Goal: Task Accomplishment & Management: Manage account settings

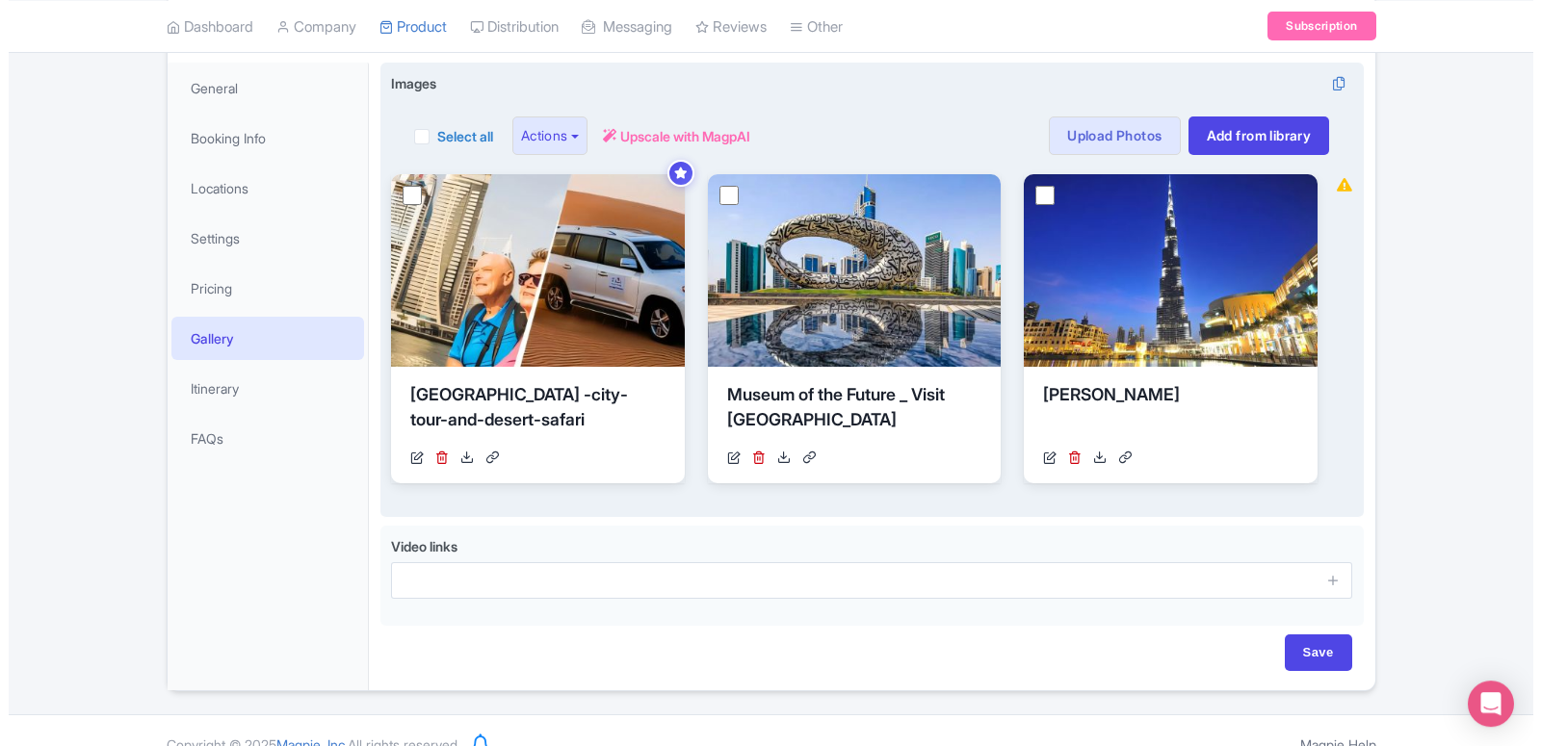
scroll to position [295, 0]
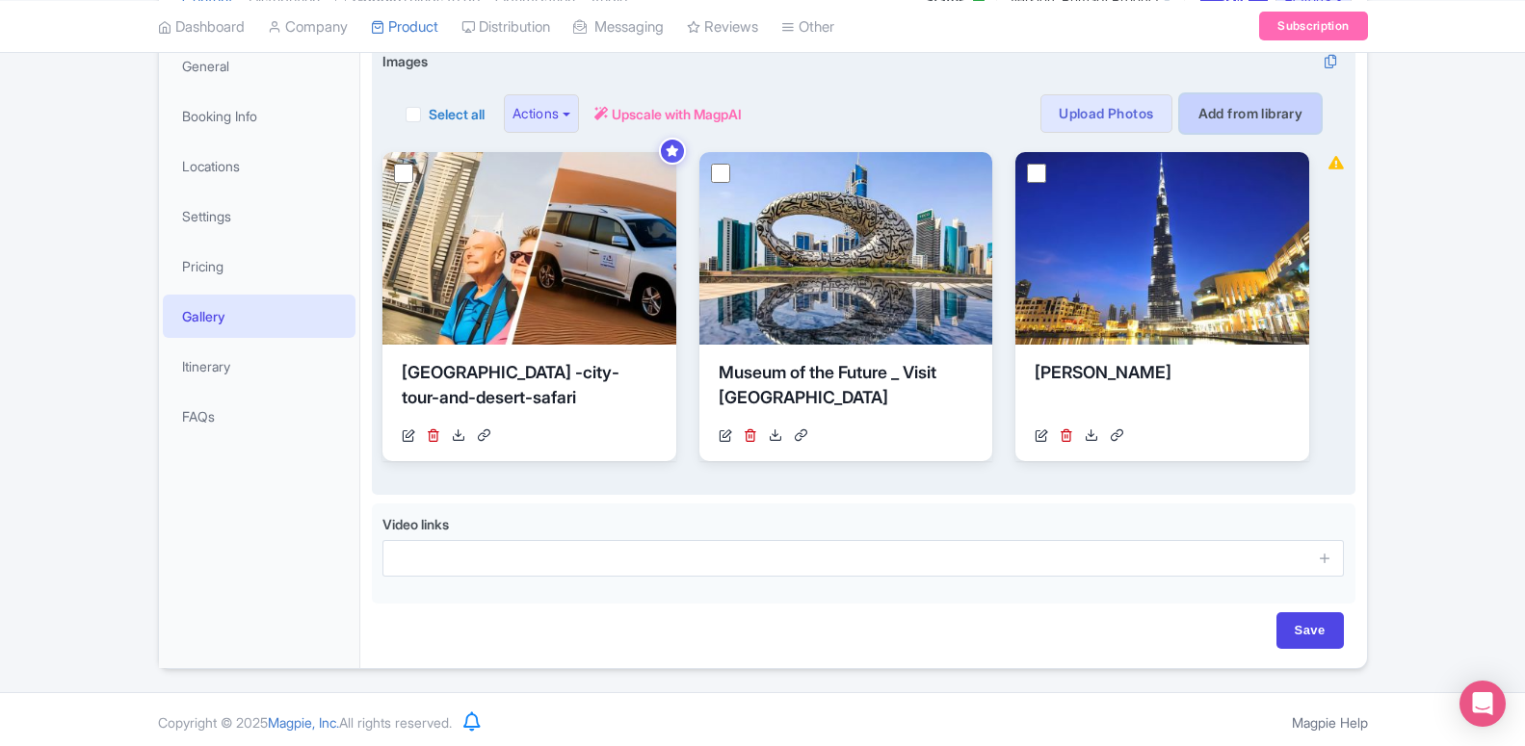
click at [1210, 106] on link "Add from library" at bounding box center [1251, 113] width 142 height 39
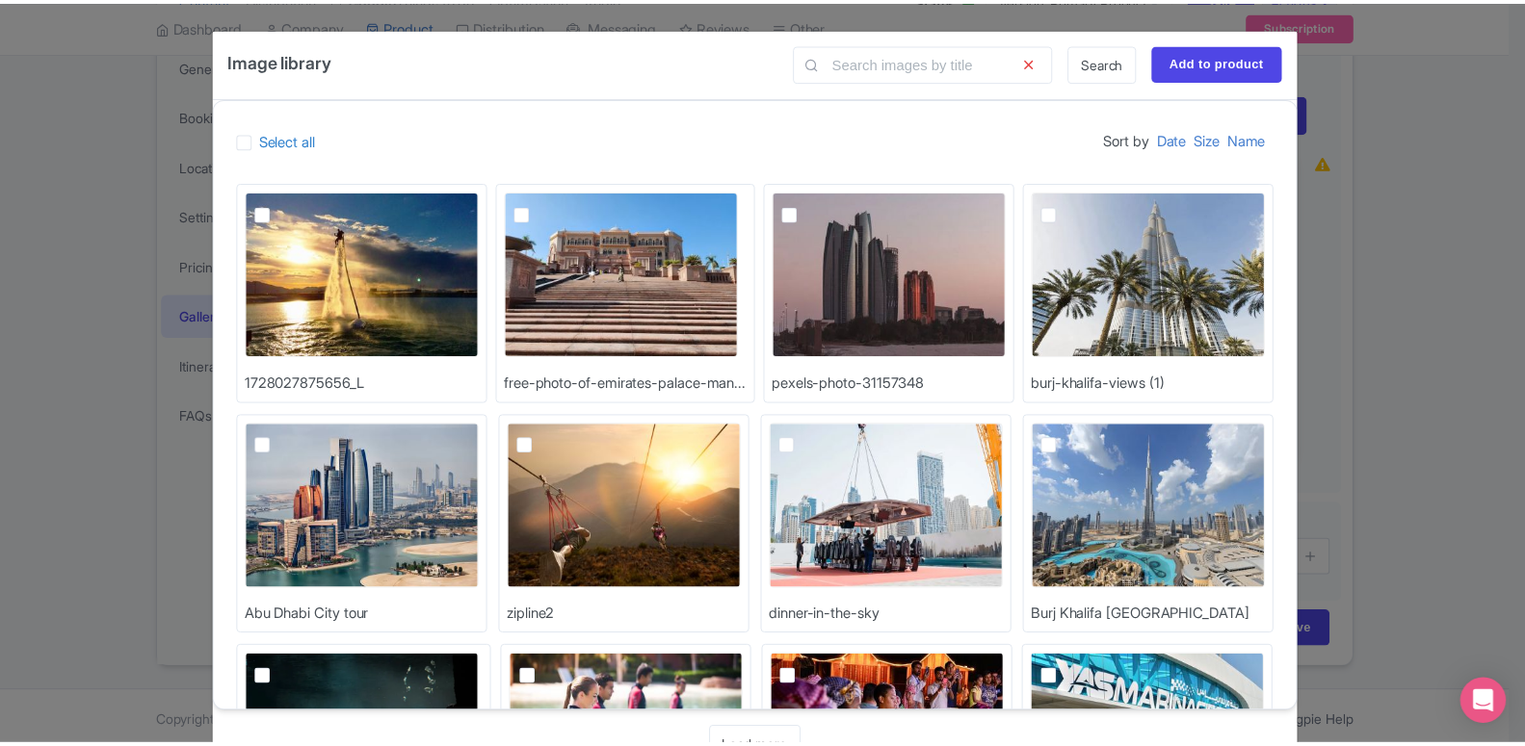
scroll to position [61, 0]
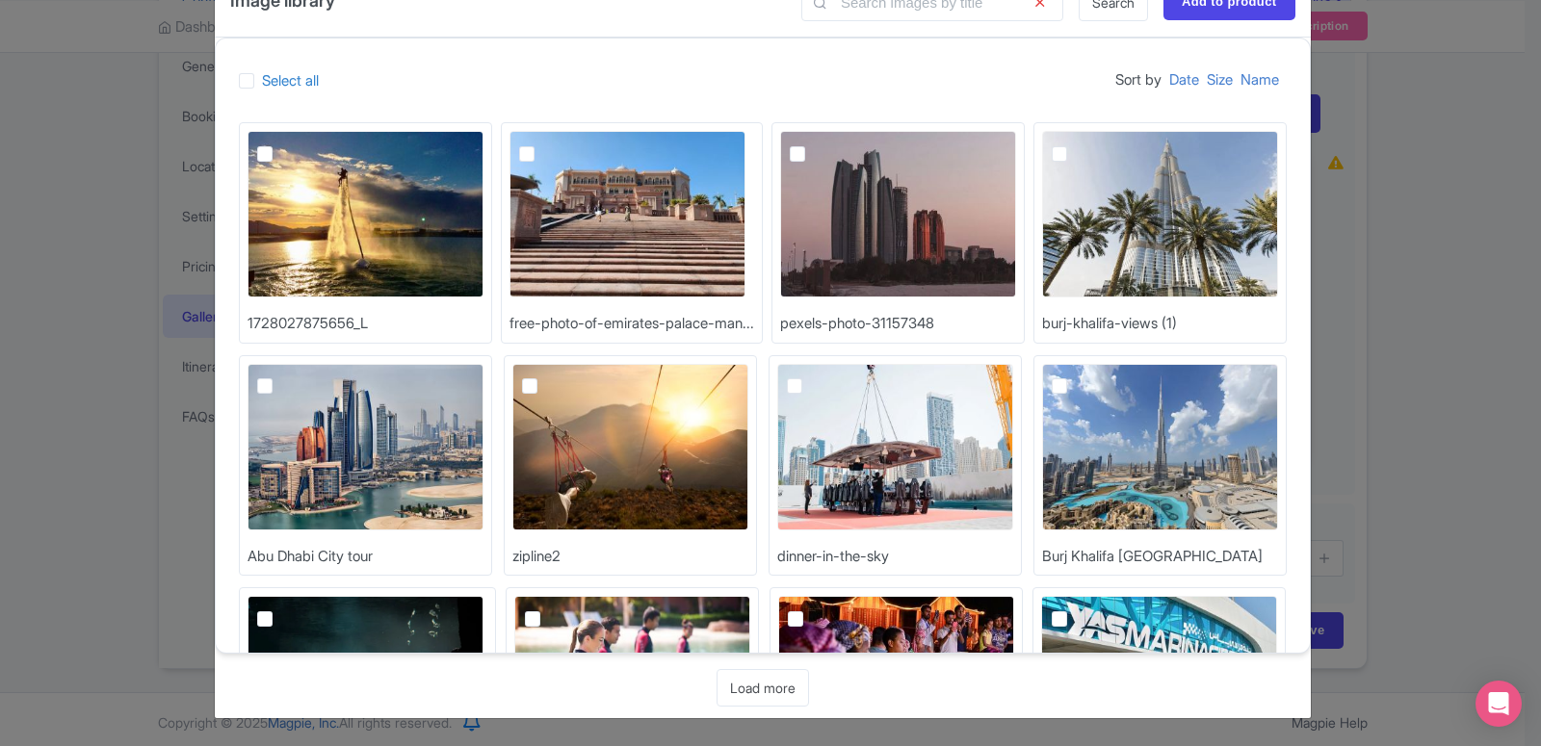
click at [35, 222] on div "Image library Search Add to product Select all Sort by Date Size Name 172802787…" at bounding box center [770, 373] width 1541 height 746
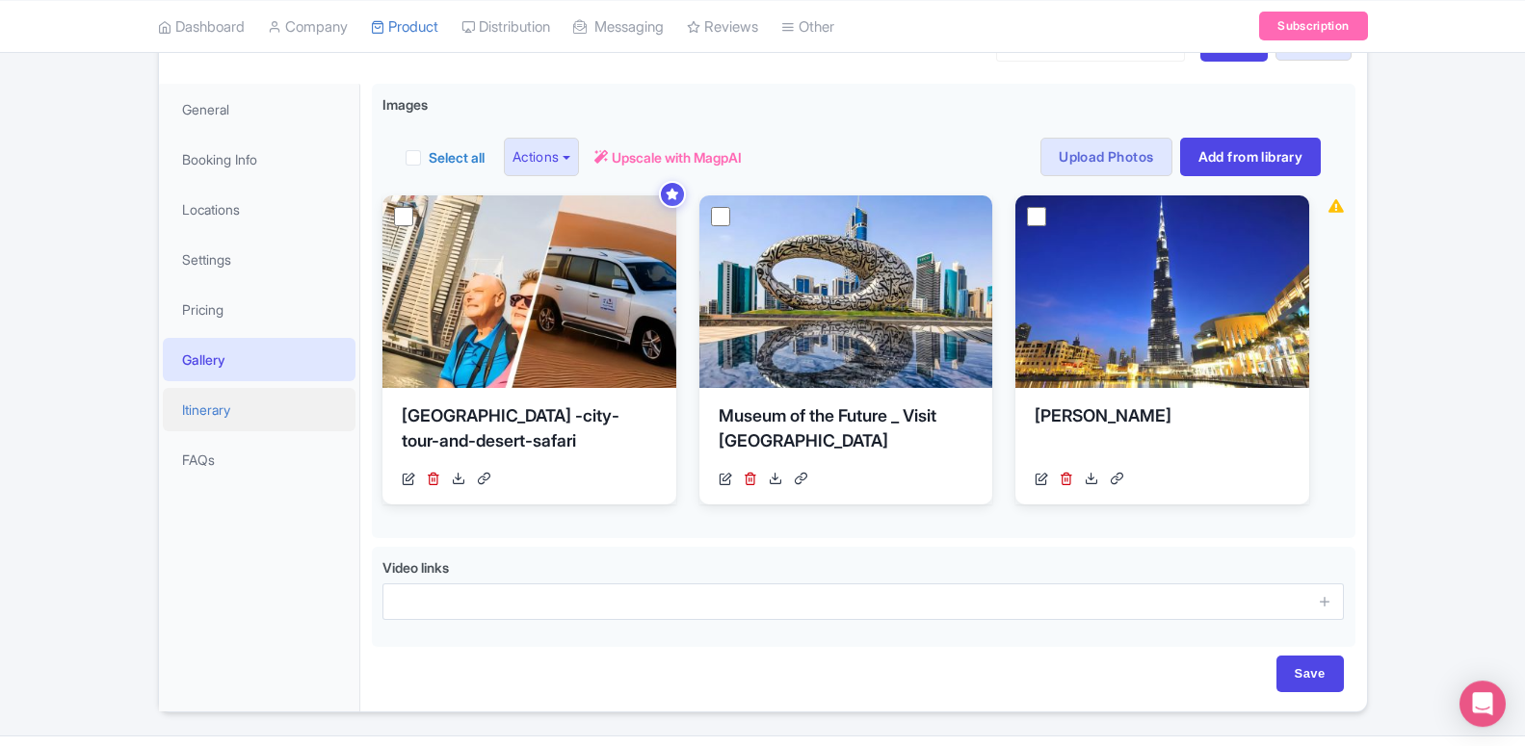
scroll to position [202, 0]
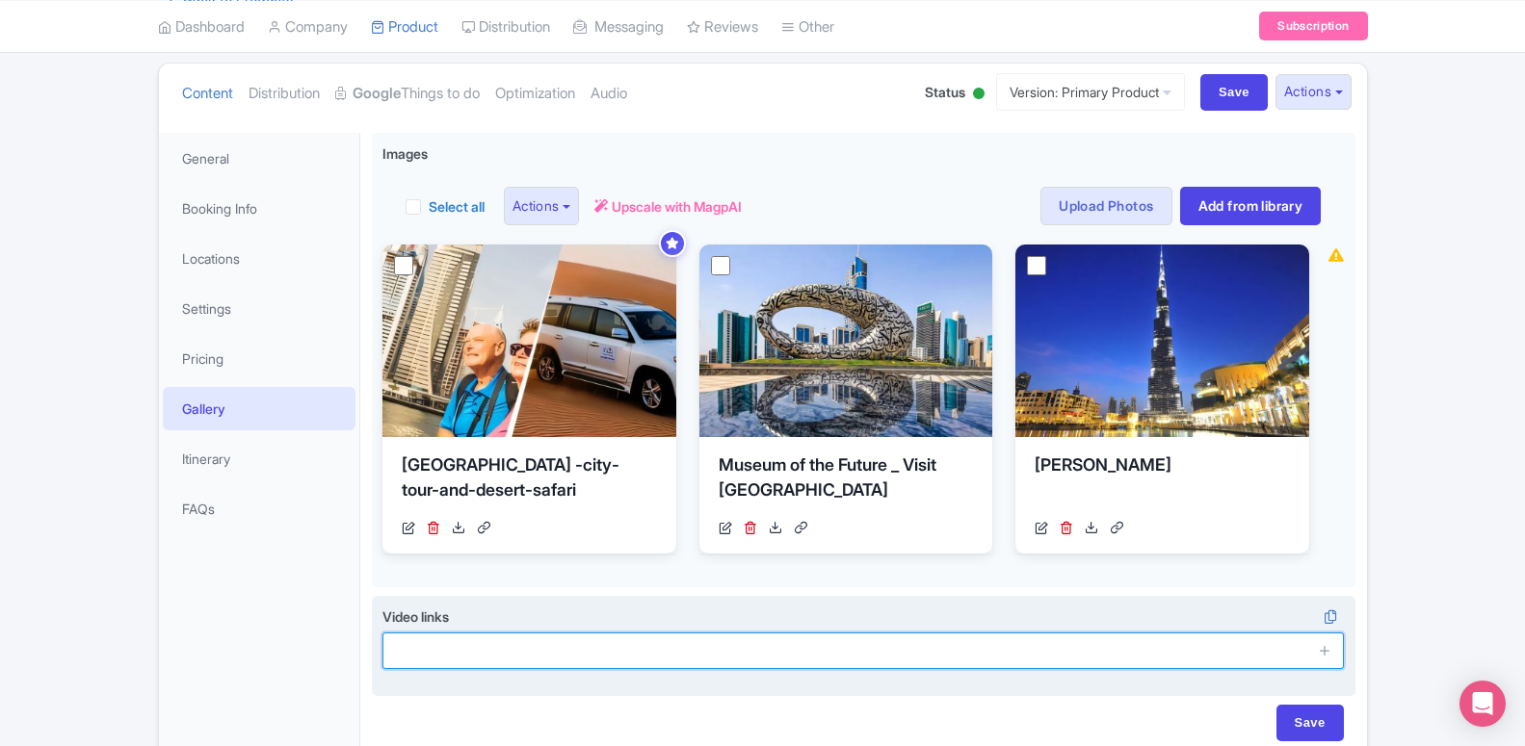
click at [746, 657] on input "text" at bounding box center [863, 651] width 962 height 37
click at [612, 614] on div "Video links i" at bounding box center [863, 638] width 962 height 63
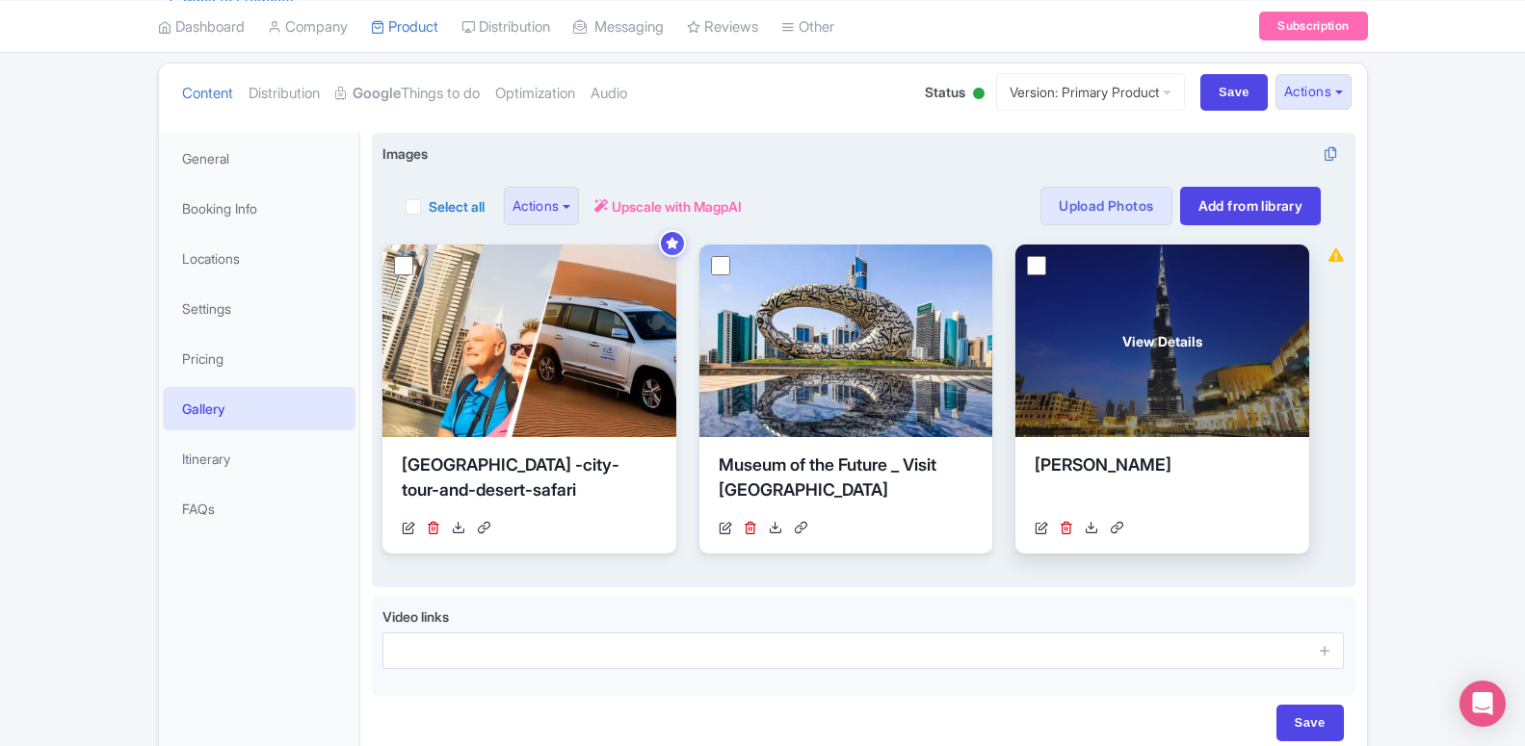
click at [1086, 340] on div "View Details" at bounding box center [1162, 341] width 294 height 193
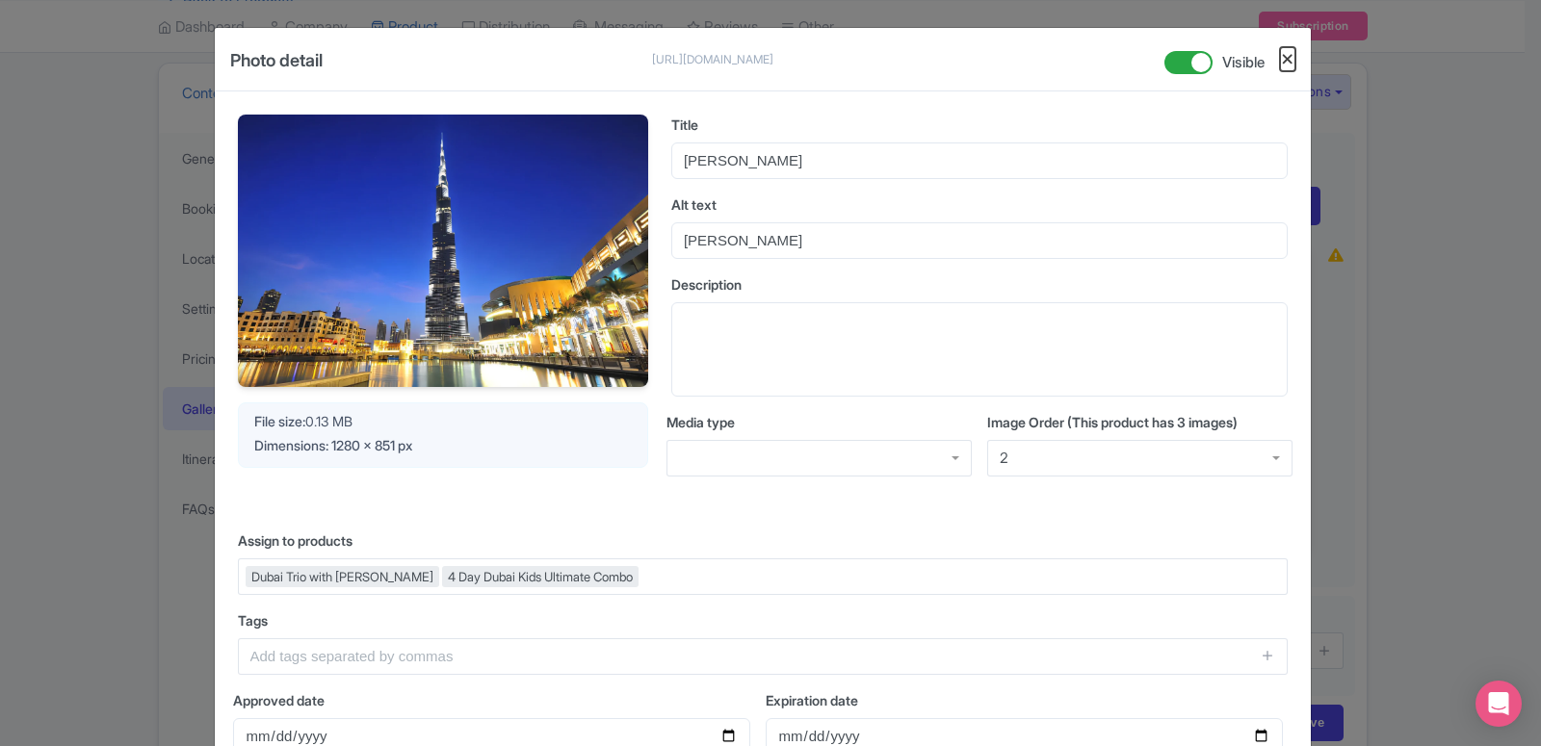
click at [1283, 56] on button "Close" at bounding box center [1287, 59] width 15 height 24
click at [1286, 62] on button "Close" at bounding box center [1287, 59] width 15 height 24
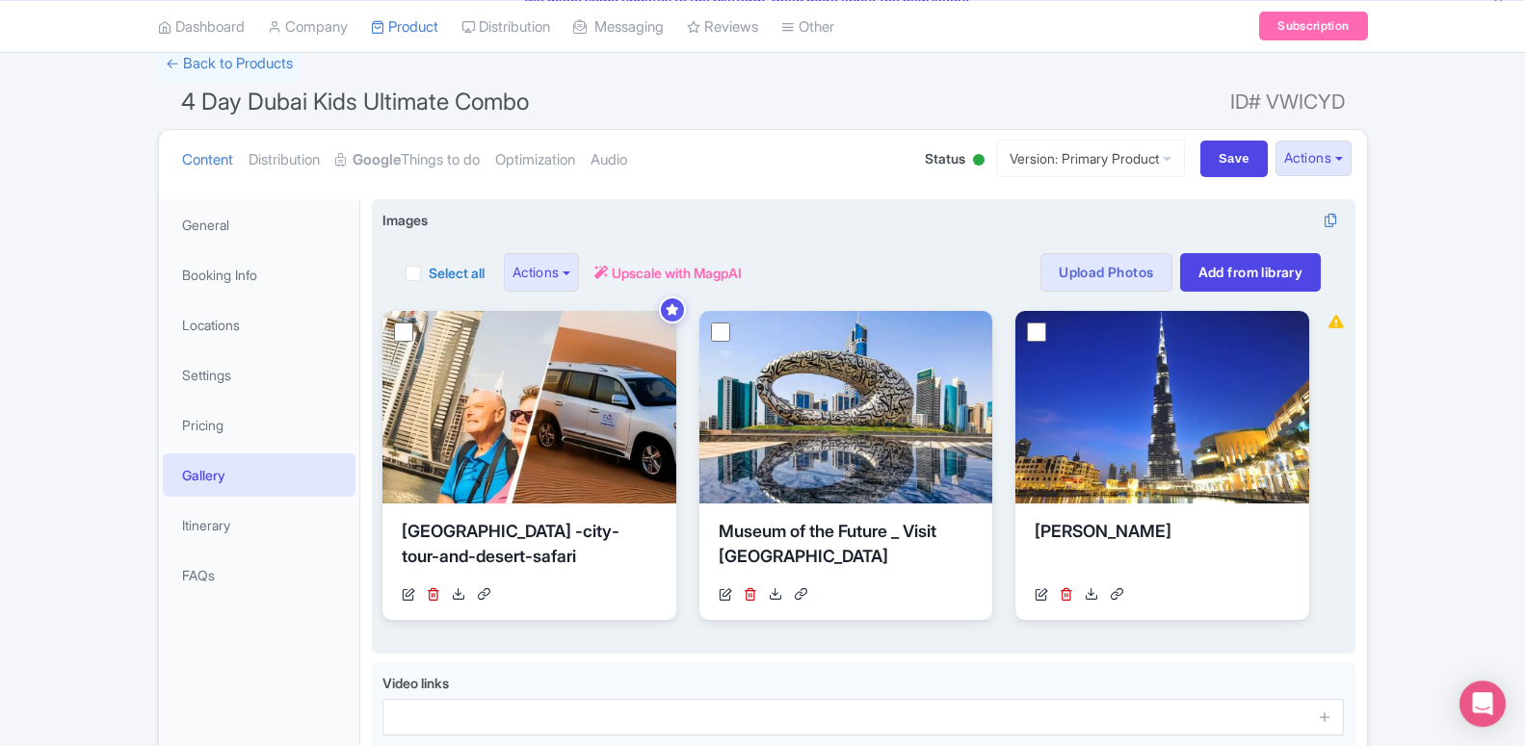
scroll to position [295, 0]
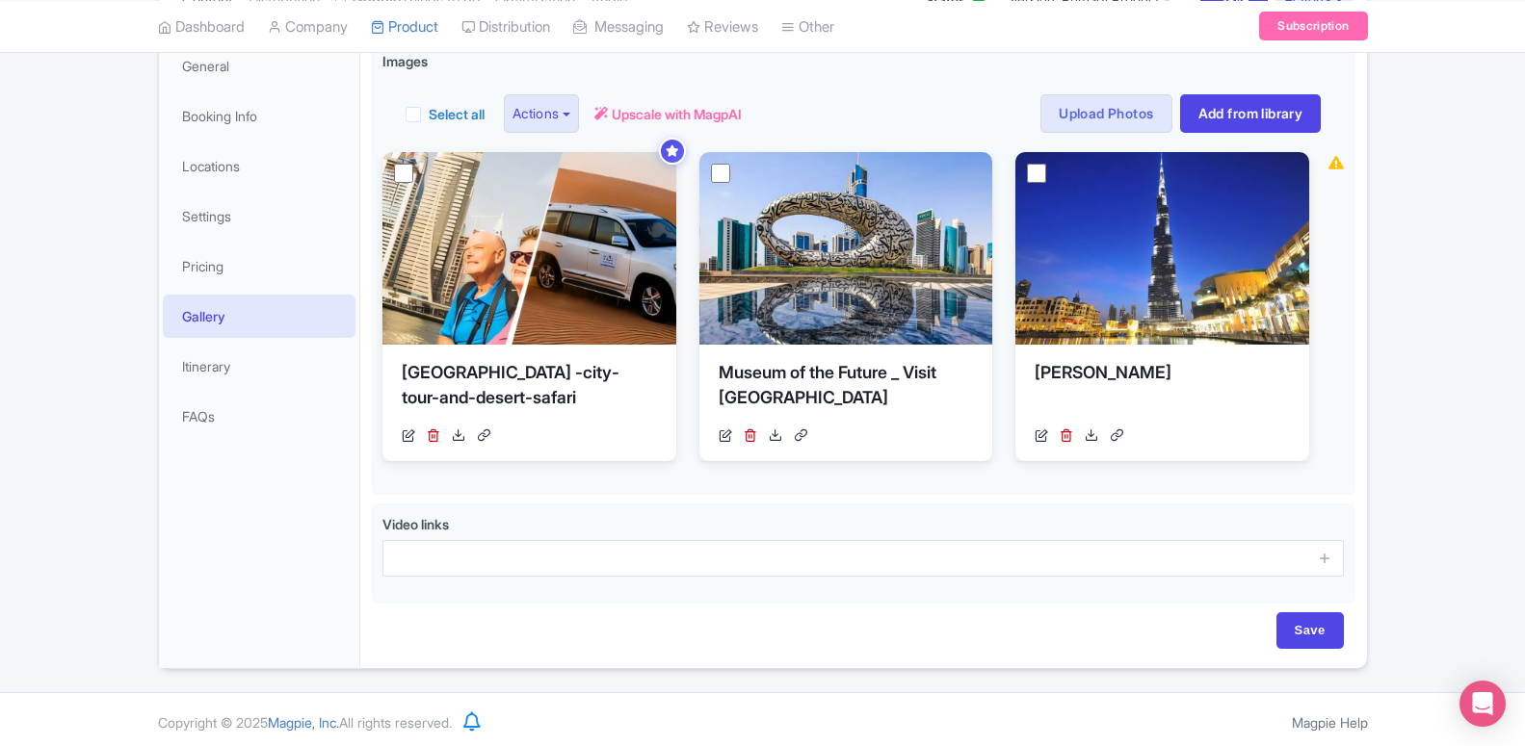
click at [327, 528] on div "General Booking Info Locations Settings Pricing Gallery Itinerary FAQs" at bounding box center [259, 354] width 201 height 628
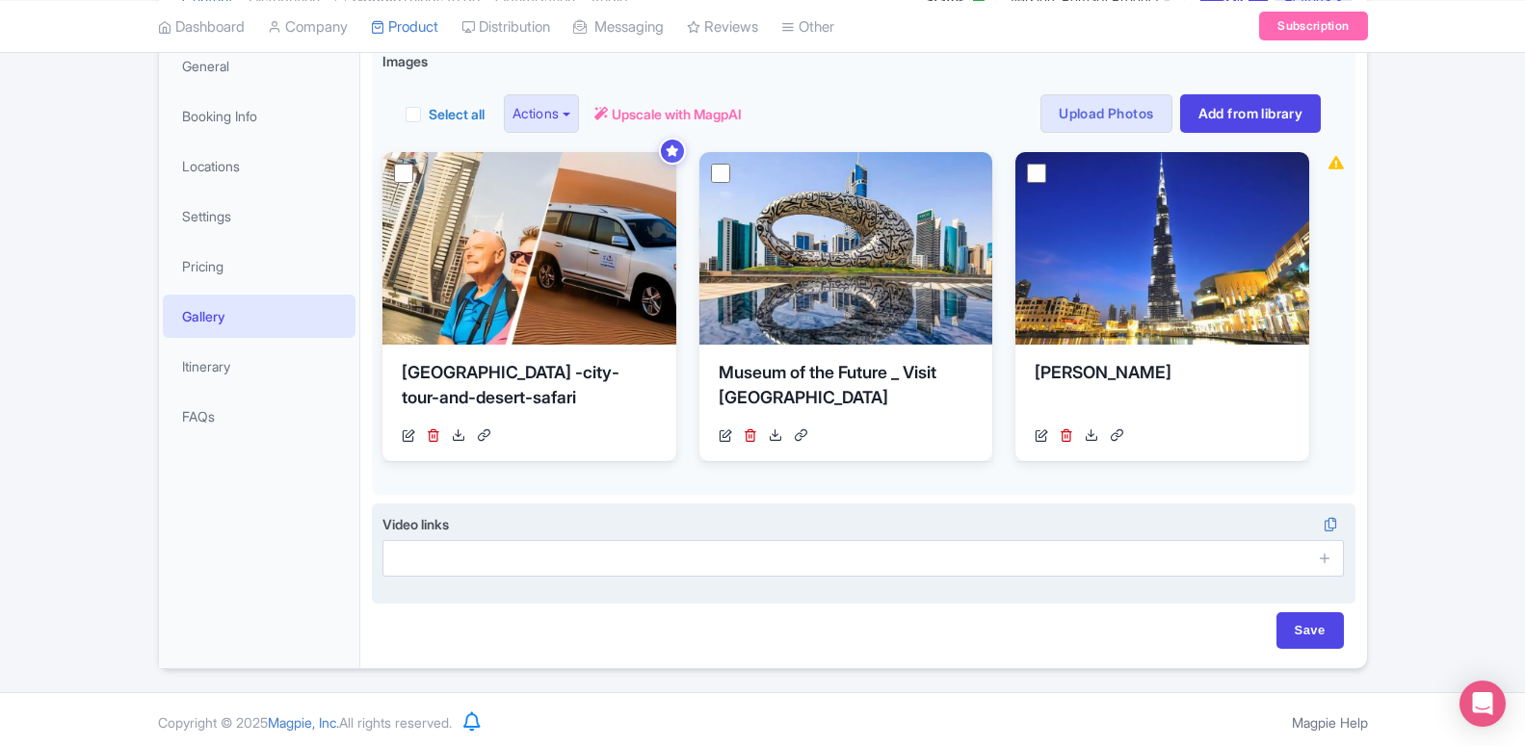
click at [692, 522] on div "Video links i" at bounding box center [863, 545] width 962 height 63
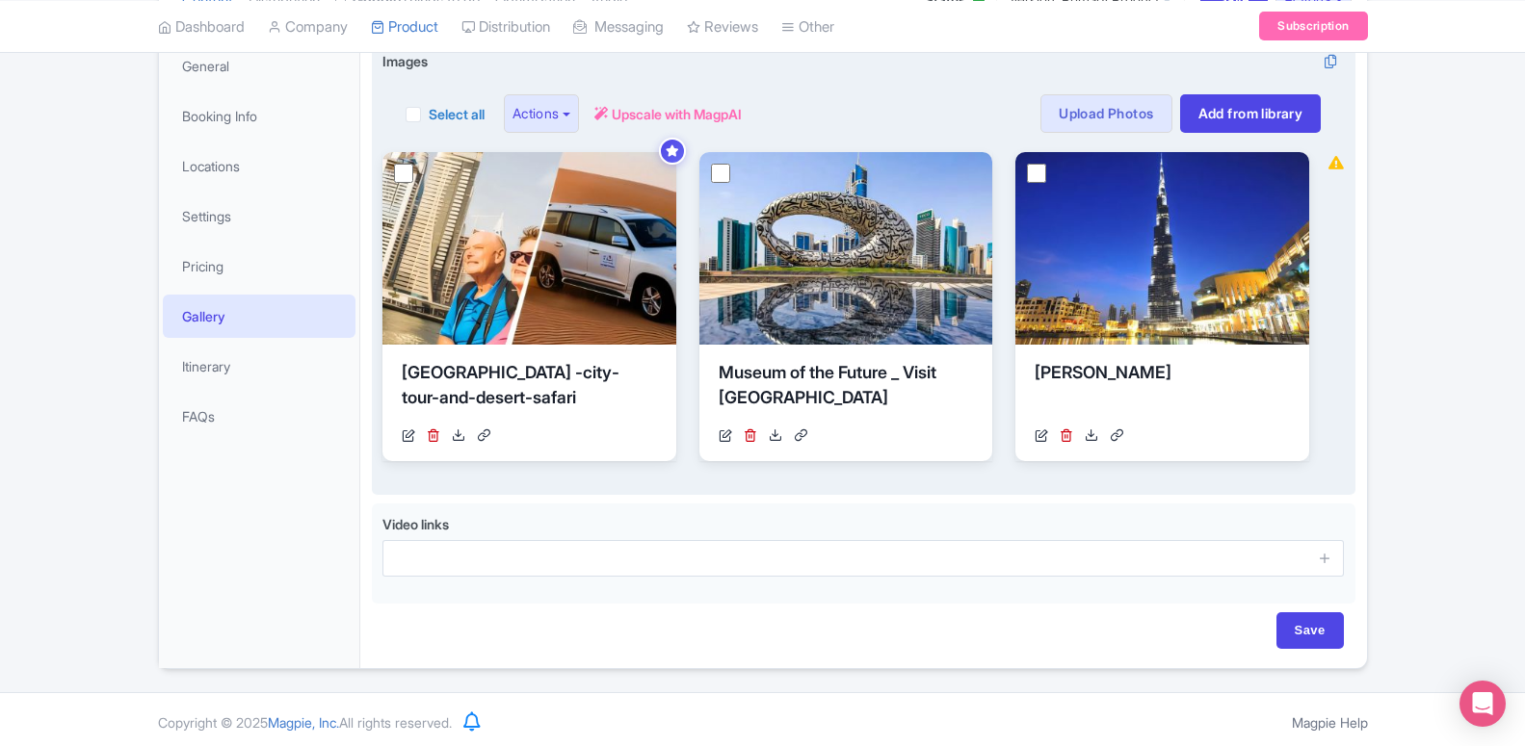
click at [997, 476] on div "Images i Select all Actions Remove from product Delete Download Export Upscale …" at bounding box center [863, 267] width 962 height 433
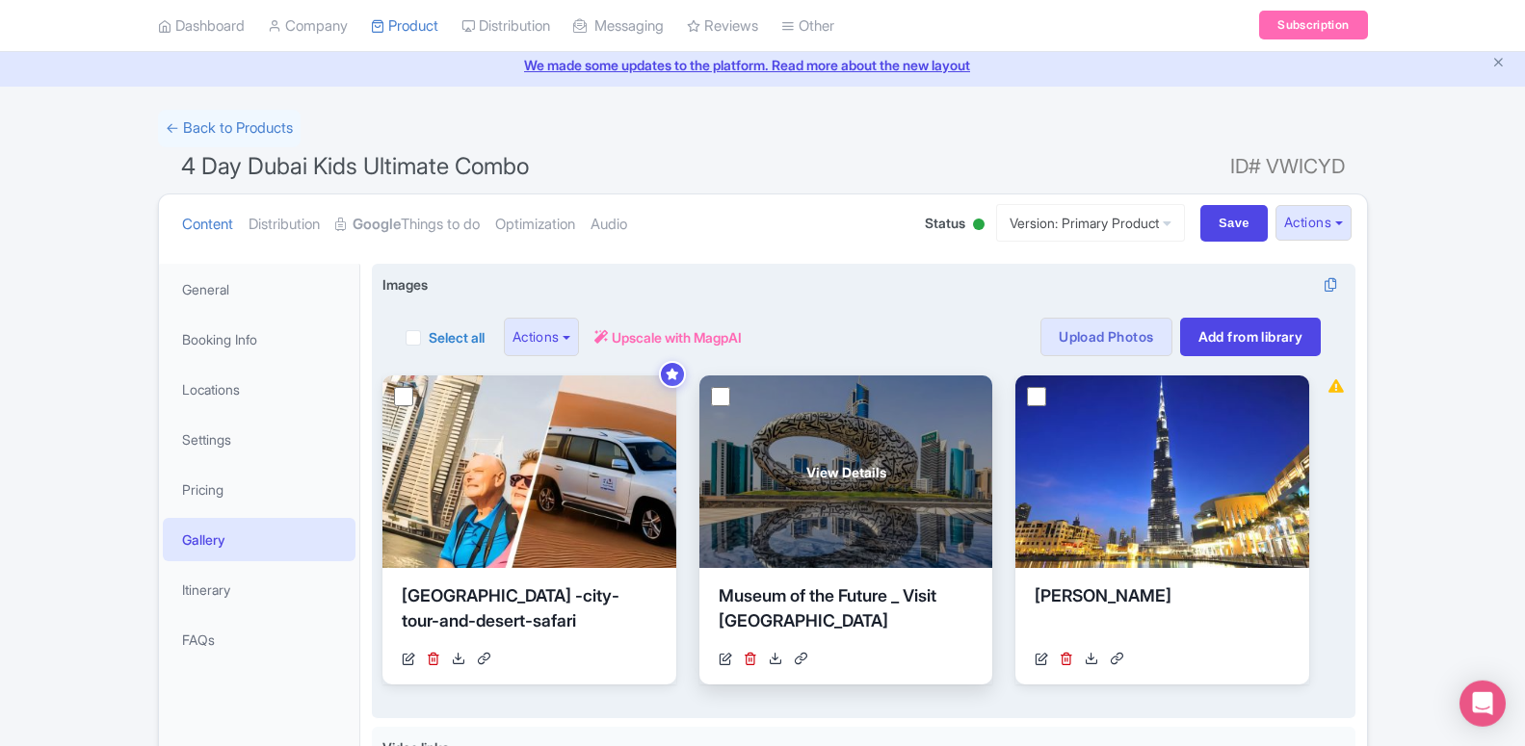
scroll to position [98, 0]
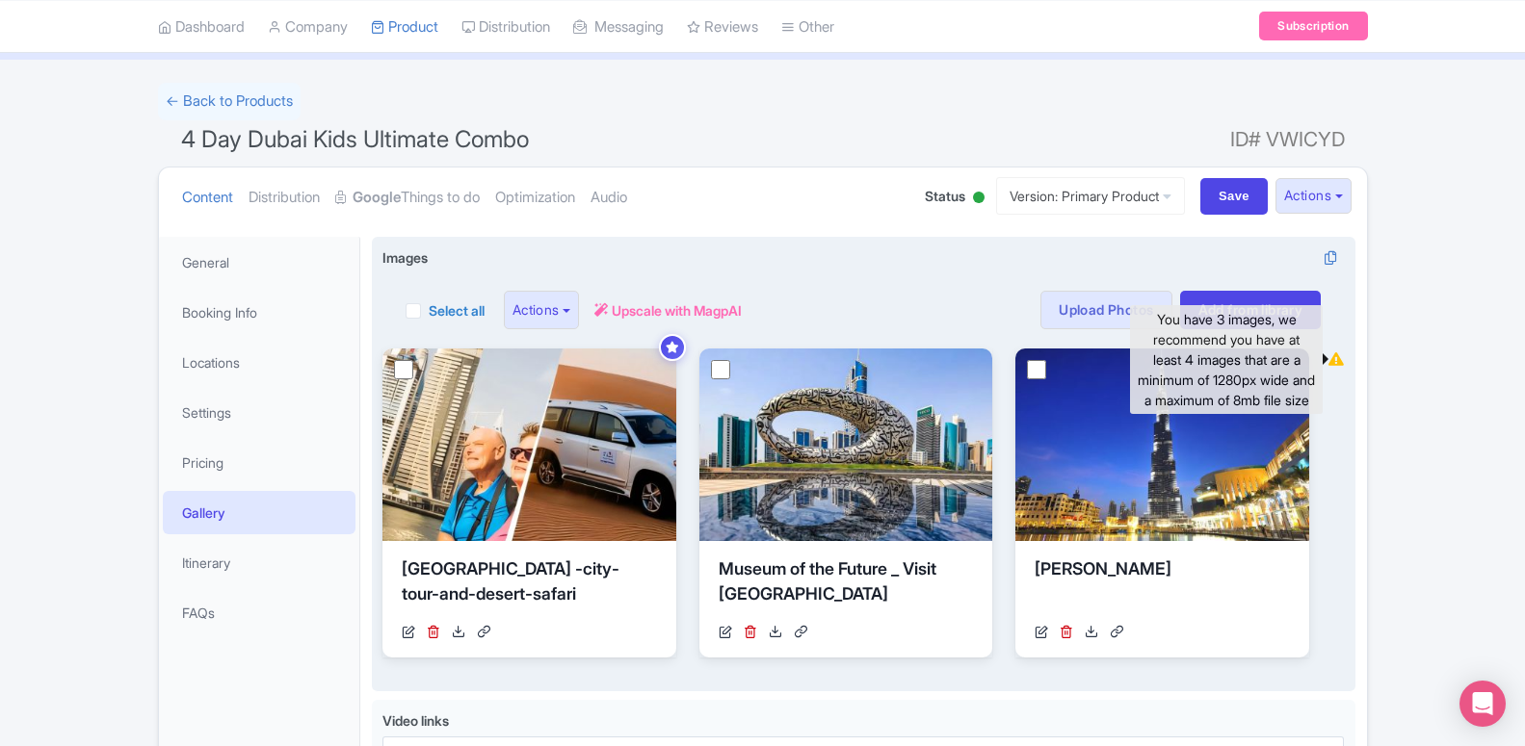
click at [1337, 360] on icon at bounding box center [1335, 359] width 15 height 13
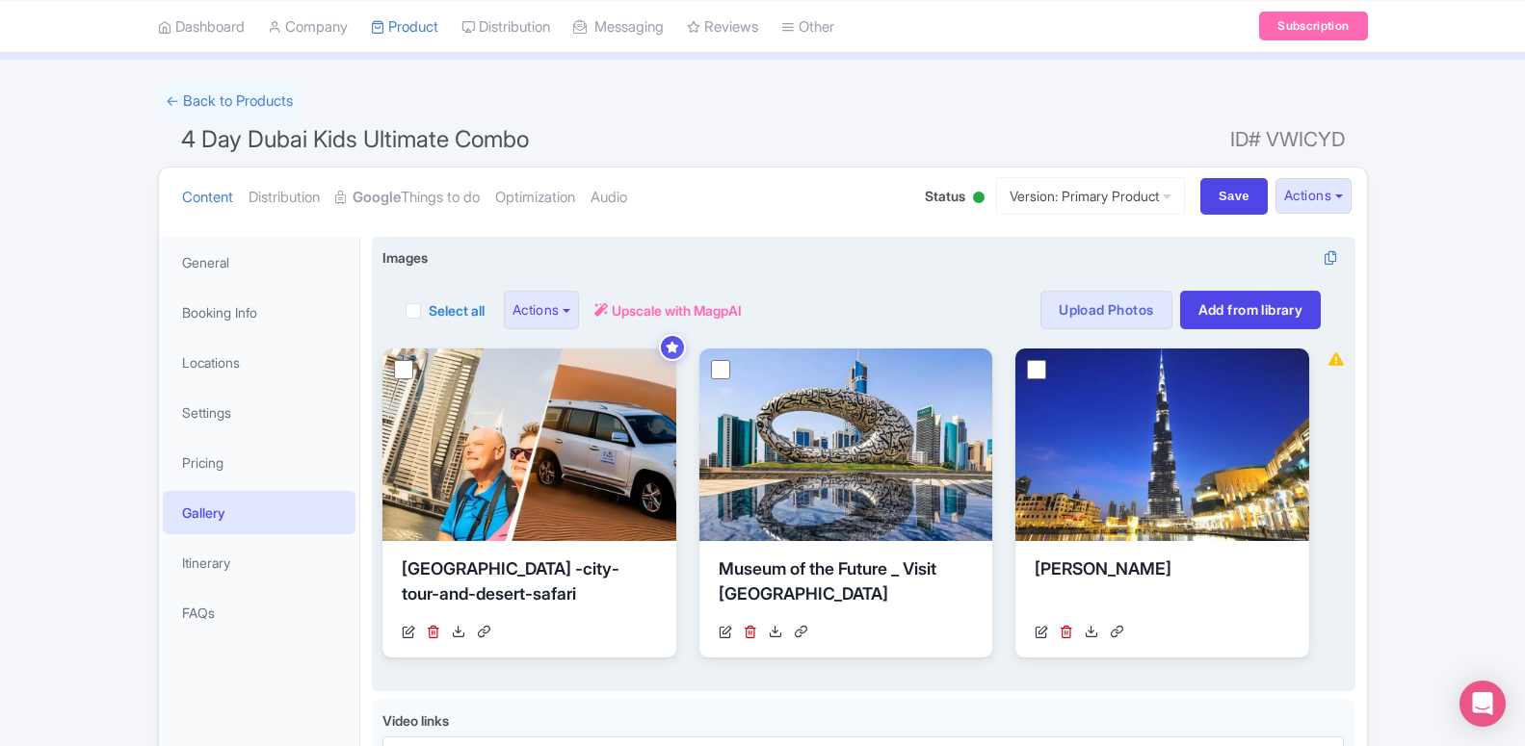
click at [1337, 360] on icon at bounding box center [1335, 359] width 15 height 13
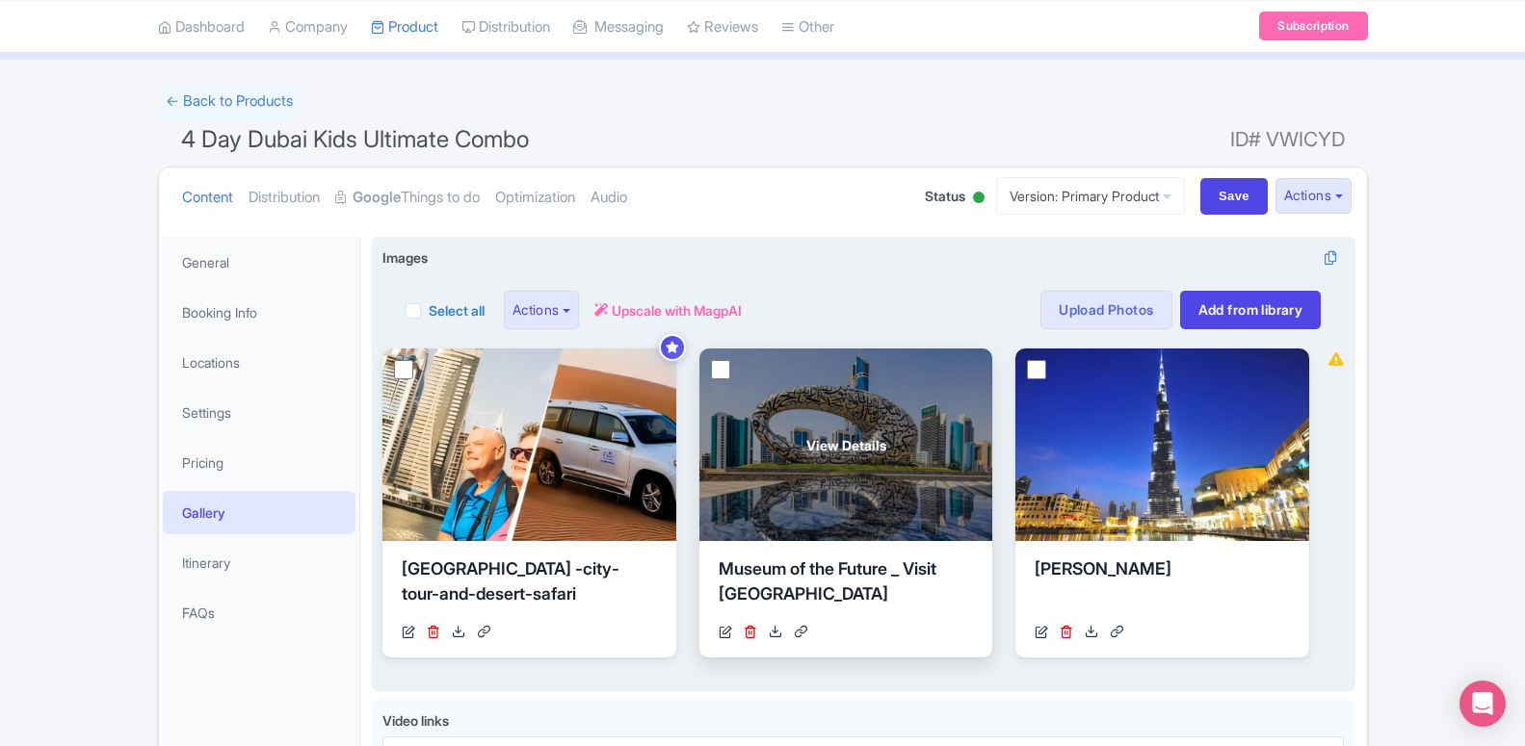
click at [820, 359] on div "View Details" at bounding box center [846, 445] width 294 height 193
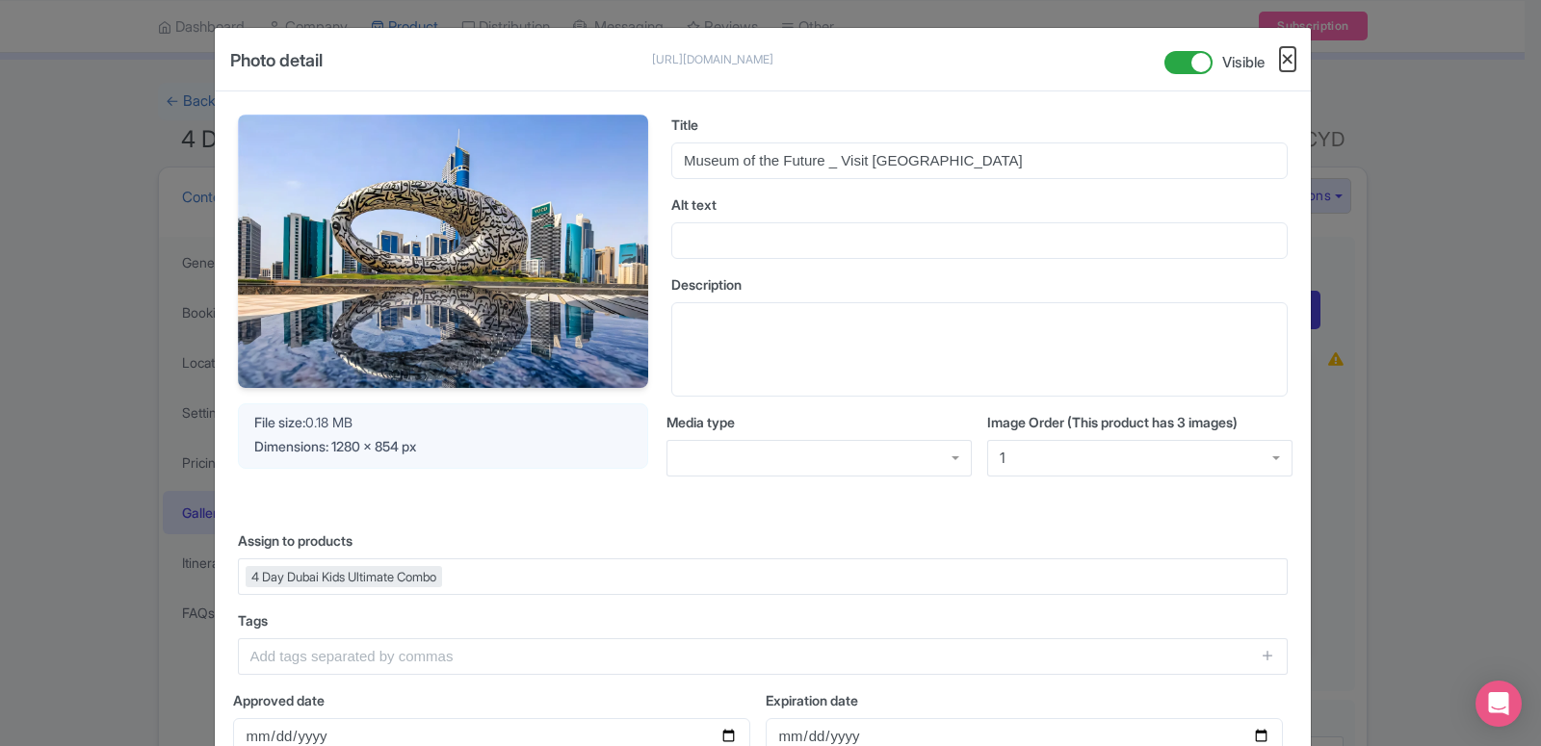
click at [1281, 59] on button "Close" at bounding box center [1287, 59] width 15 height 24
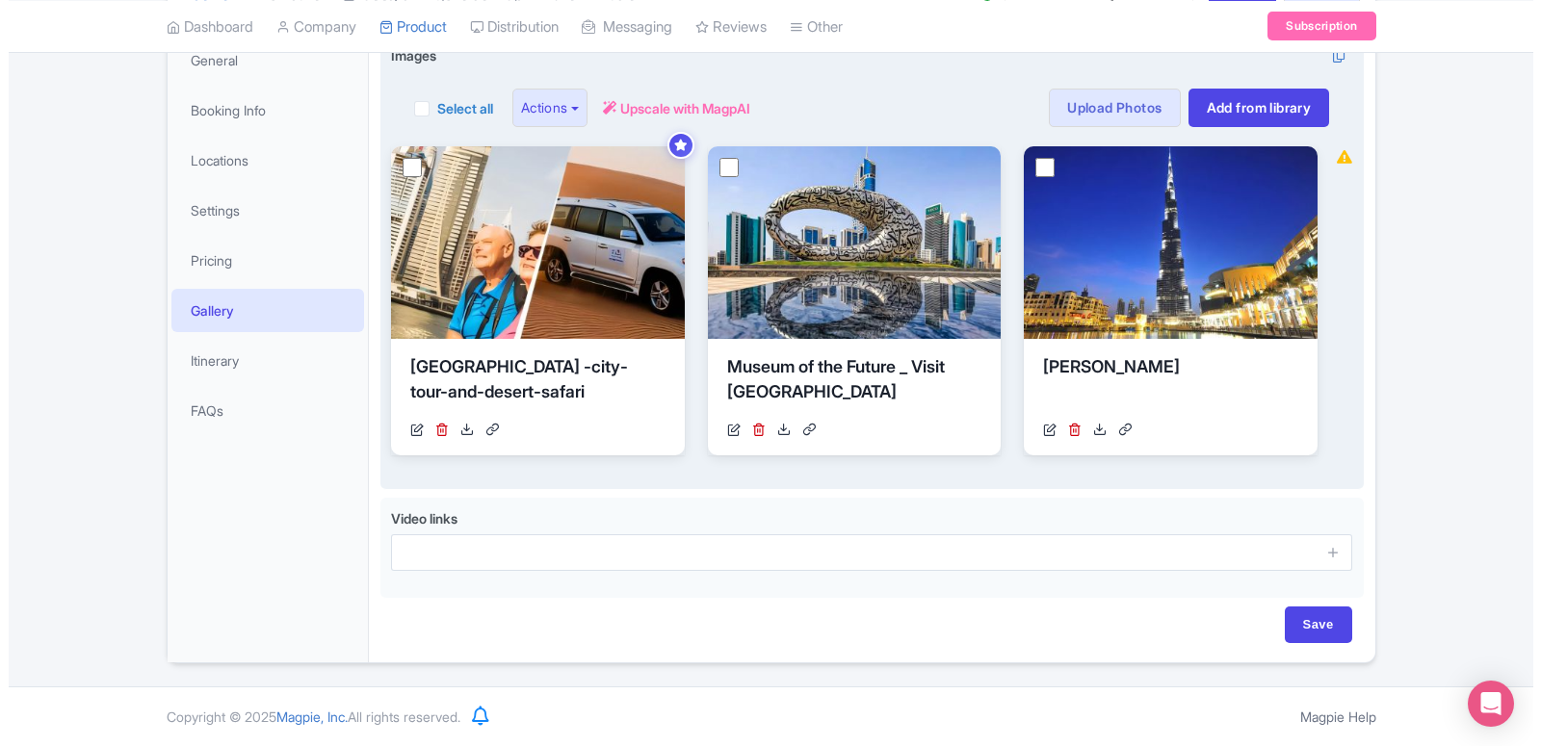
scroll to position [202, 0]
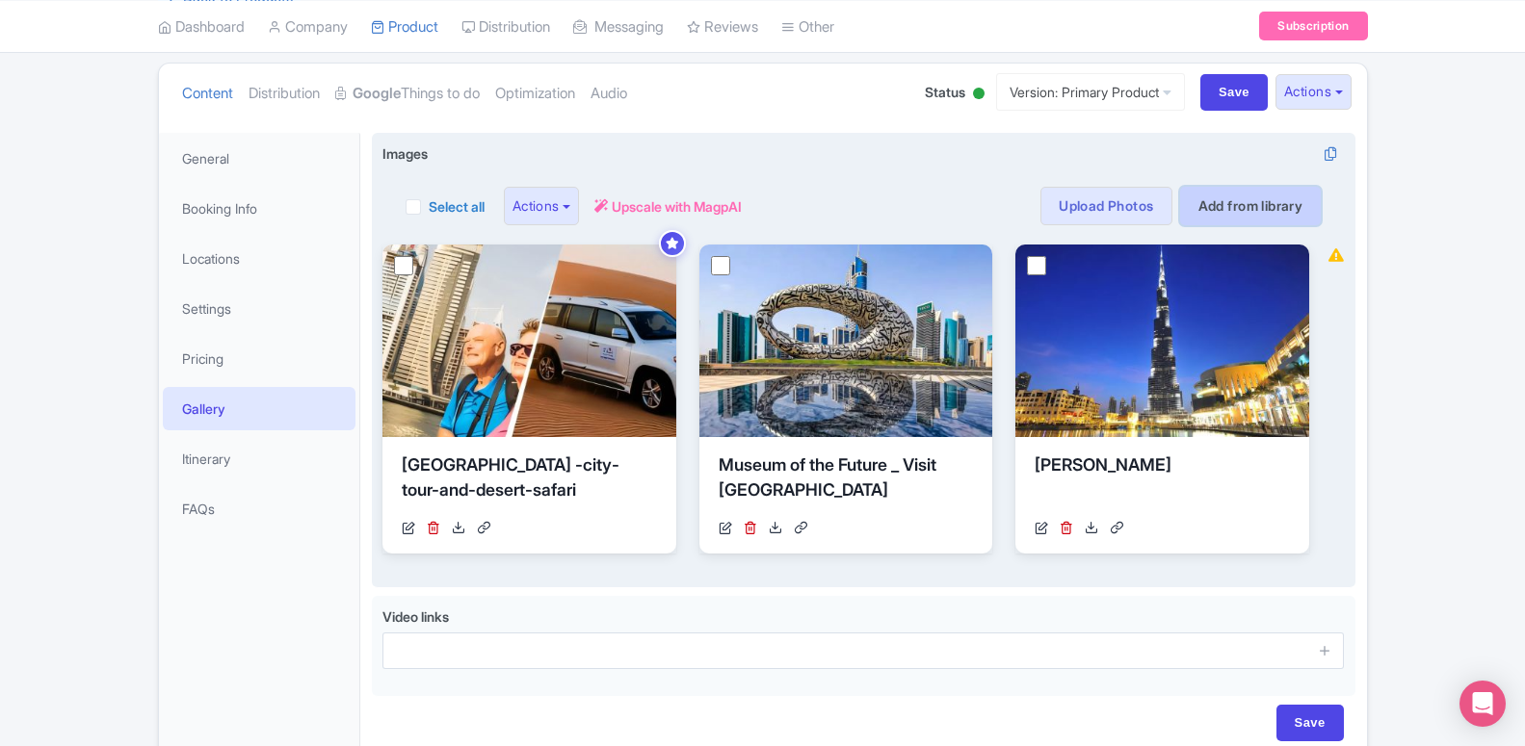
click at [1280, 212] on link "Add from library" at bounding box center [1251, 206] width 142 height 39
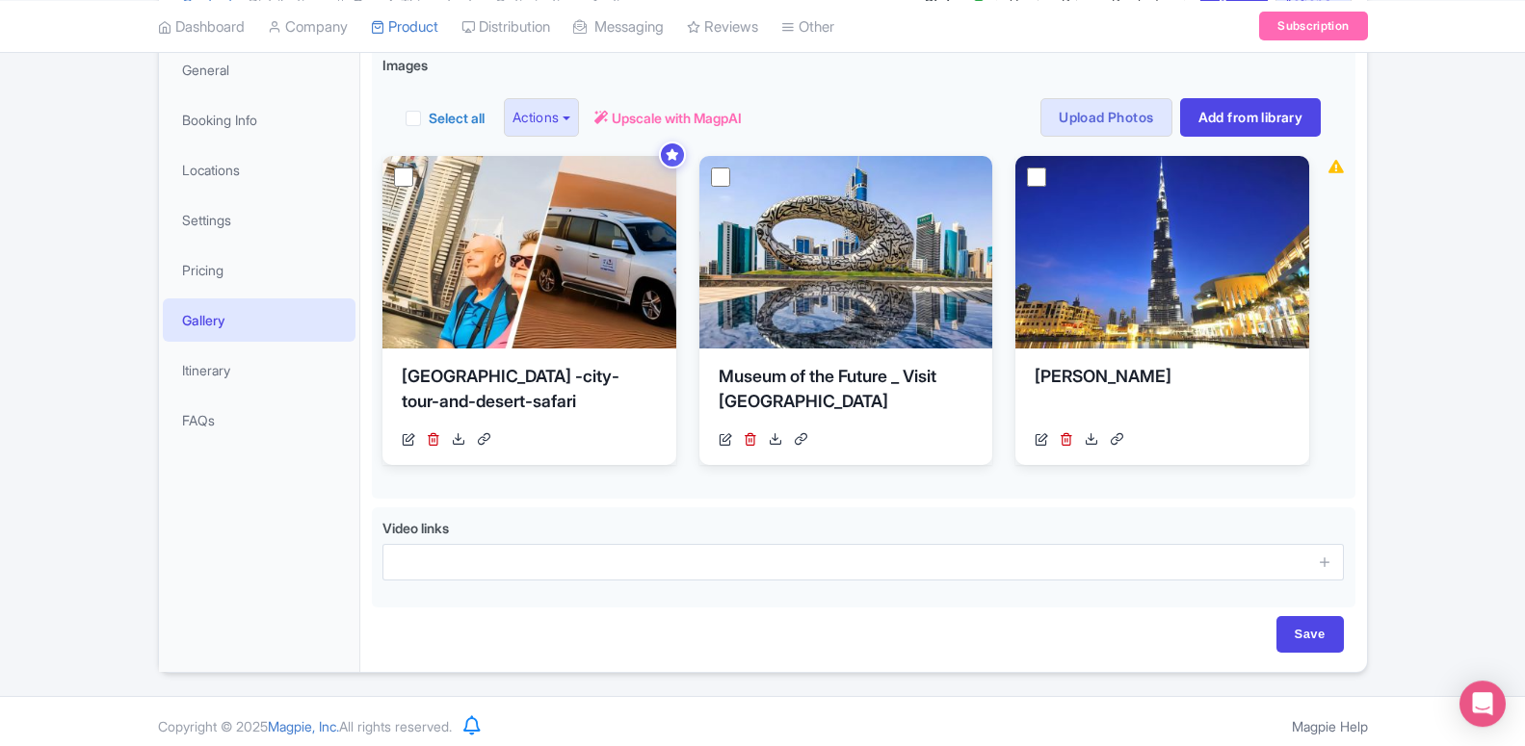
scroll to position [300, 0]
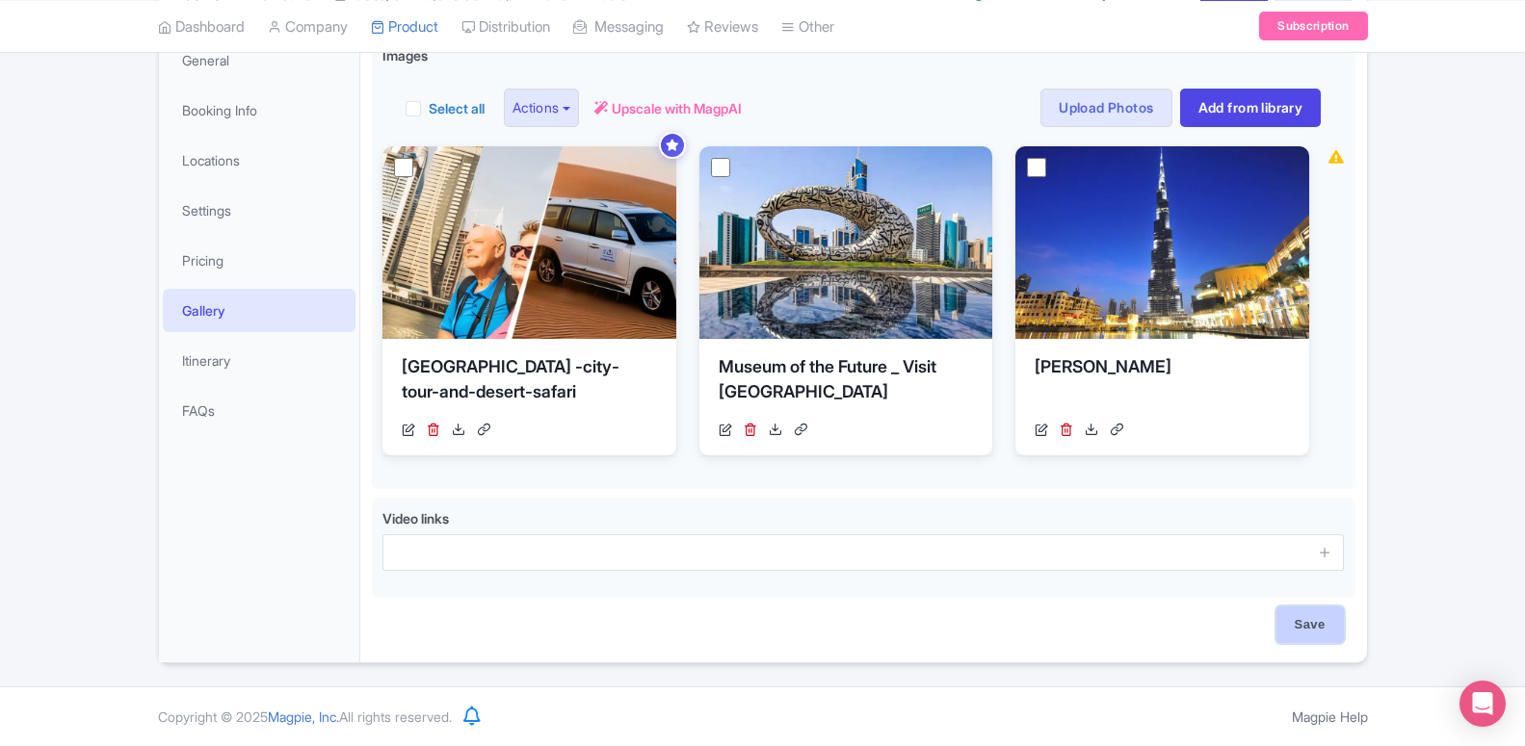
click at [1297, 638] on input "Save" at bounding box center [1309, 625] width 67 height 37
type input "Saving..."
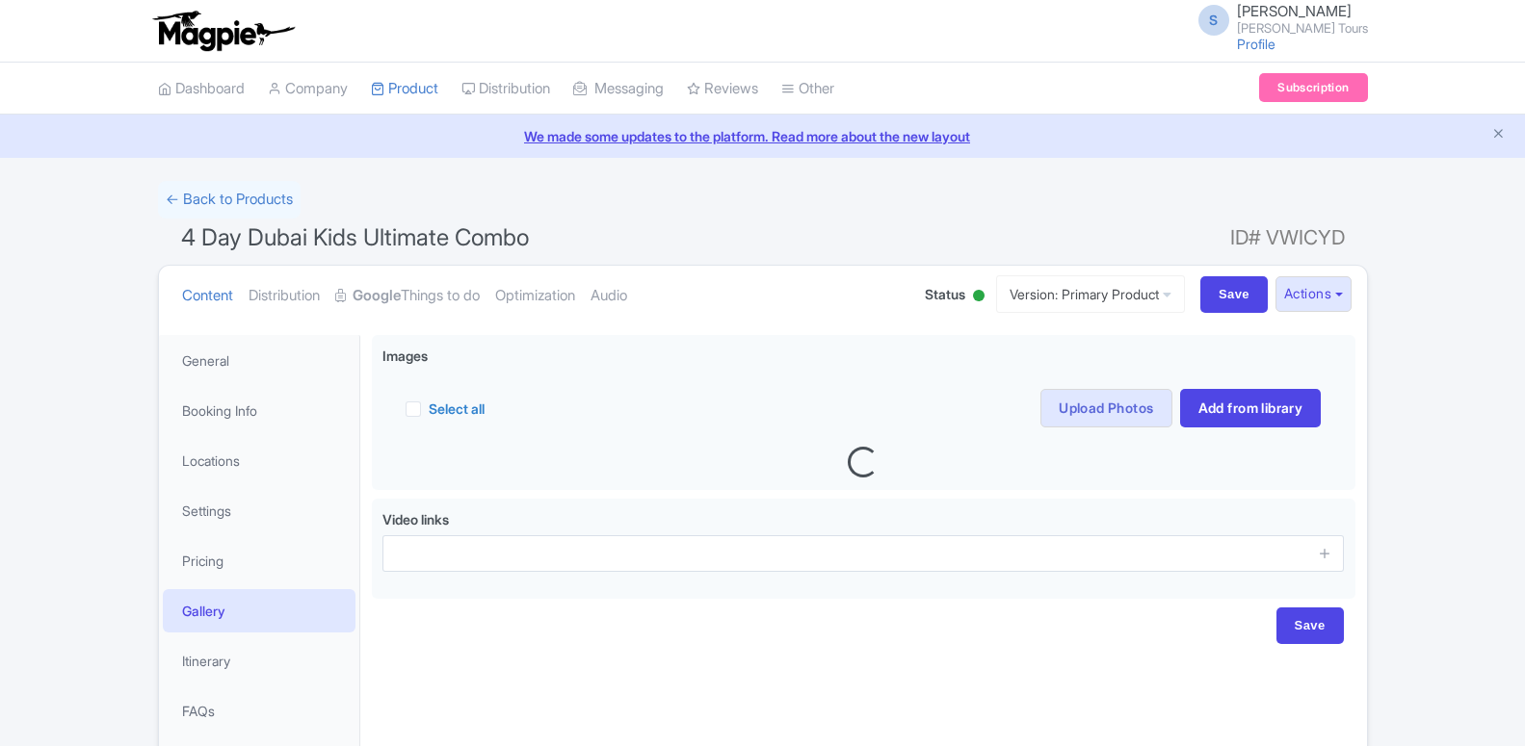
scroll to position [96, 0]
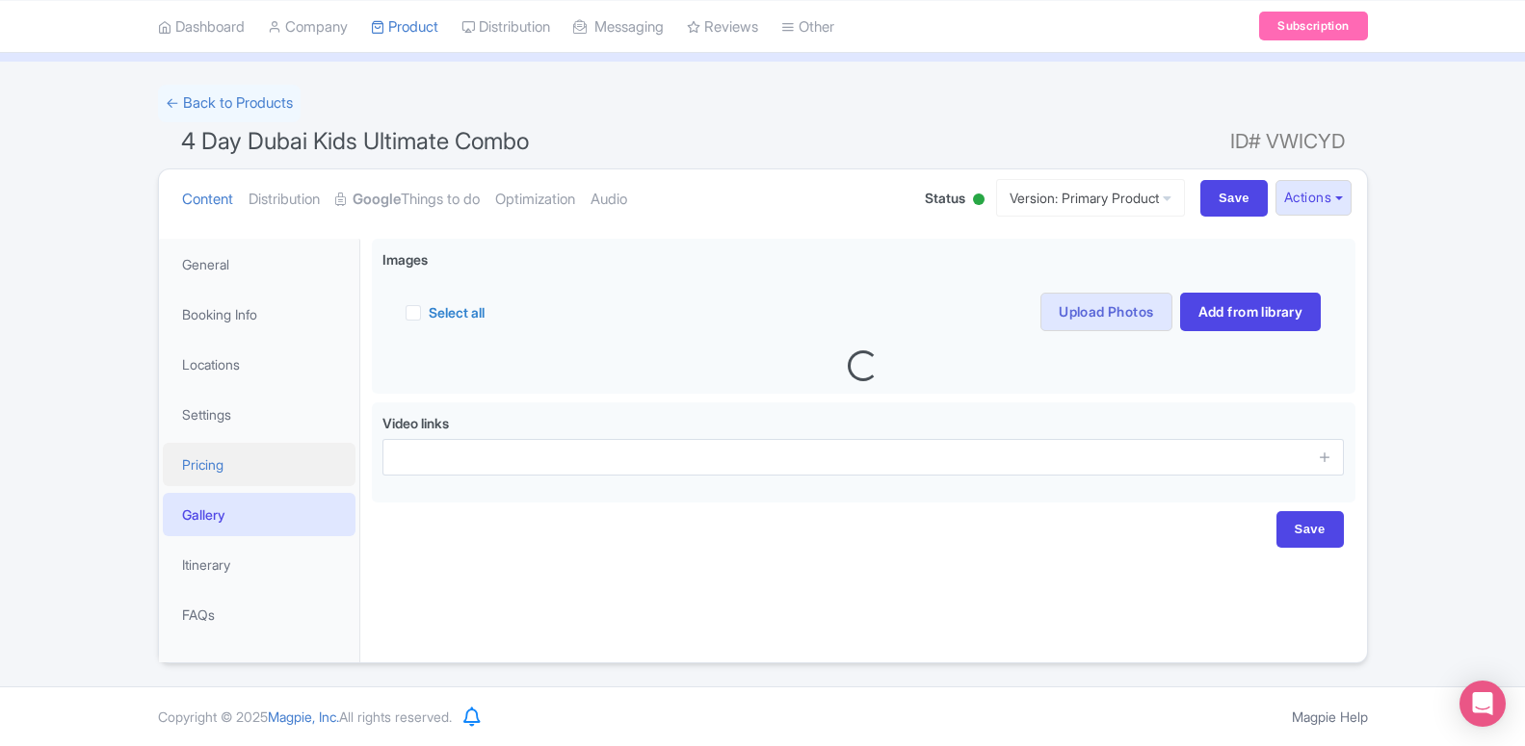
click at [227, 461] on link "Pricing" at bounding box center [259, 464] width 193 height 43
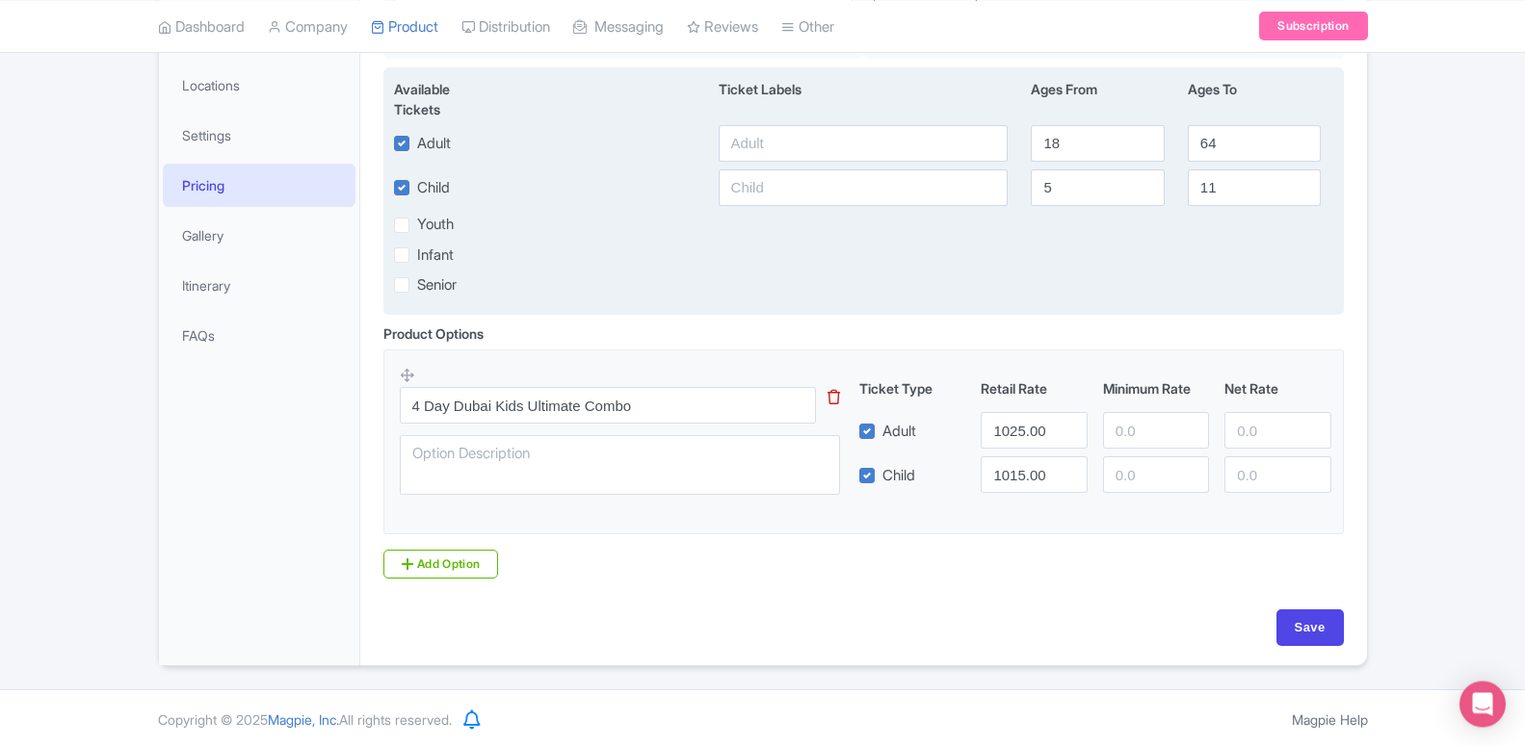
scroll to position [384, 0]
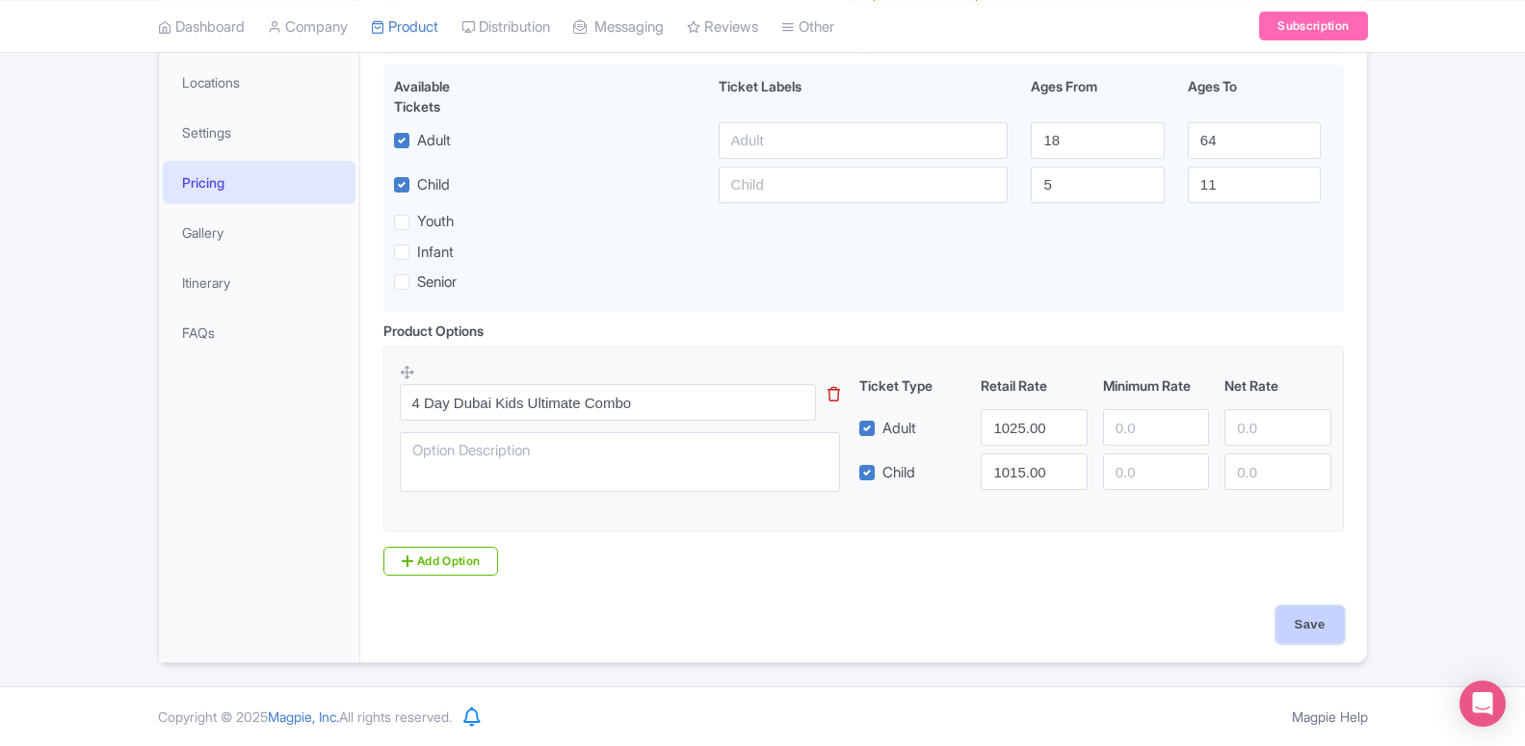
click at [1306, 633] on input "Save" at bounding box center [1309, 625] width 67 height 37
type input "Saving..."
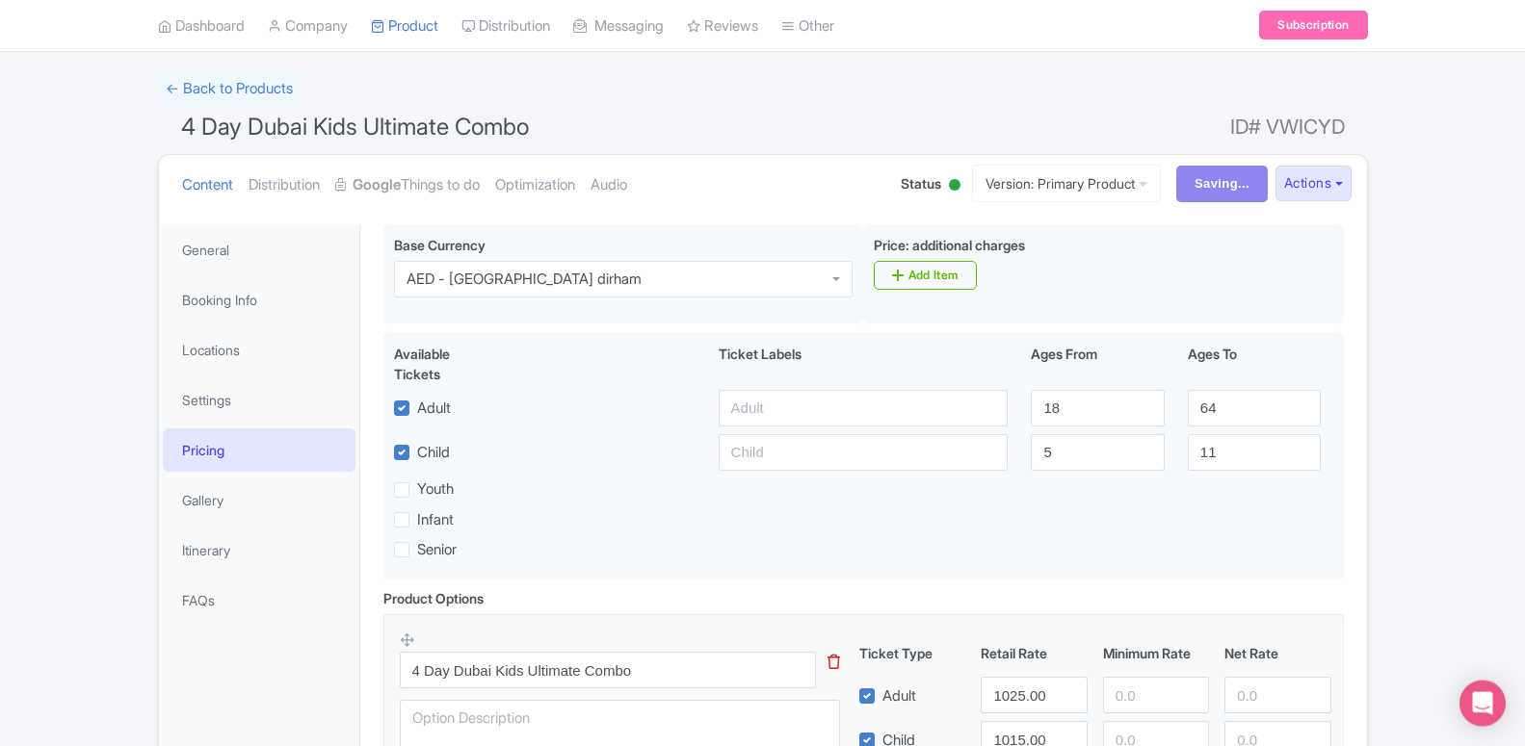
scroll to position [90, 0]
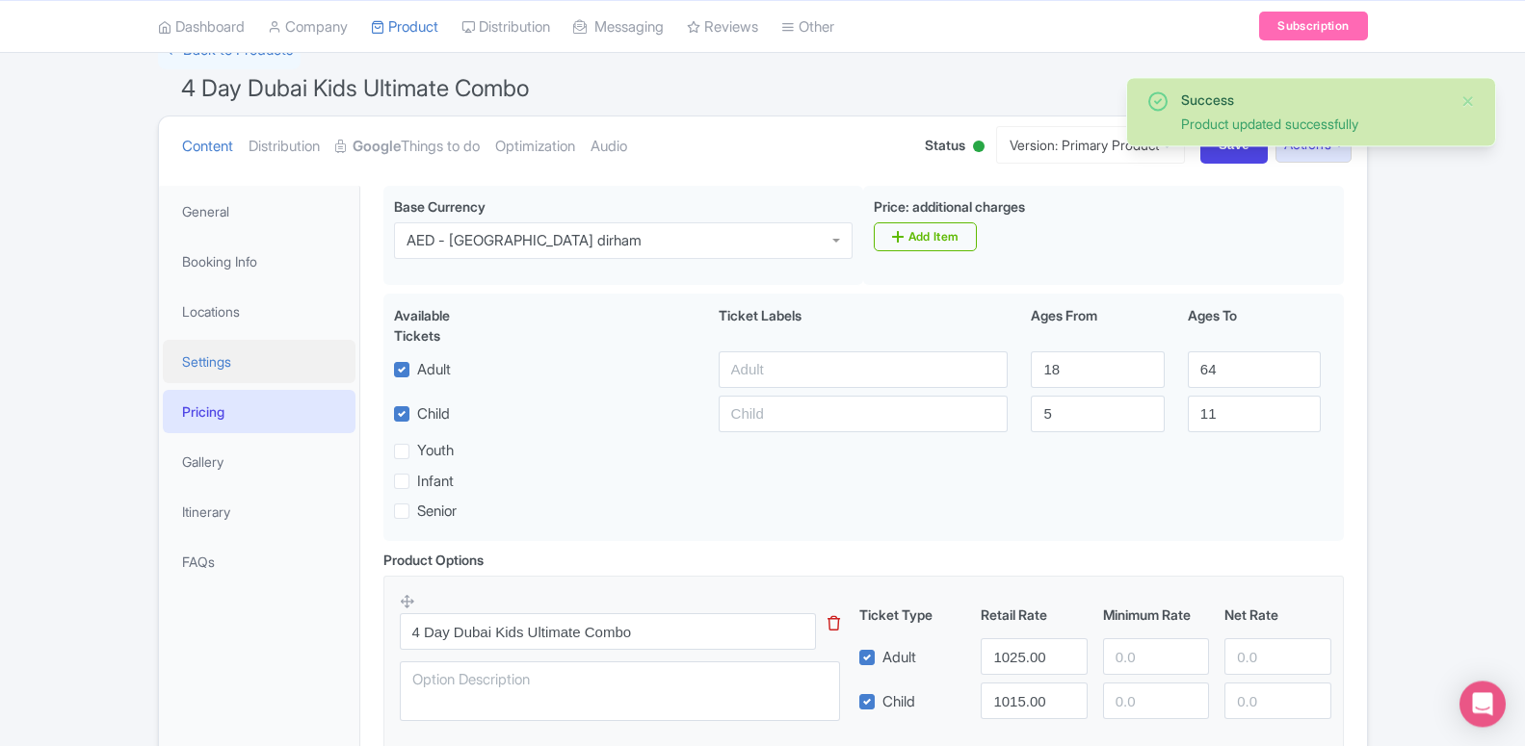
scroll to position [295, 0]
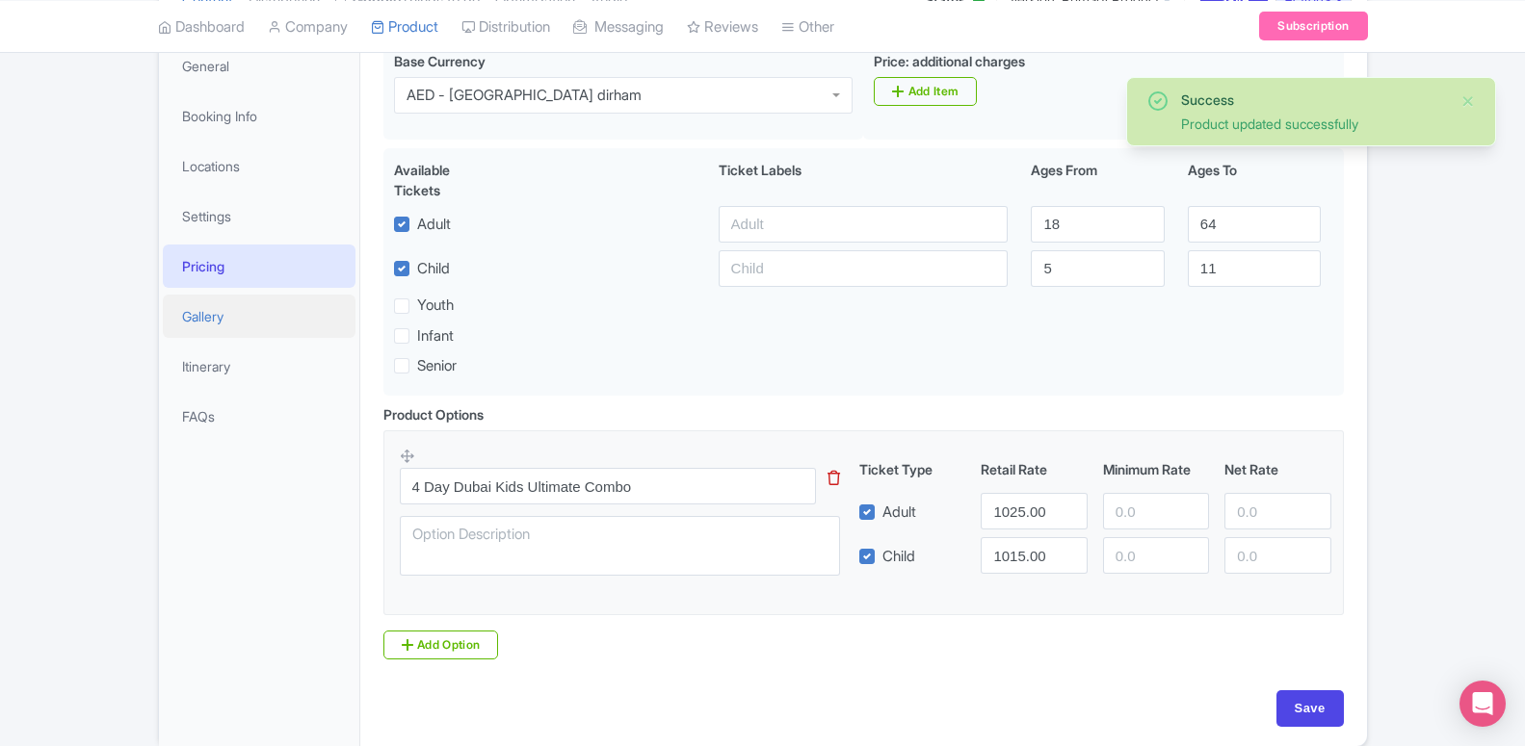
click at [207, 321] on link "Gallery" at bounding box center [259, 316] width 193 height 43
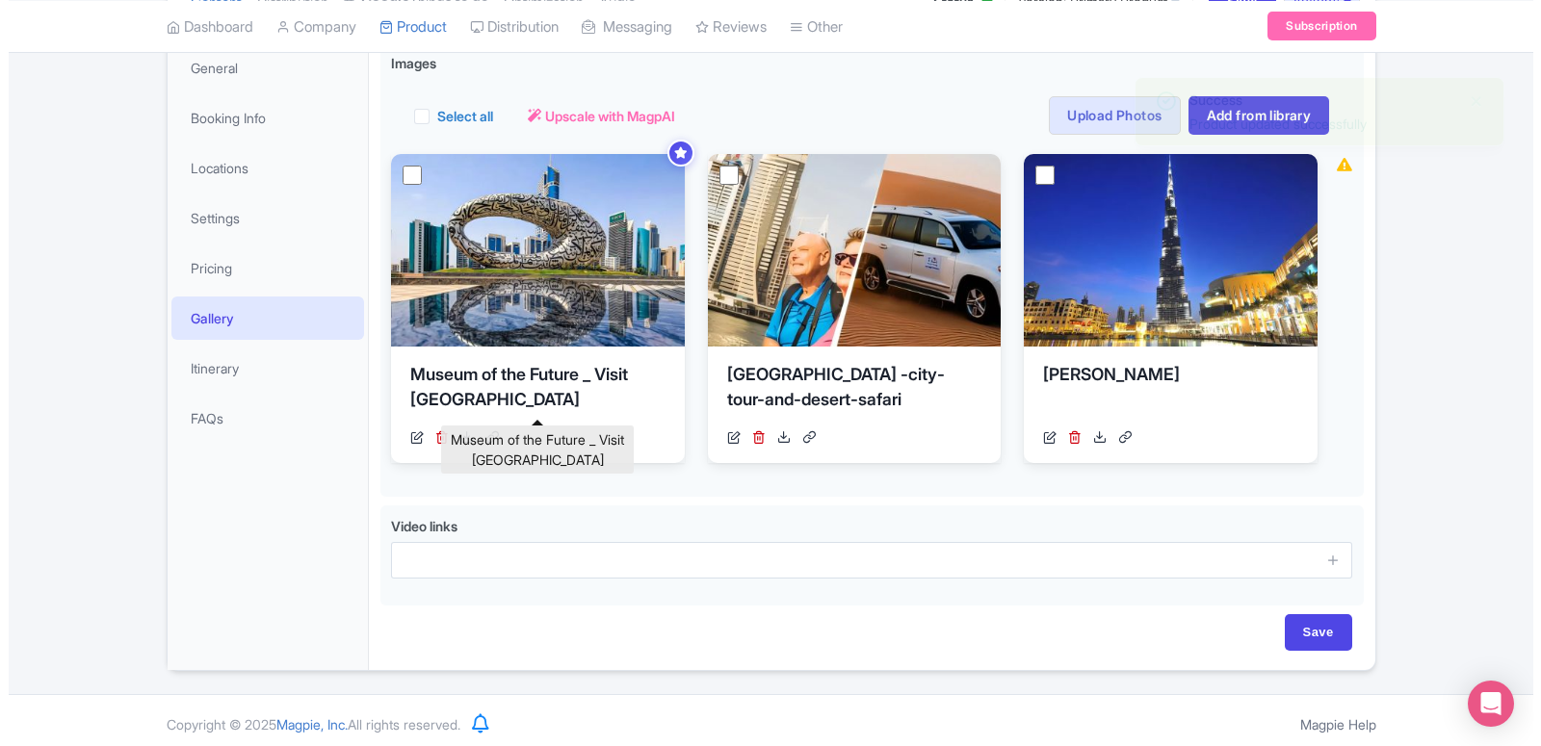
scroll to position [96, 0]
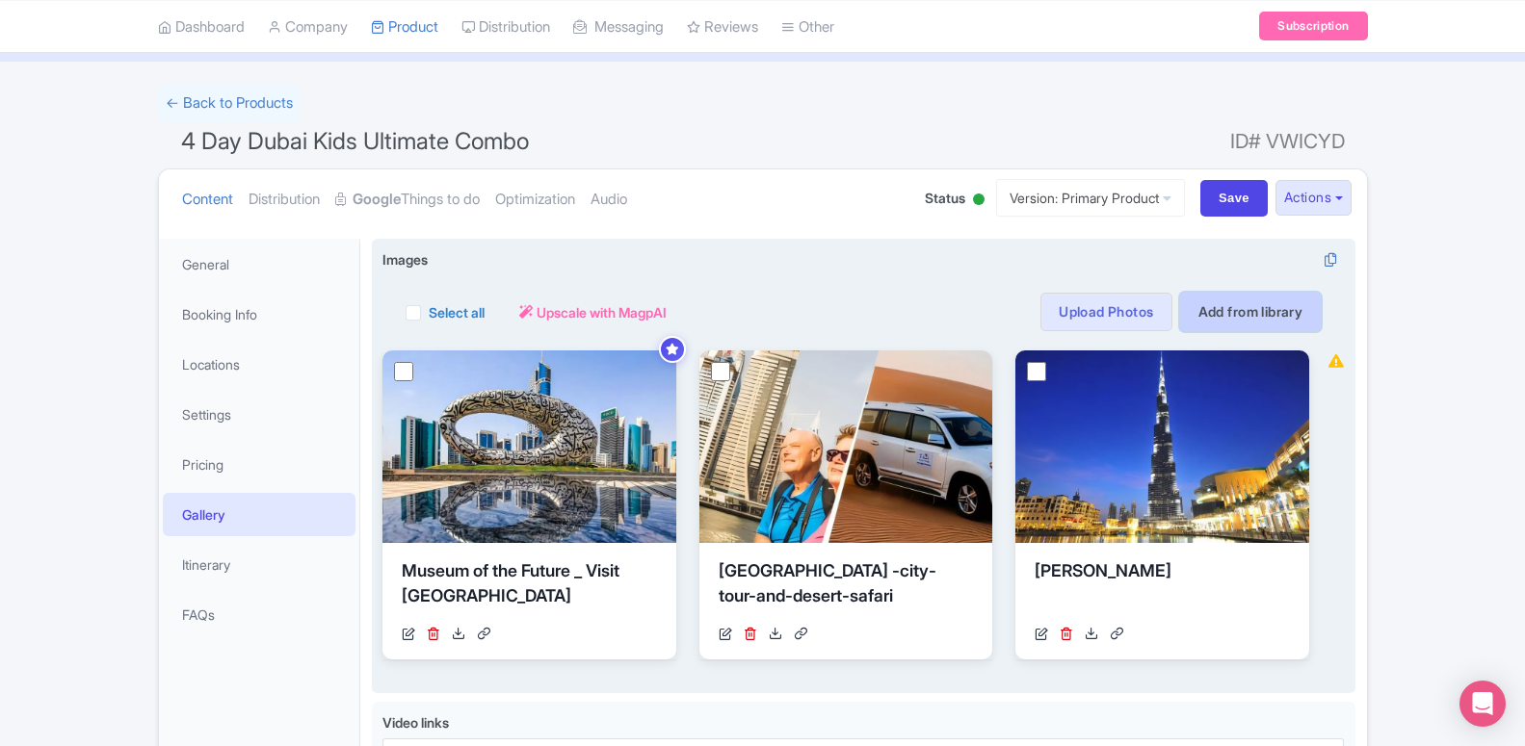
click at [1247, 327] on link "Add from library" at bounding box center [1251, 312] width 142 height 39
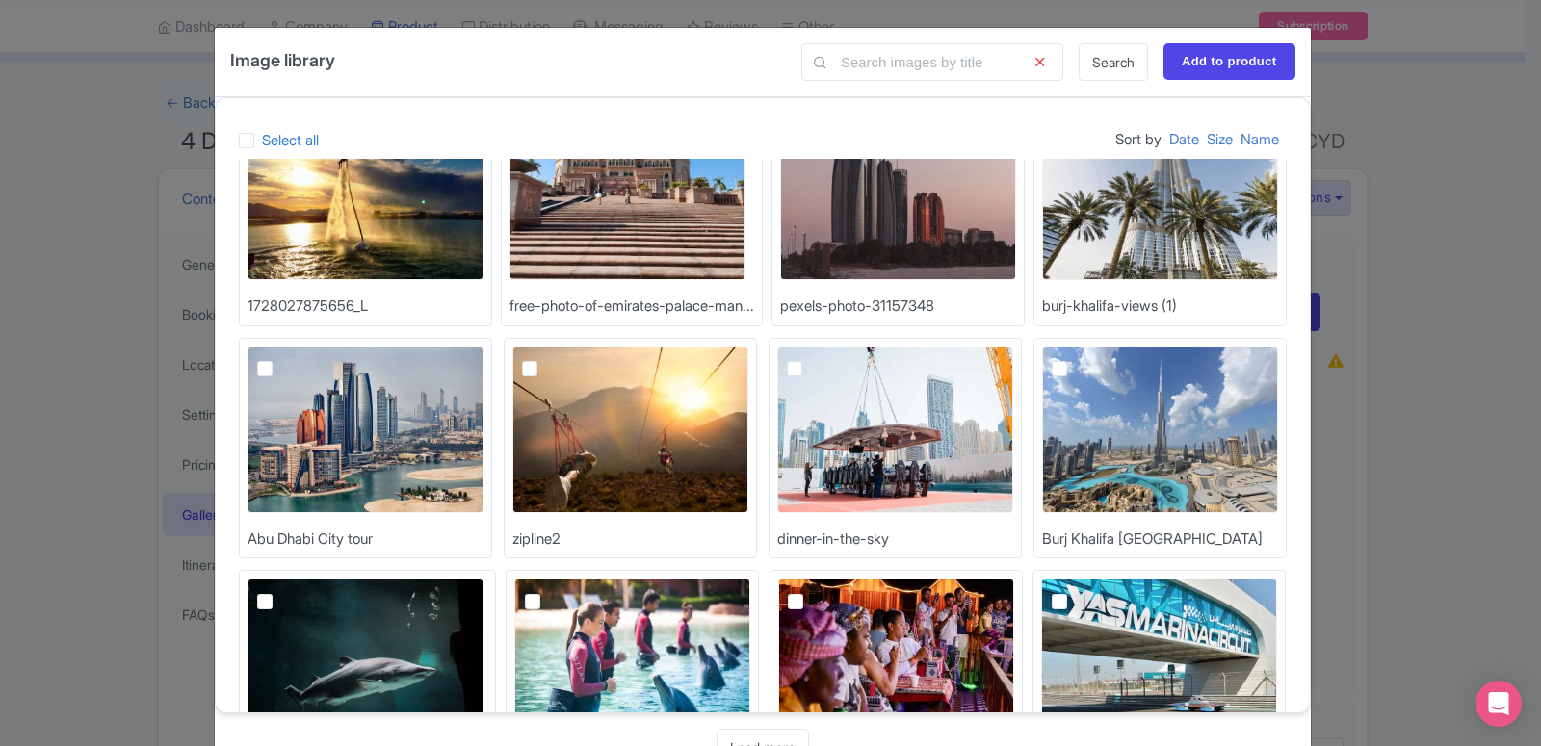
scroll to position [0, 0]
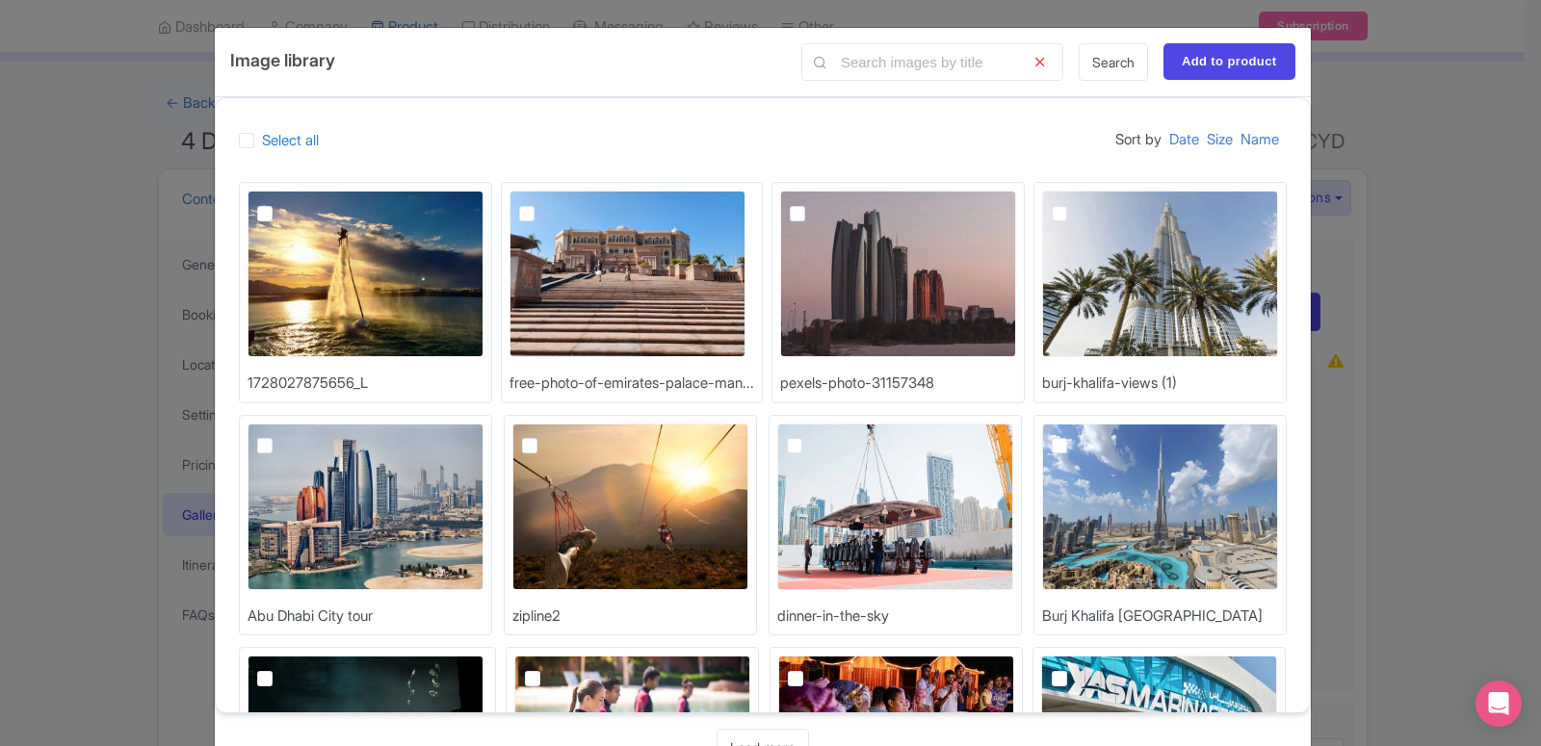
click at [1100, 313] on img at bounding box center [1160, 274] width 236 height 167
click at [1087, 203] on input "checkbox" at bounding box center [1081, 197] width 13 height 13
checkbox input "true"
click at [1188, 54] on input "Add to product" at bounding box center [1229, 61] width 132 height 37
type input "Adding..."
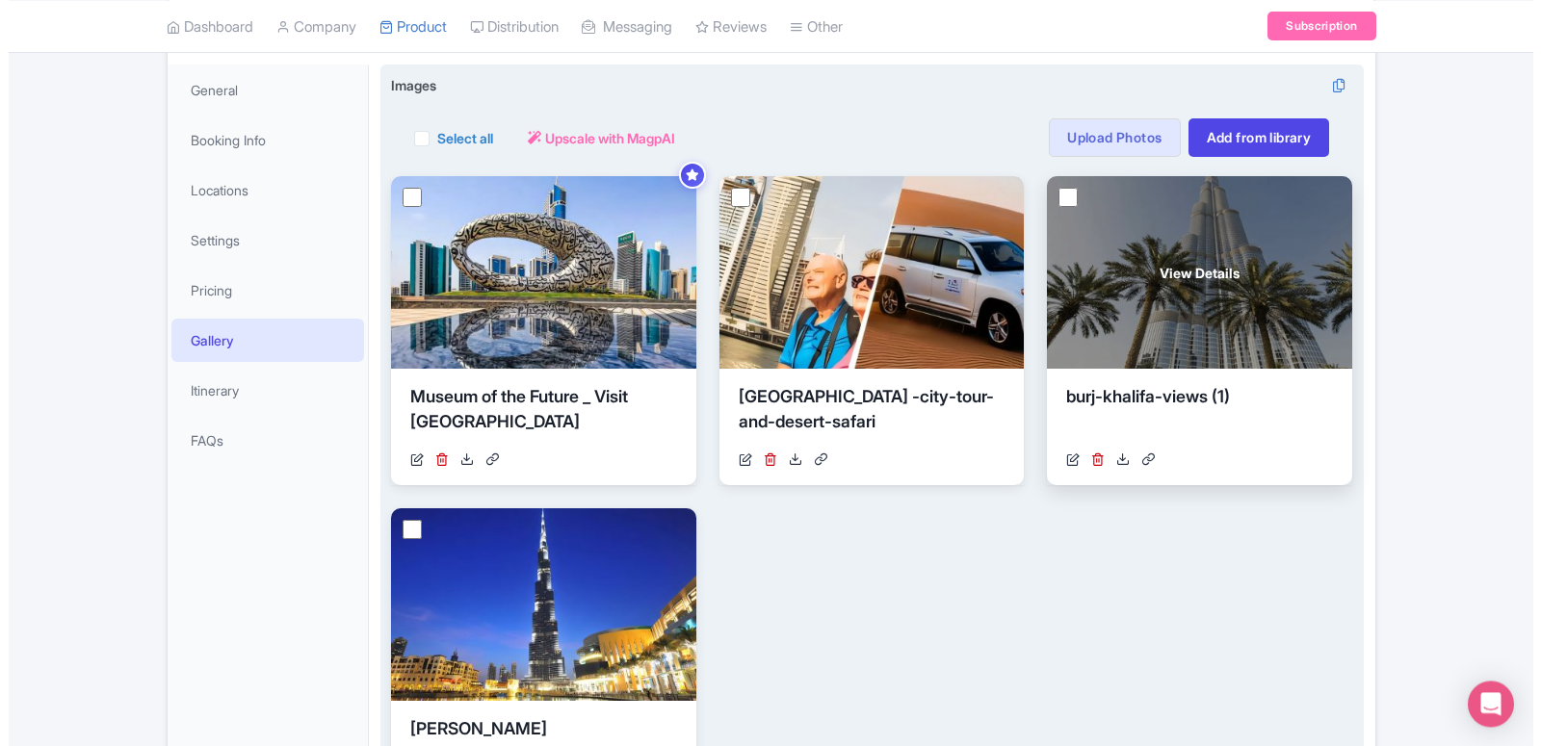
scroll to position [96, 0]
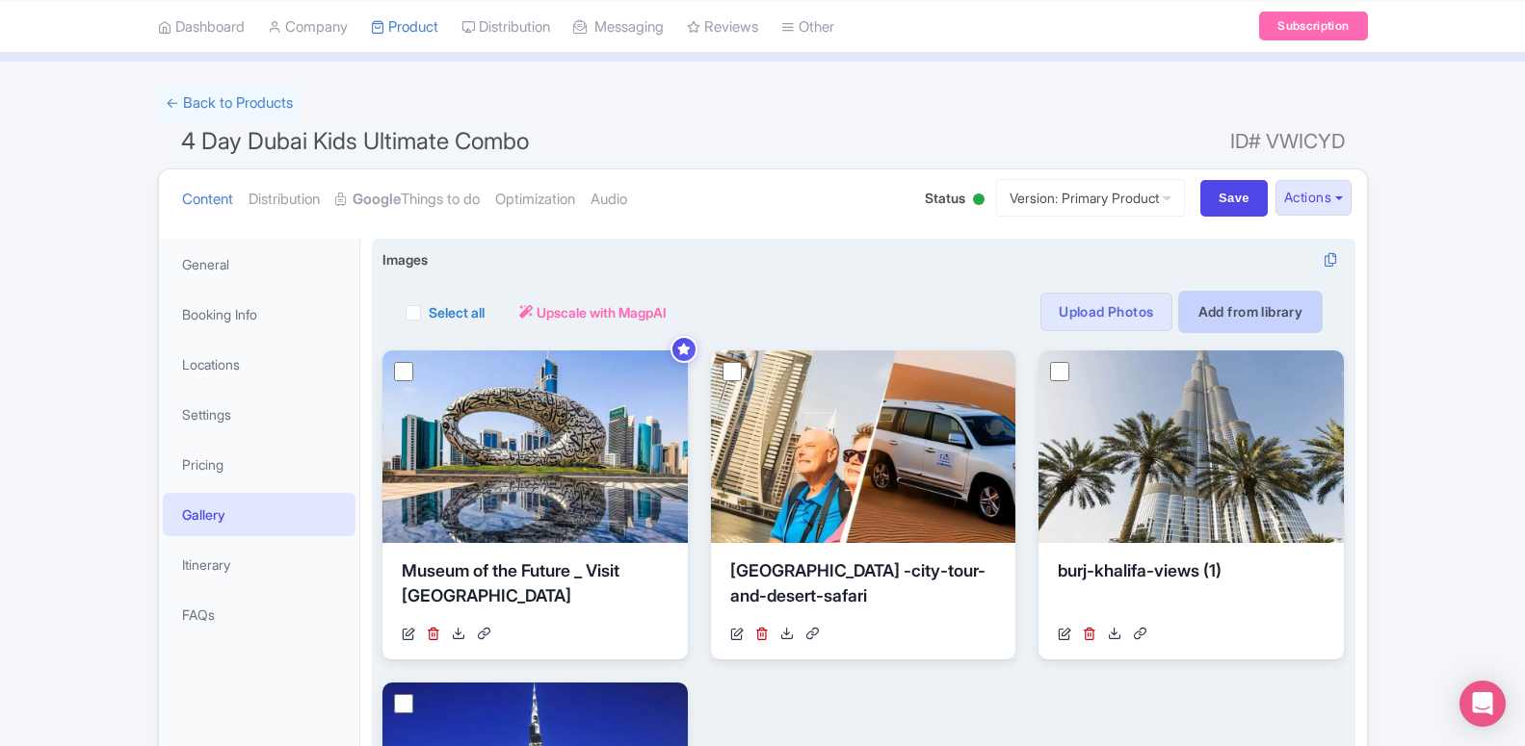
click at [1241, 322] on link "Add from library" at bounding box center [1251, 312] width 142 height 39
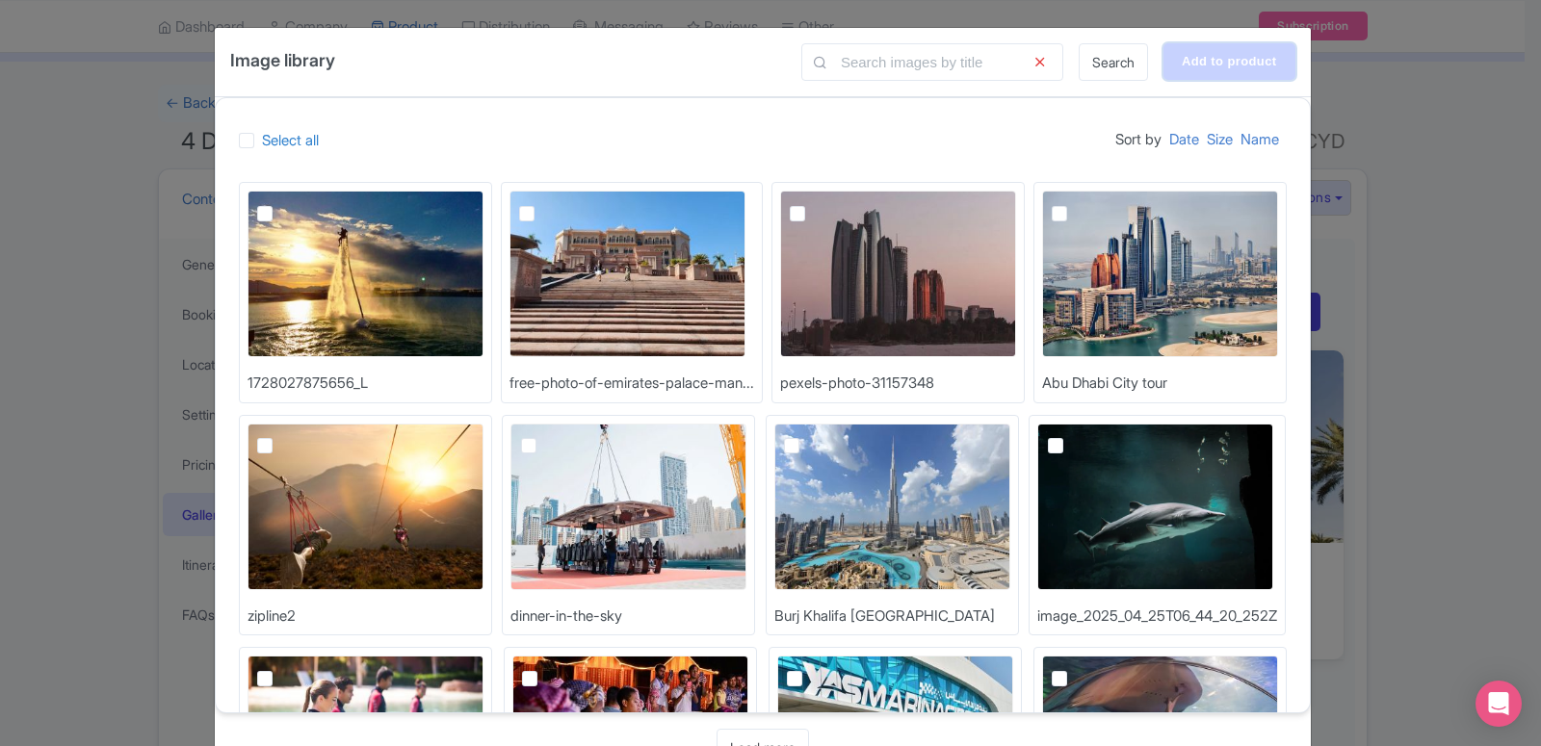
click at [1180, 58] on input "Add to product" at bounding box center [1229, 61] width 132 height 37
type input "Adding..."
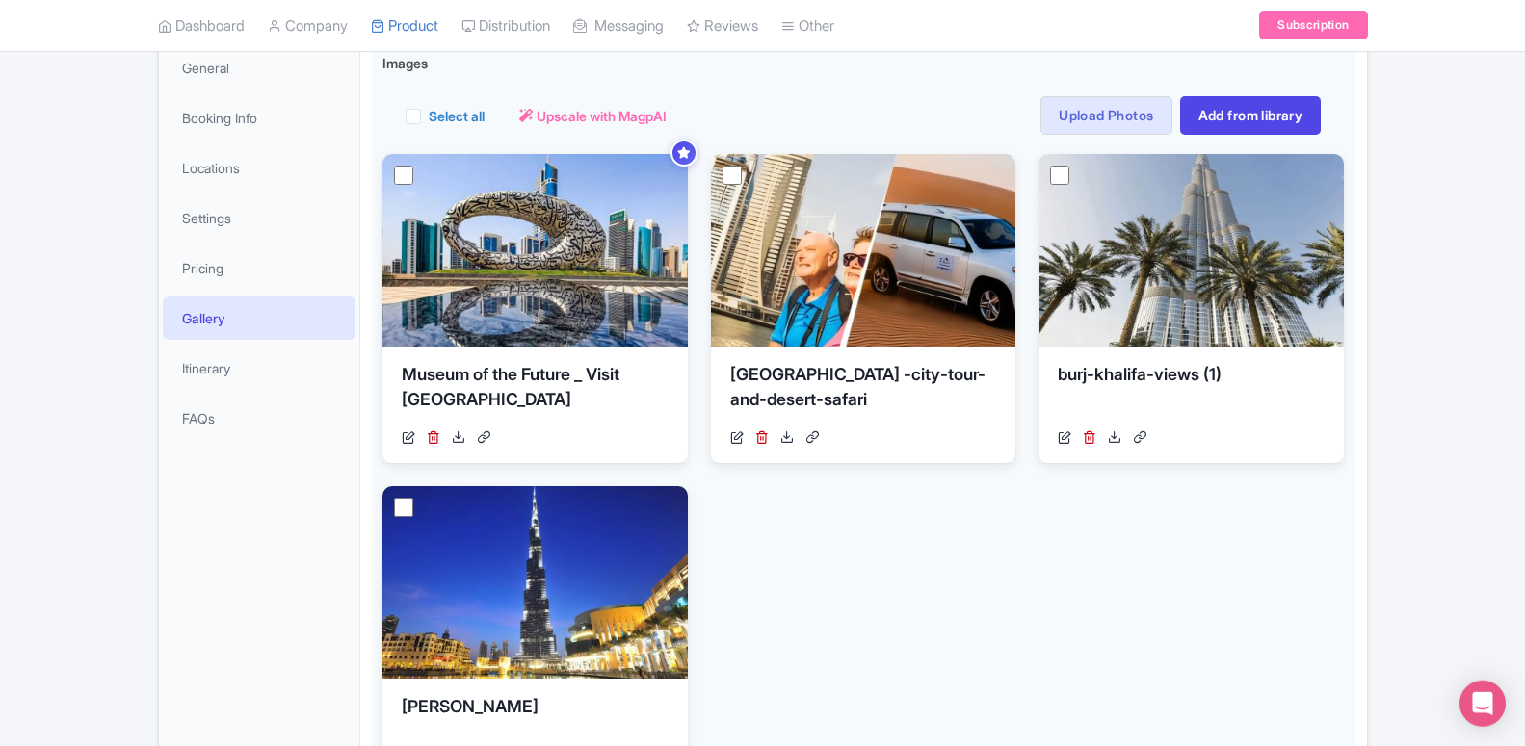
scroll to position [195, 0]
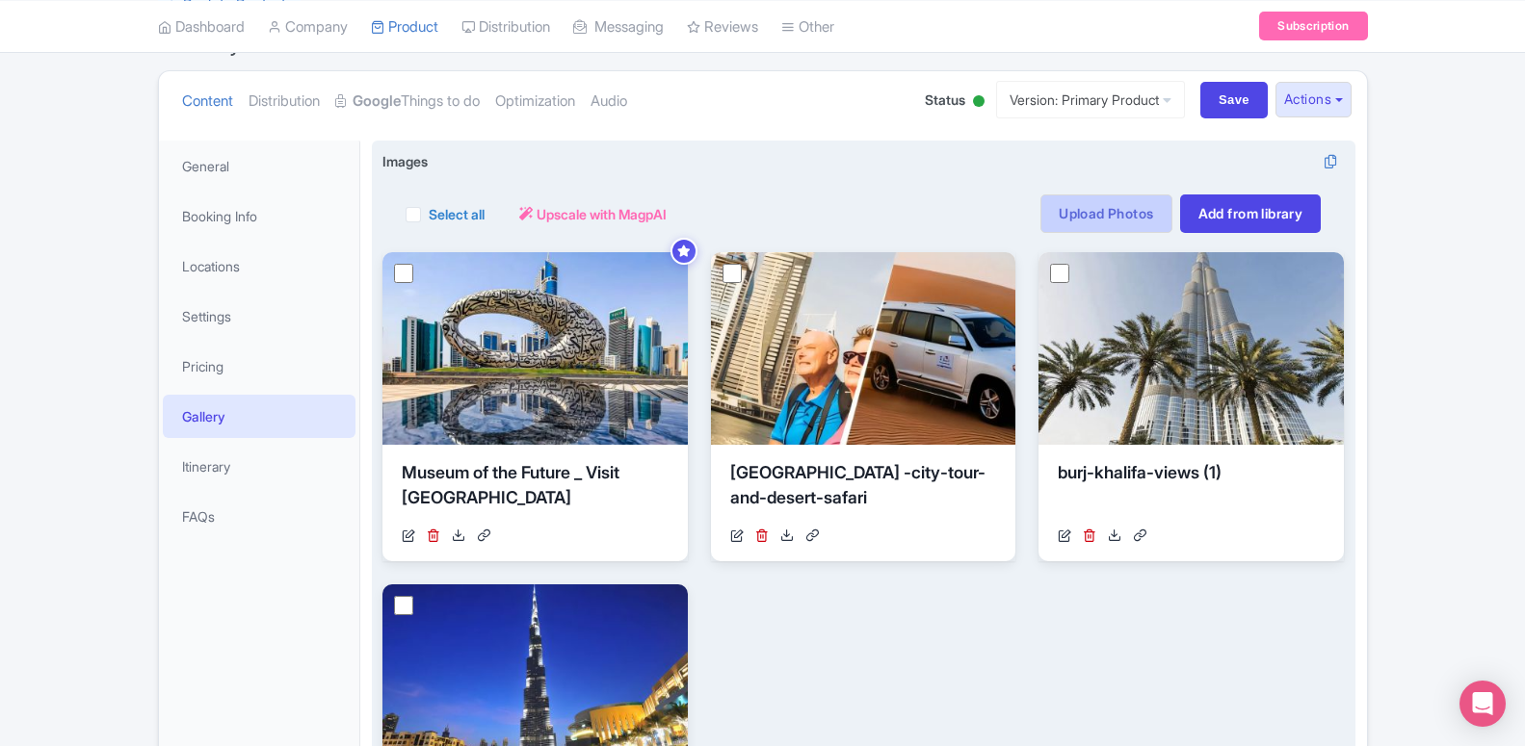
click at [1112, 216] on link "Upload Photos" at bounding box center [1105, 214] width 131 height 39
click at [1125, 218] on link "Upload Photos" at bounding box center [1105, 214] width 131 height 39
click at [1046, 210] on link "Upload Photos" at bounding box center [1105, 214] width 131 height 39
click at [1131, 217] on link "Upload Photos" at bounding box center [1105, 214] width 131 height 39
click at [1131, 215] on link "Upload Photos" at bounding box center [1105, 214] width 131 height 39
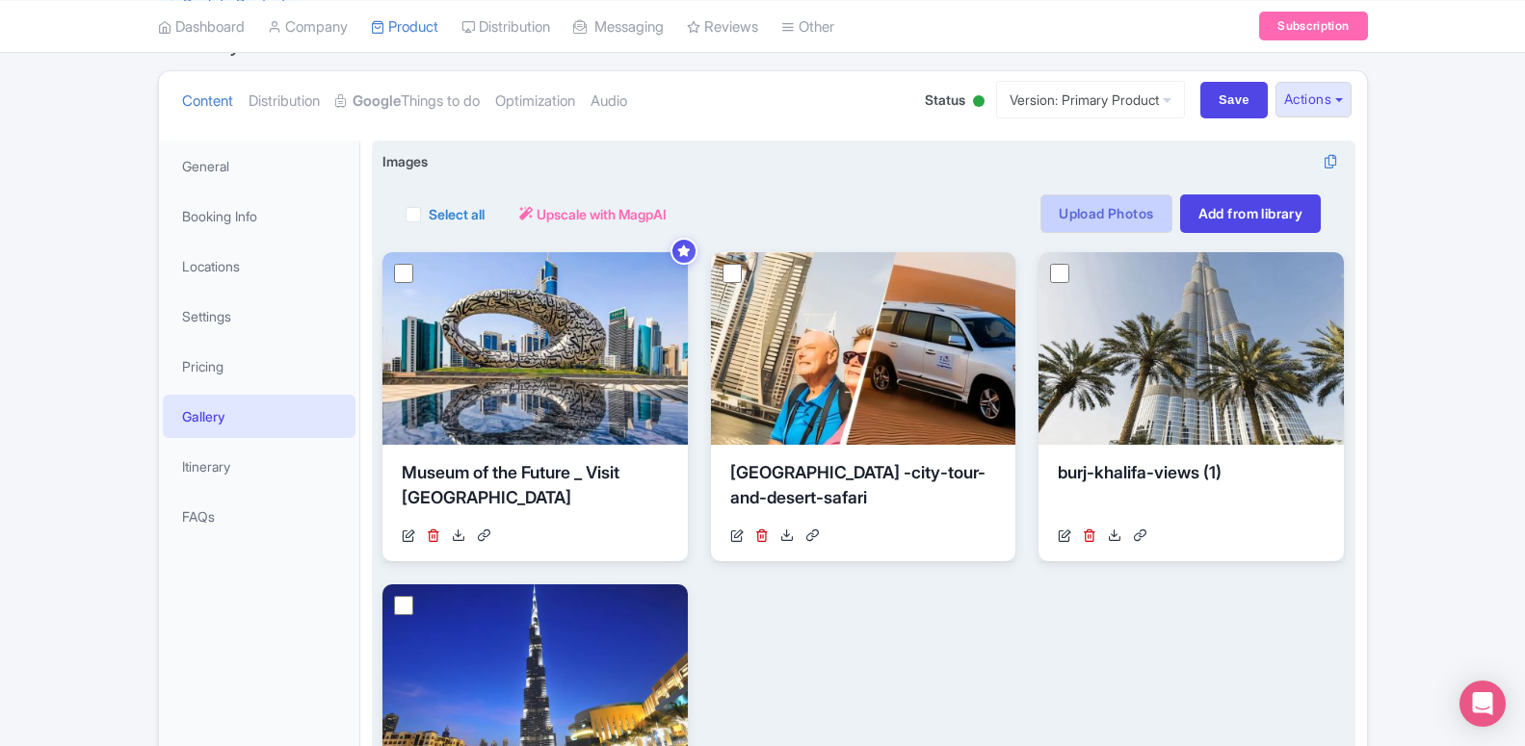
click at [1136, 212] on link "Upload Photos" at bounding box center [1105, 214] width 131 height 39
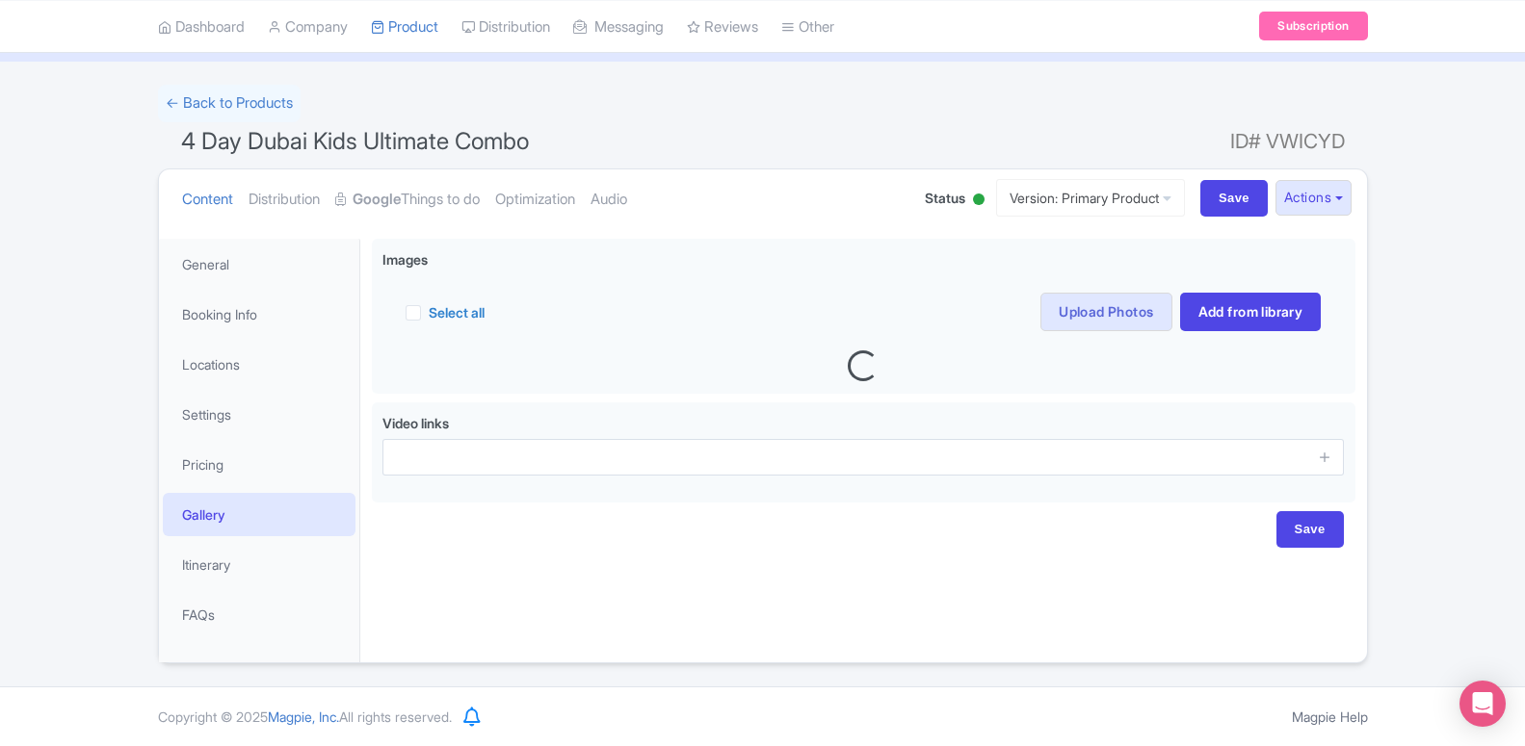
scroll to position [96, 0]
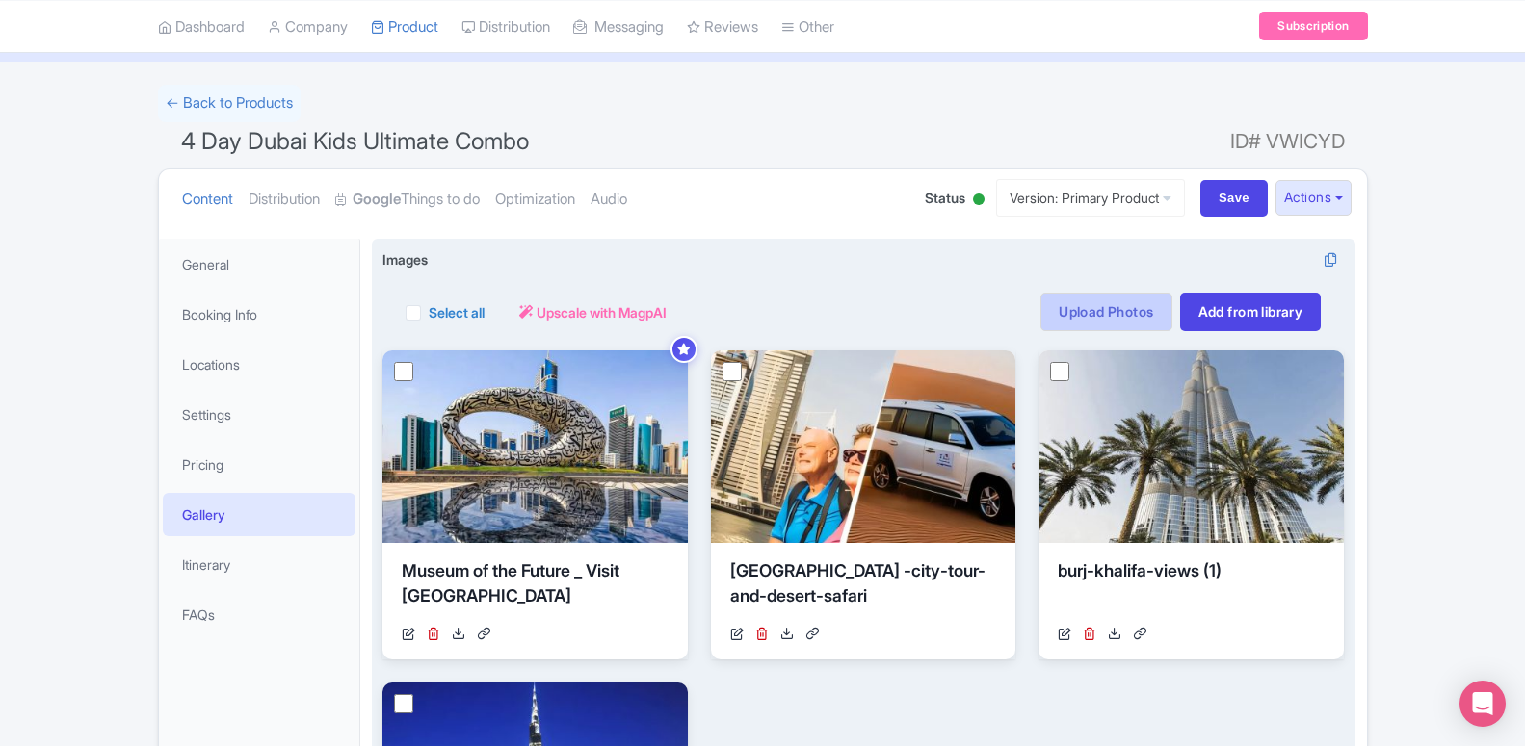
click at [1111, 324] on link "Upload Photos" at bounding box center [1105, 312] width 131 height 39
click at [1082, 309] on link "Upload Photos" at bounding box center [1105, 312] width 131 height 39
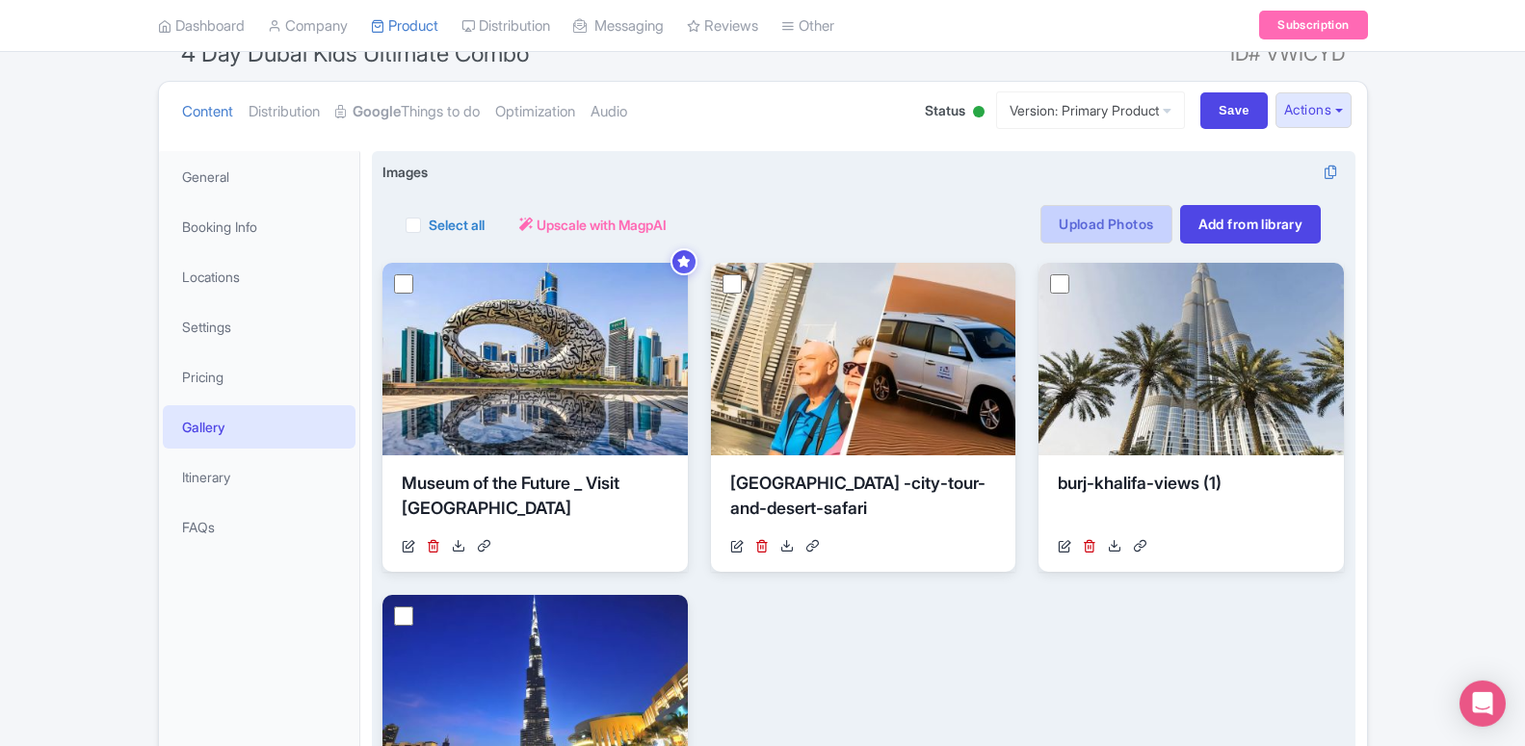
scroll to position [0, 0]
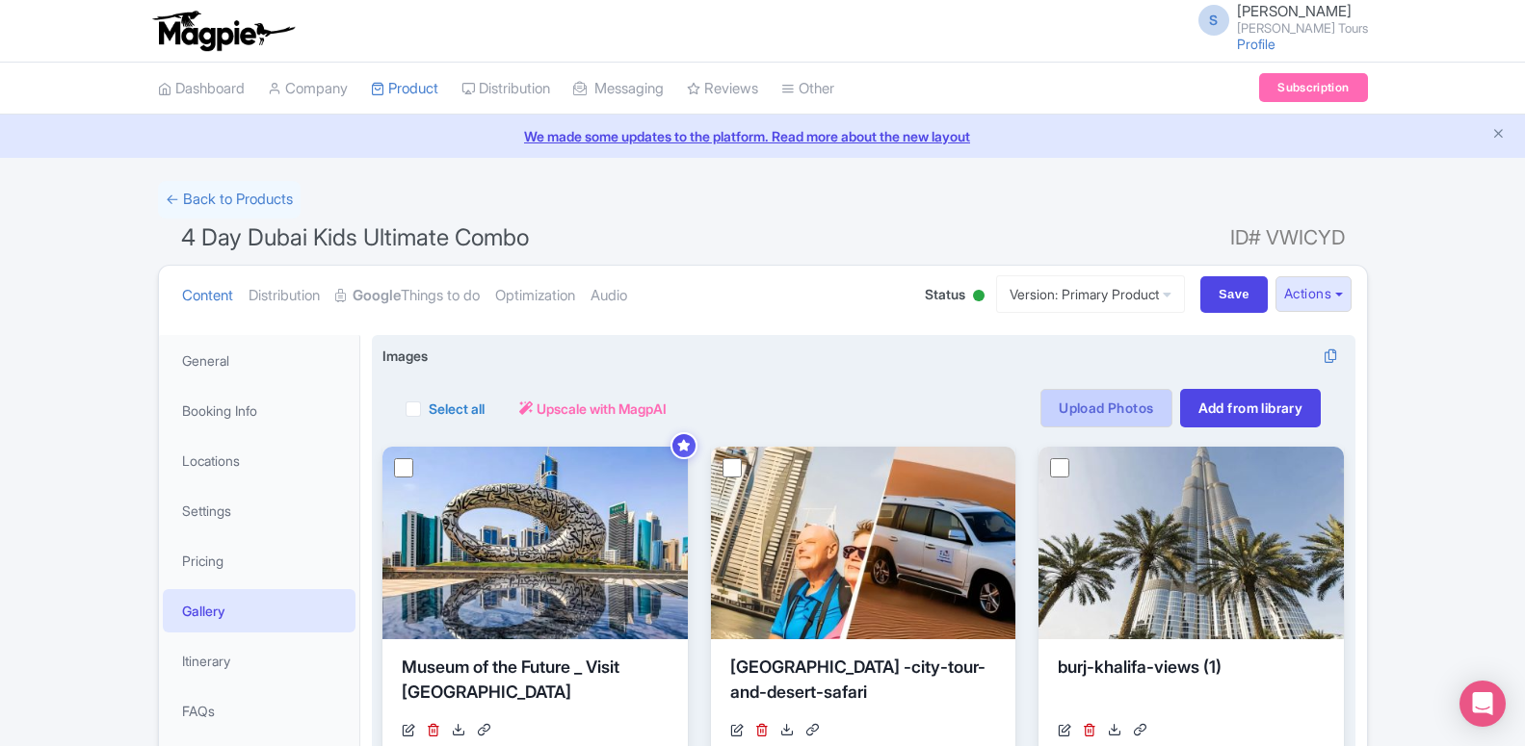
click at [1098, 419] on link "Upload Photos" at bounding box center [1105, 408] width 131 height 39
click at [1118, 410] on link "Upload Photos" at bounding box center [1105, 408] width 131 height 39
click at [1119, 410] on link "Upload Photos" at bounding box center [1105, 408] width 131 height 39
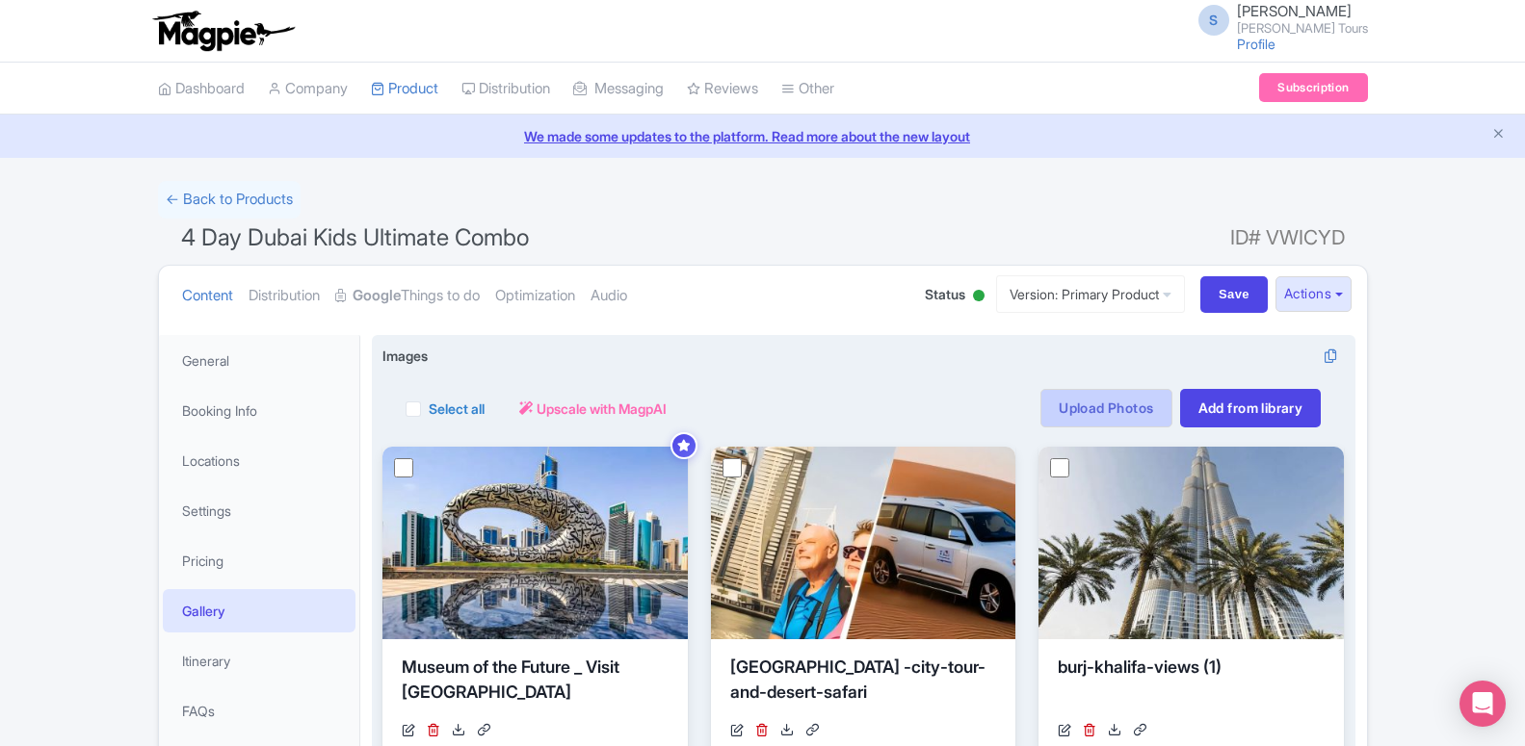
click at [1119, 410] on link "Upload Photos" at bounding box center [1105, 408] width 131 height 39
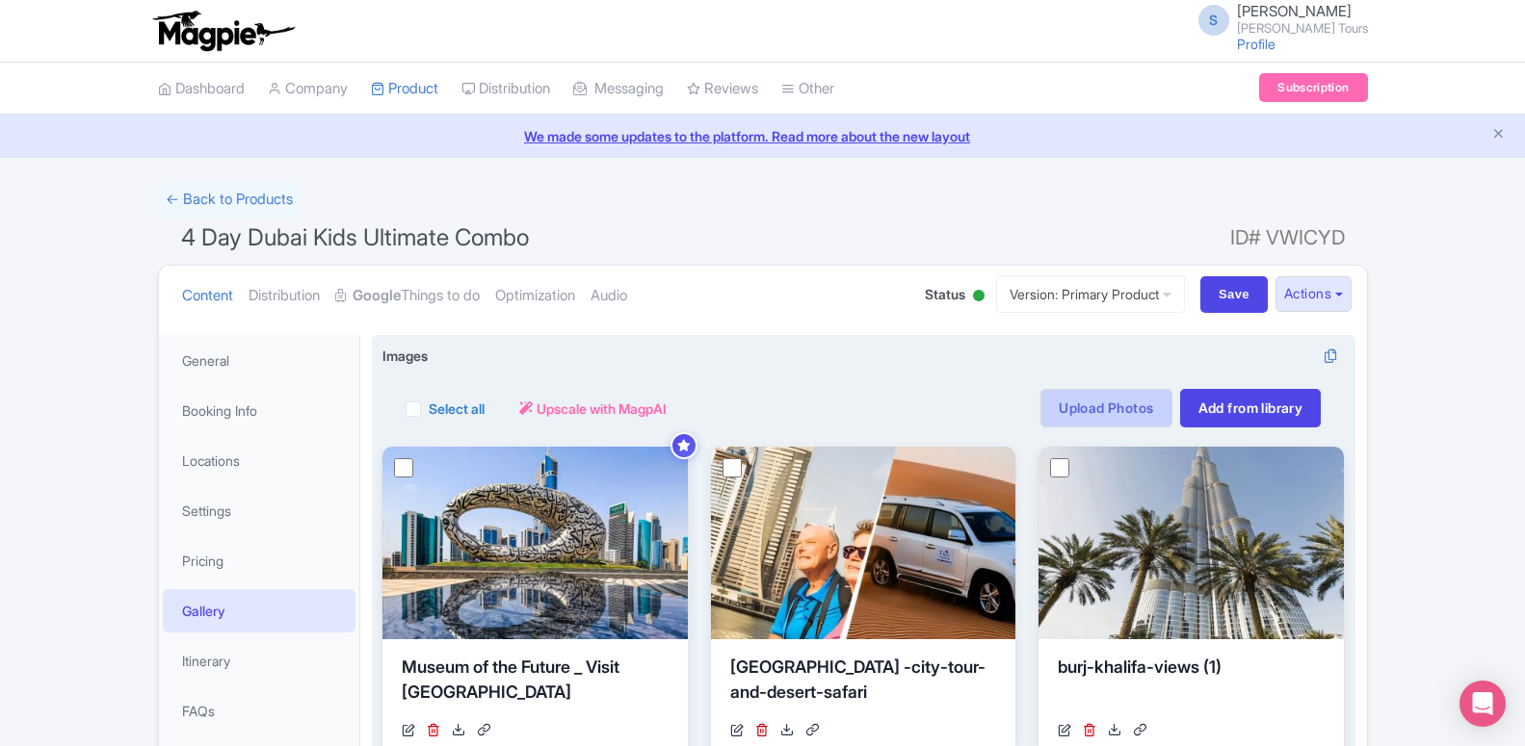
click at [1119, 410] on link "Upload Photos" at bounding box center [1105, 408] width 131 height 39
click at [1097, 406] on link "Upload Photos" at bounding box center [1105, 408] width 131 height 39
click at [1094, 400] on link "Upload Photos" at bounding box center [1105, 408] width 131 height 39
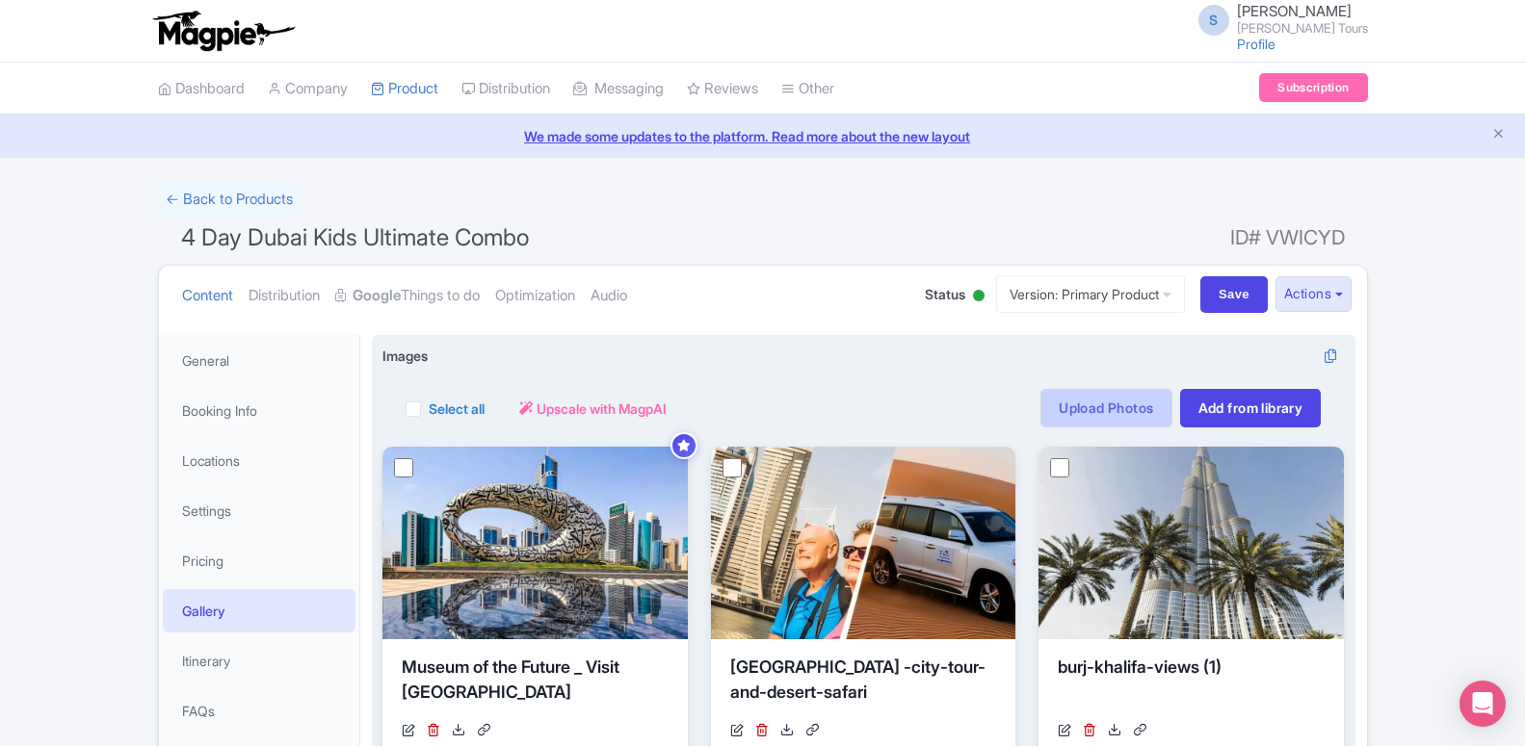
click at [1094, 400] on link "Upload Photos" at bounding box center [1105, 408] width 131 height 39
click at [1076, 405] on link "Upload Photos" at bounding box center [1105, 408] width 131 height 39
click at [1123, 411] on link "Upload Photos" at bounding box center [1105, 408] width 131 height 39
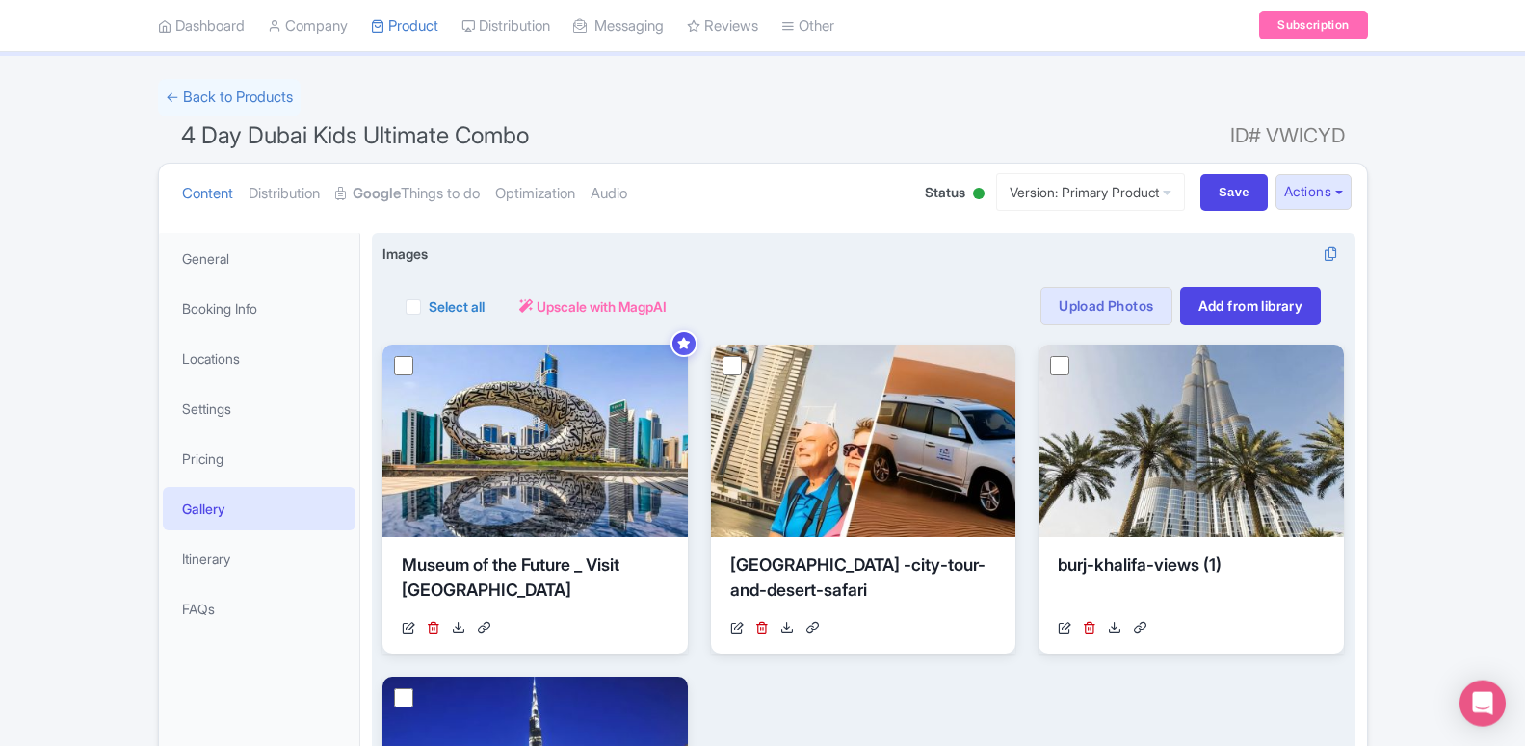
scroll to position [98, 0]
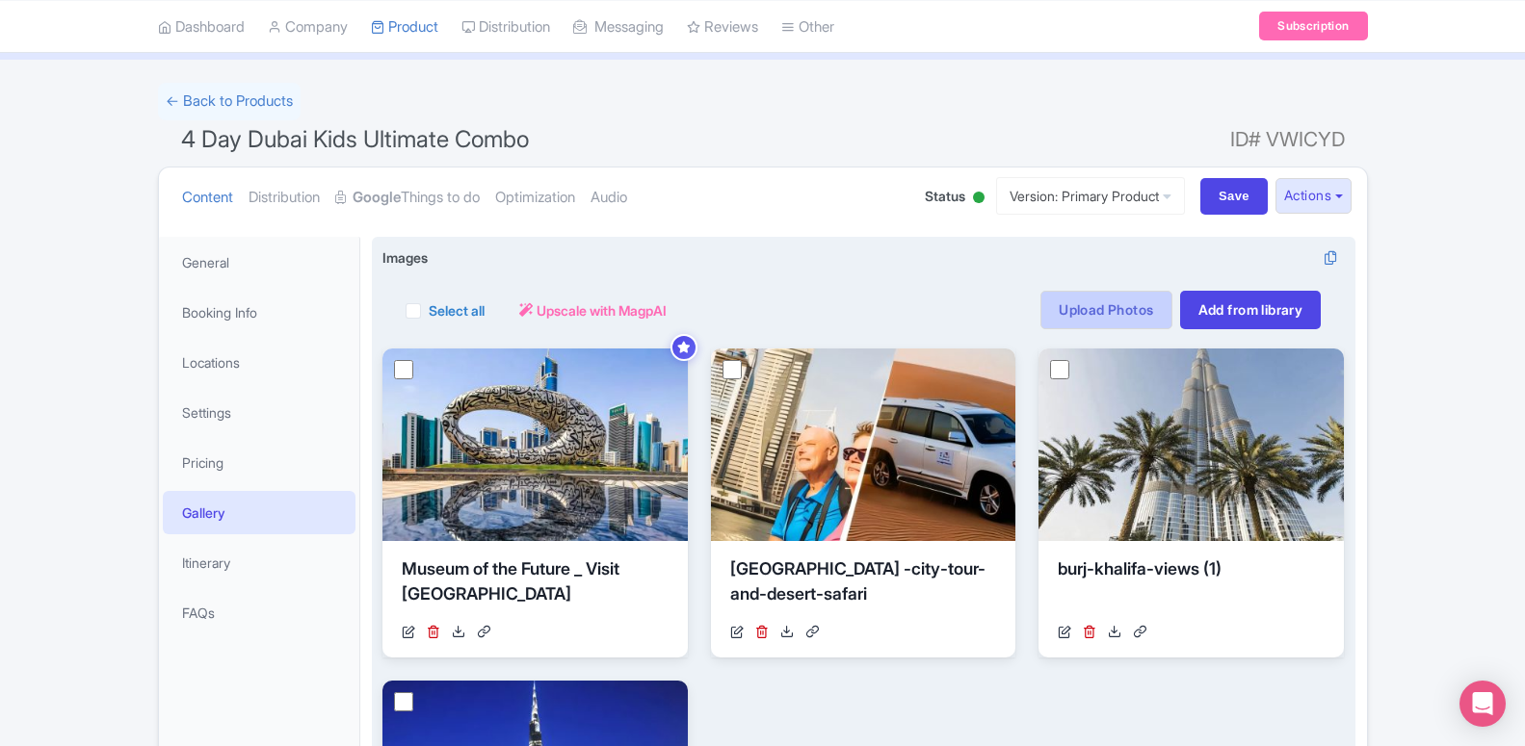
click at [1064, 318] on link "Upload Photos" at bounding box center [1105, 310] width 131 height 39
click at [1071, 315] on link "Upload Photos" at bounding box center [1105, 310] width 131 height 39
click at [1073, 315] on link "Upload Photos" at bounding box center [1105, 310] width 131 height 39
click at [1078, 312] on link "Upload Photos" at bounding box center [1105, 310] width 131 height 39
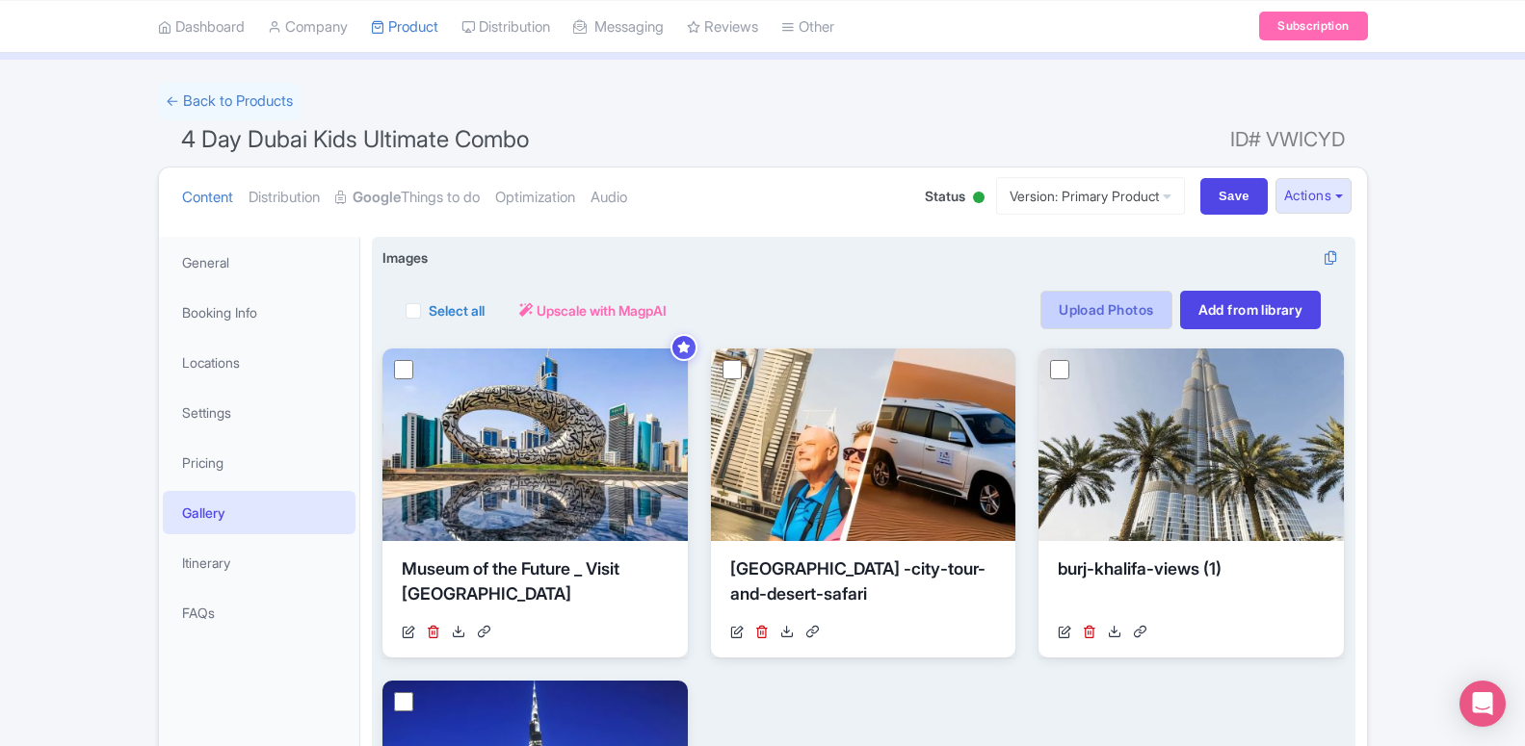
click at [1078, 312] on link "Upload Photos" at bounding box center [1105, 310] width 131 height 39
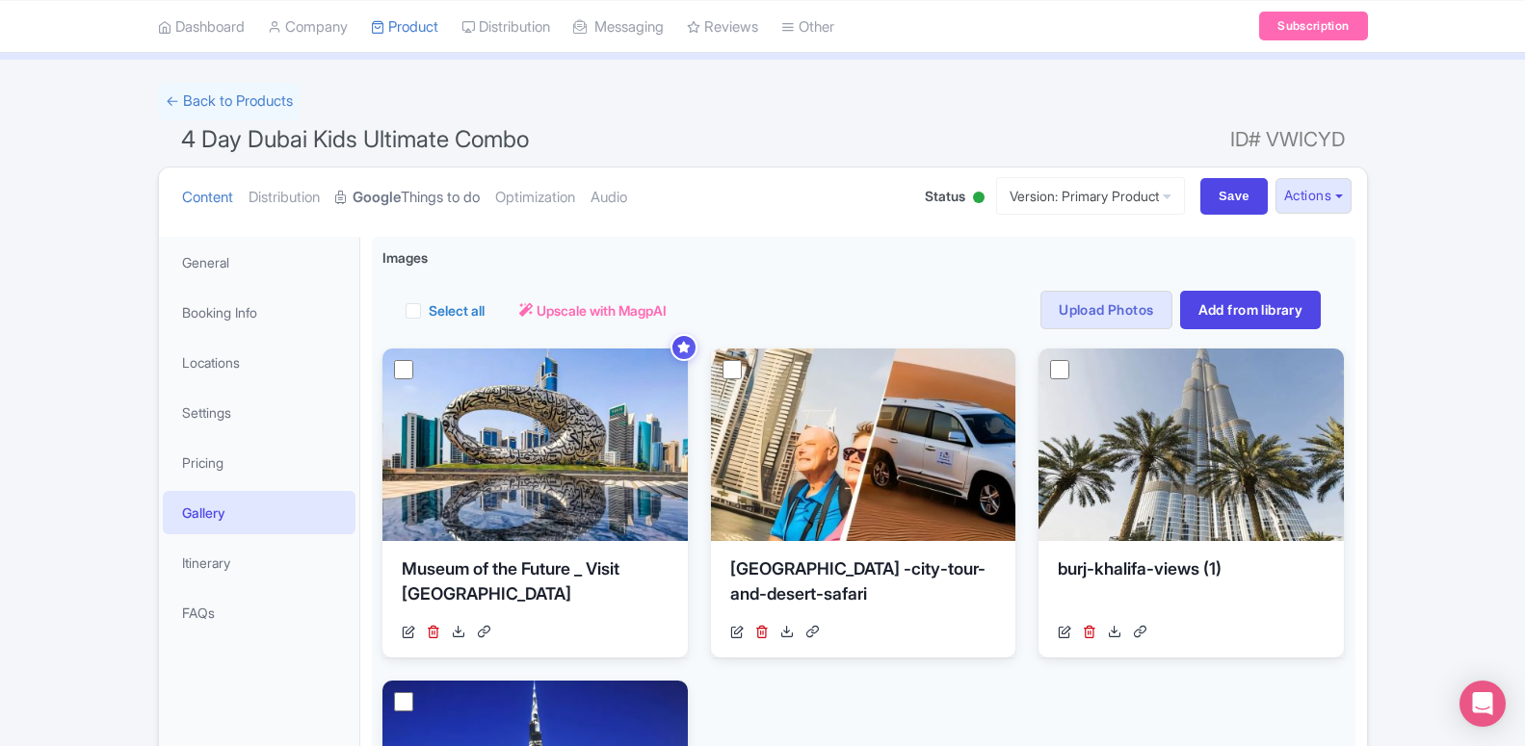
click at [392, 192] on strong "Google" at bounding box center [377, 198] width 48 height 22
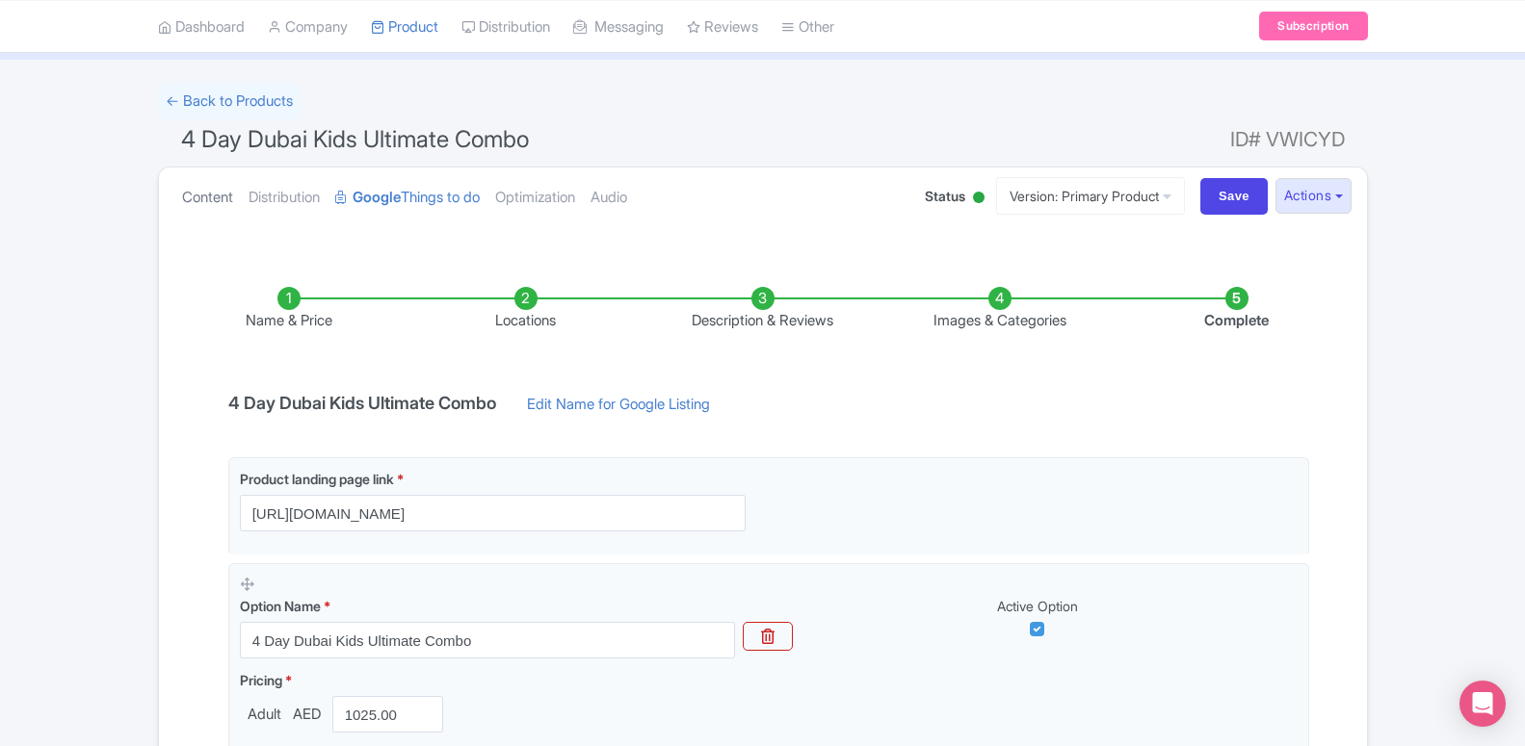
click at [196, 197] on link "Content" at bounding box center [207, 198] width 51 height 61
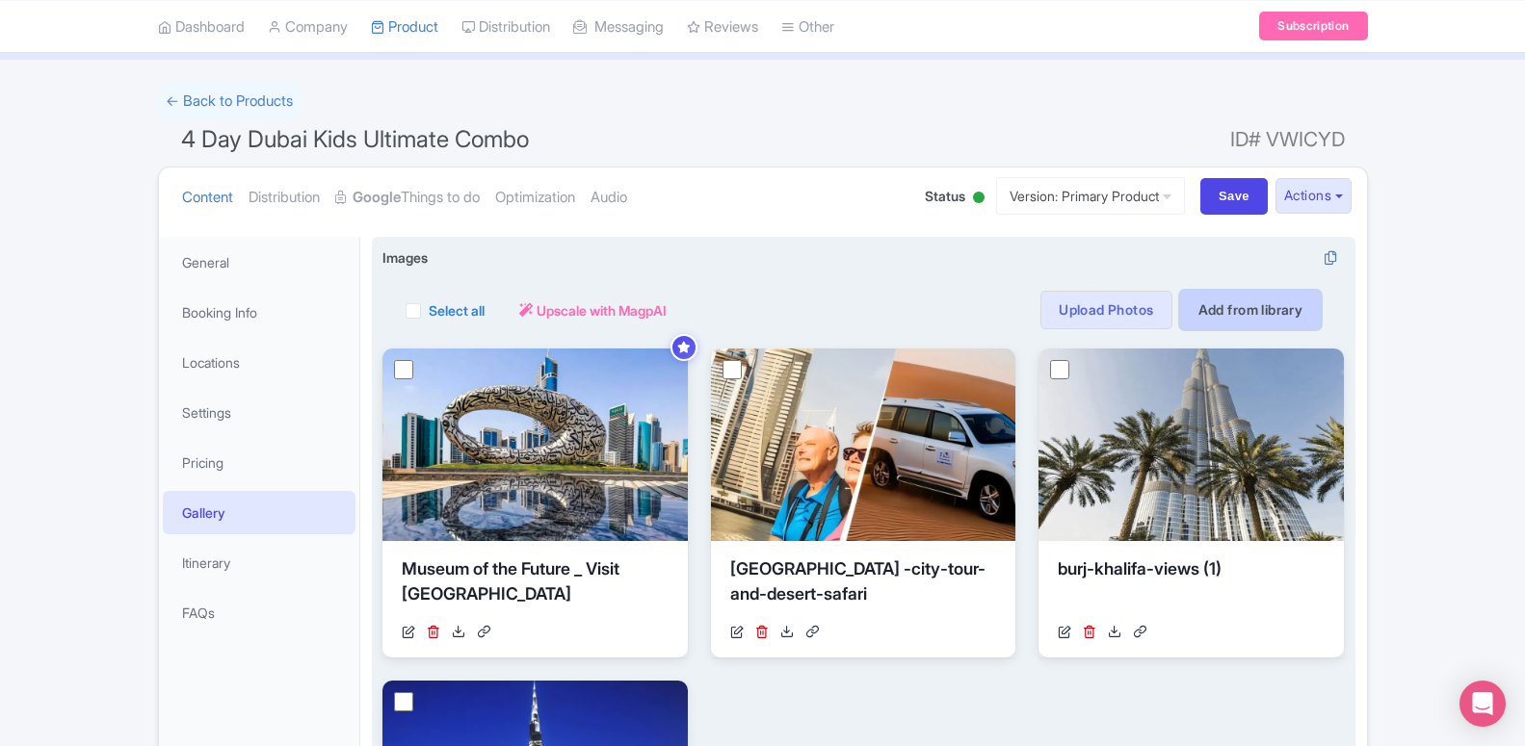
click at [1242, 308] on link "Add from library" at bounding box center [1251, 310] width 142 height 39
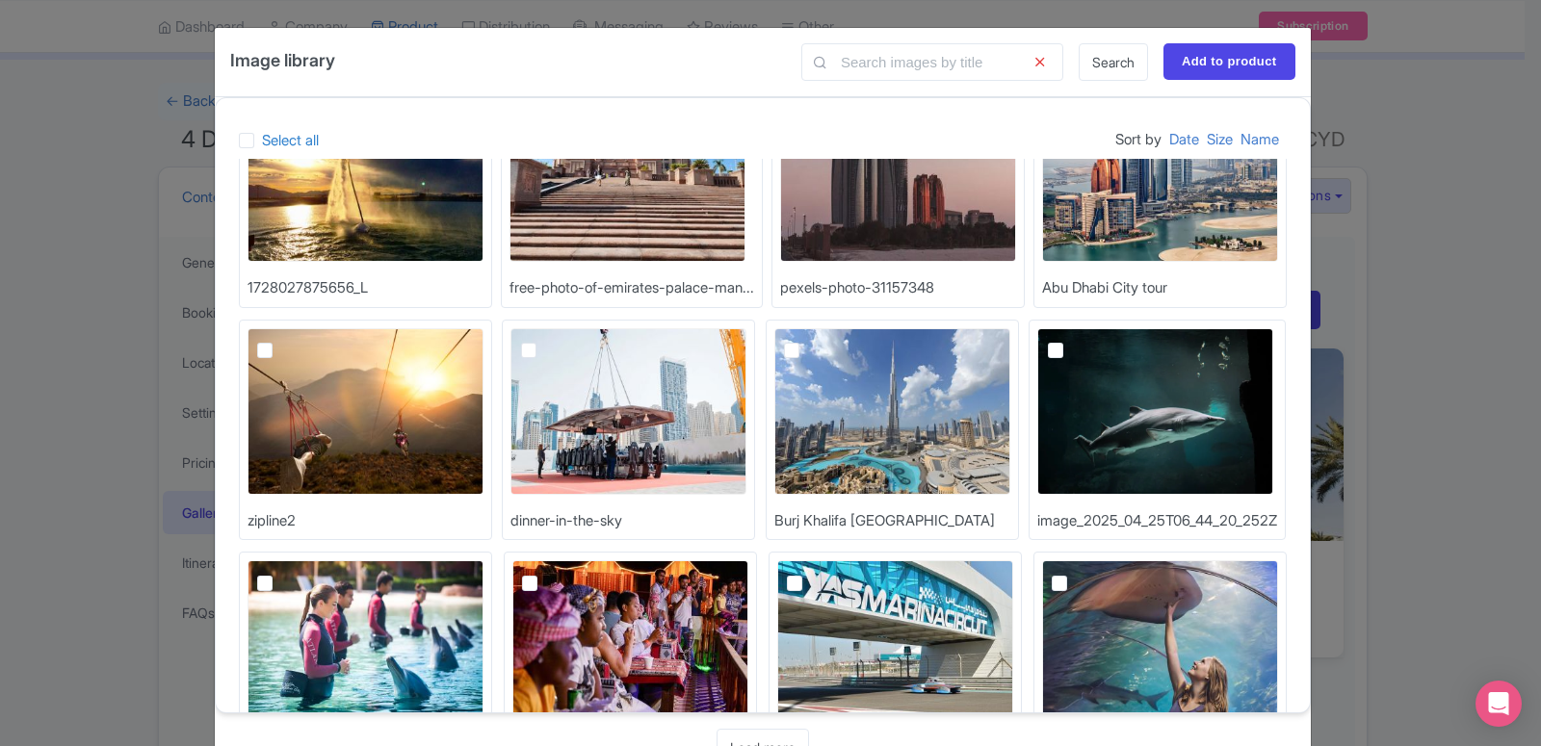
scroll to position [187, 0]
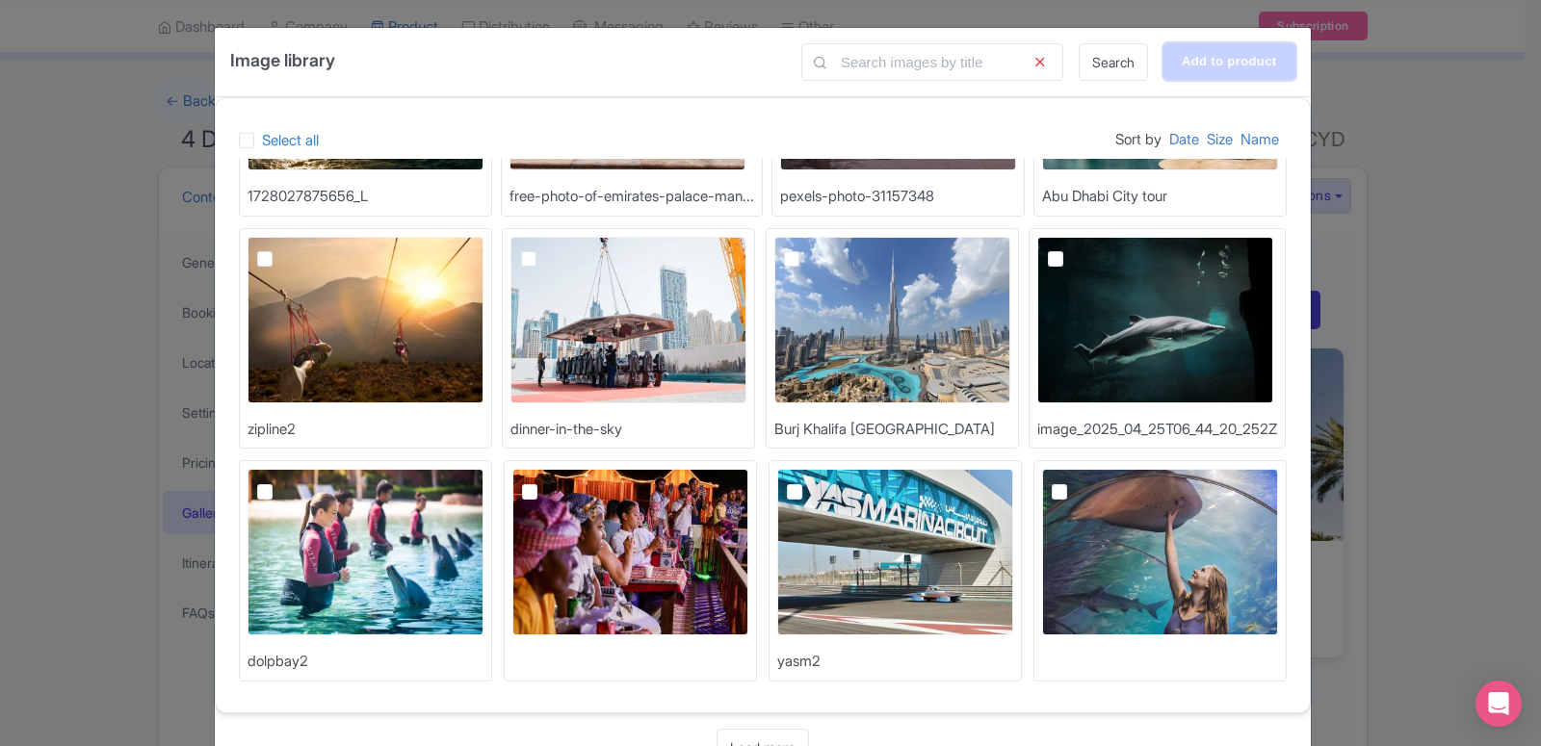
click at [1215, 61] on input "Add to product" at bounding box center [1229, 61] width 132 height 37
type input "Adding..."
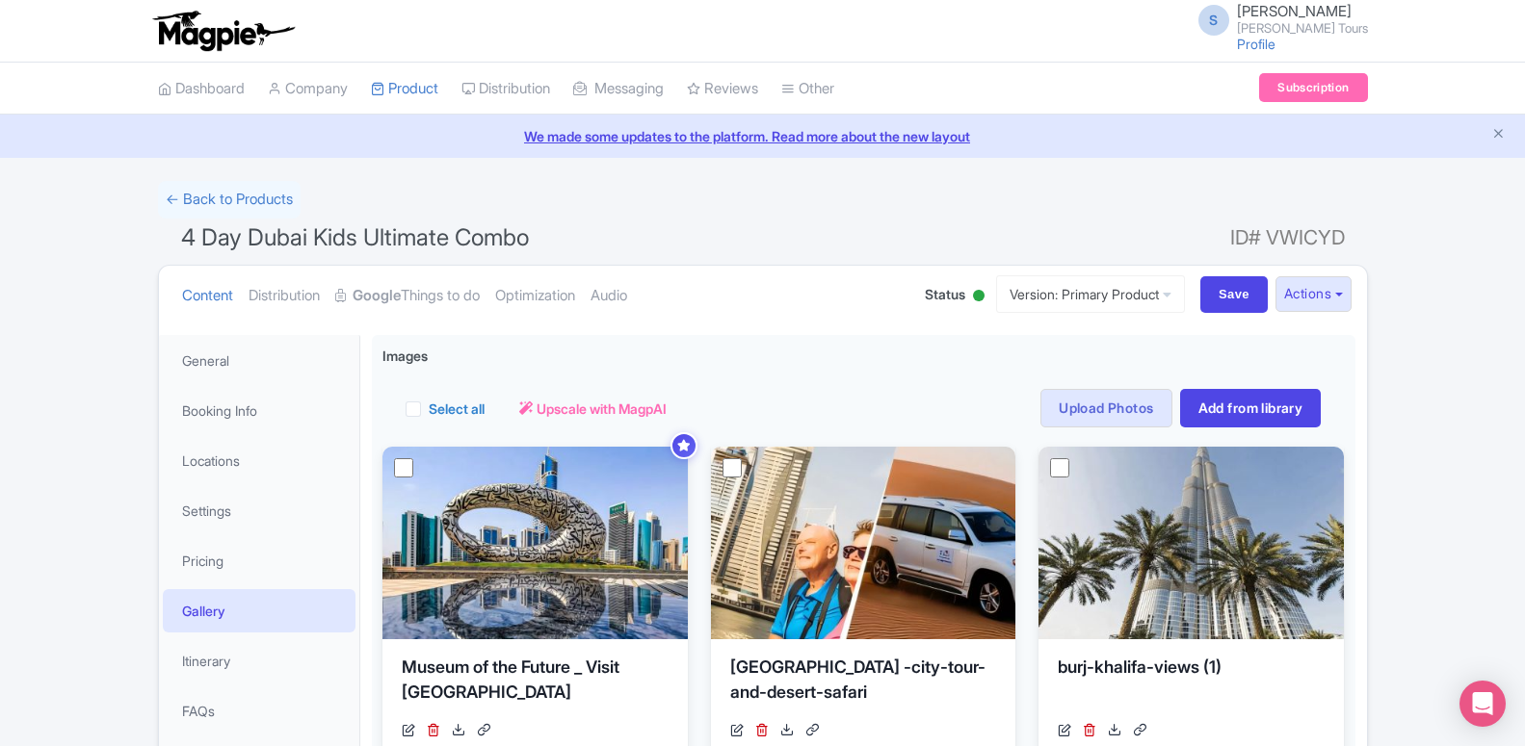
scroll to position [195, 0]
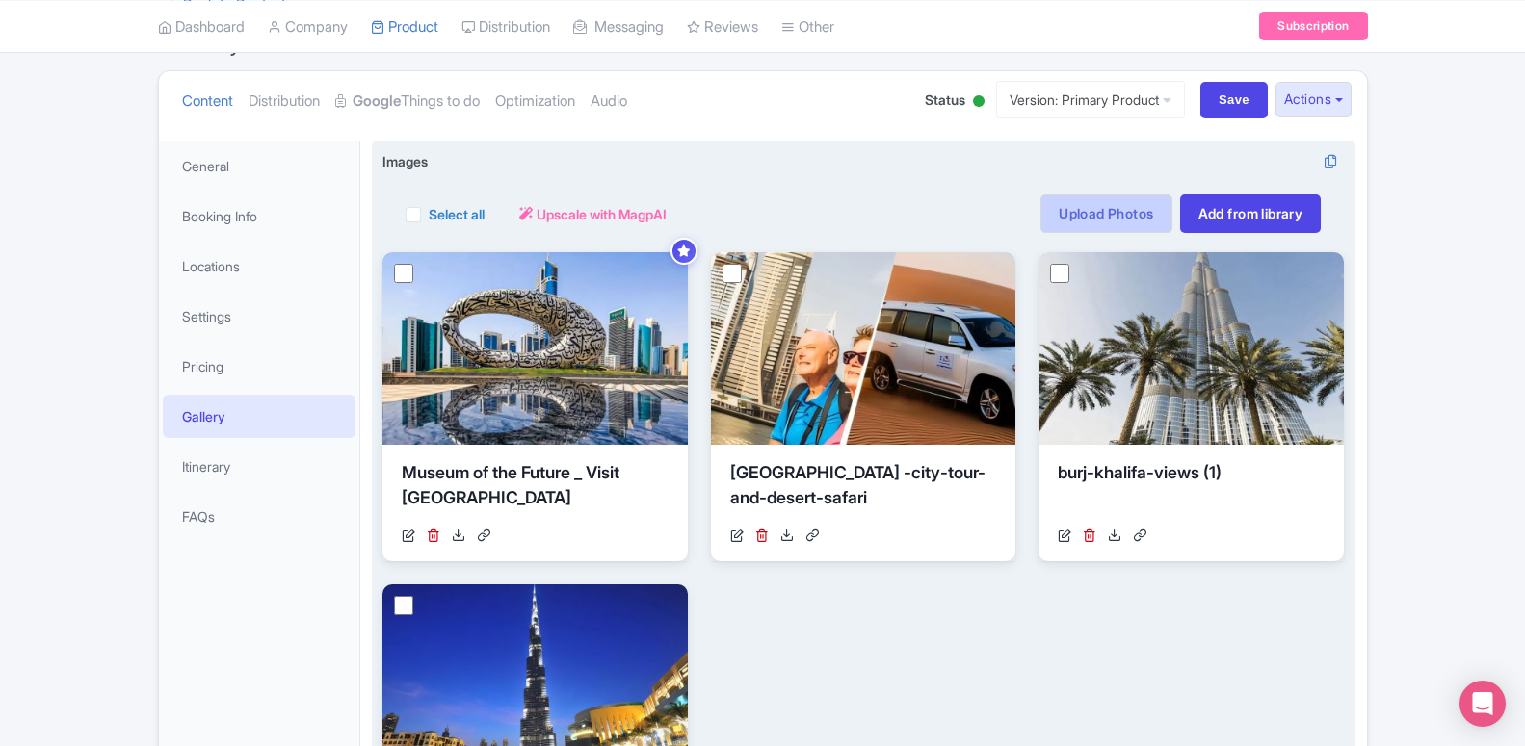
click at [1106, 206] on link "Upload Photos" at bounding box center [1105, 214] width 131 height 39
click at [1105, 207] on link "Upload Photos" at bounding box center [1105, 214] width 131 height 39
click at [1104, 207] on link "Upload Photos" at bounding box center [1105, 214] width 131 height 39
click at [1103, 208] on link "Upload Photos" at bounding box center [1105, 214] width 131 height 39
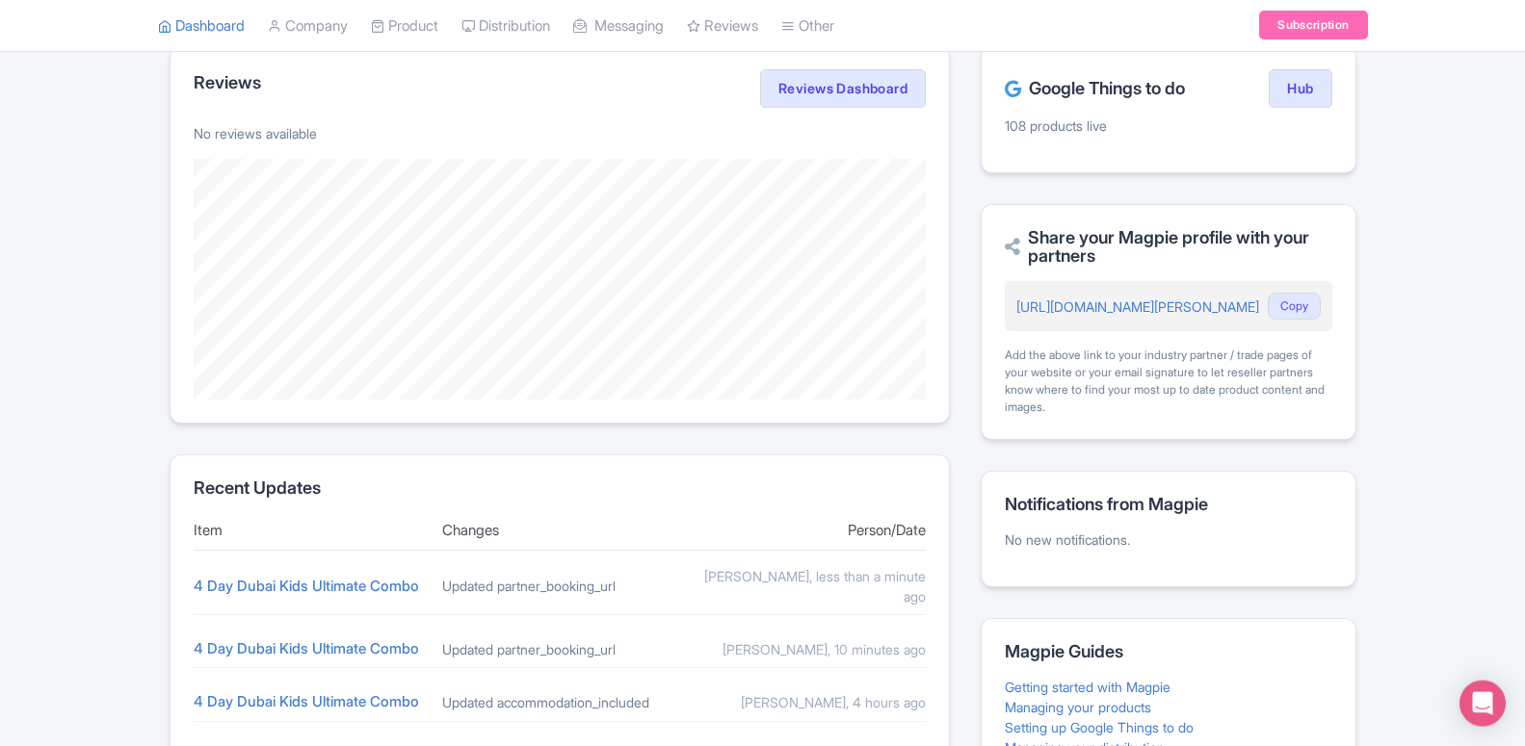
scroll to position [295, 0]
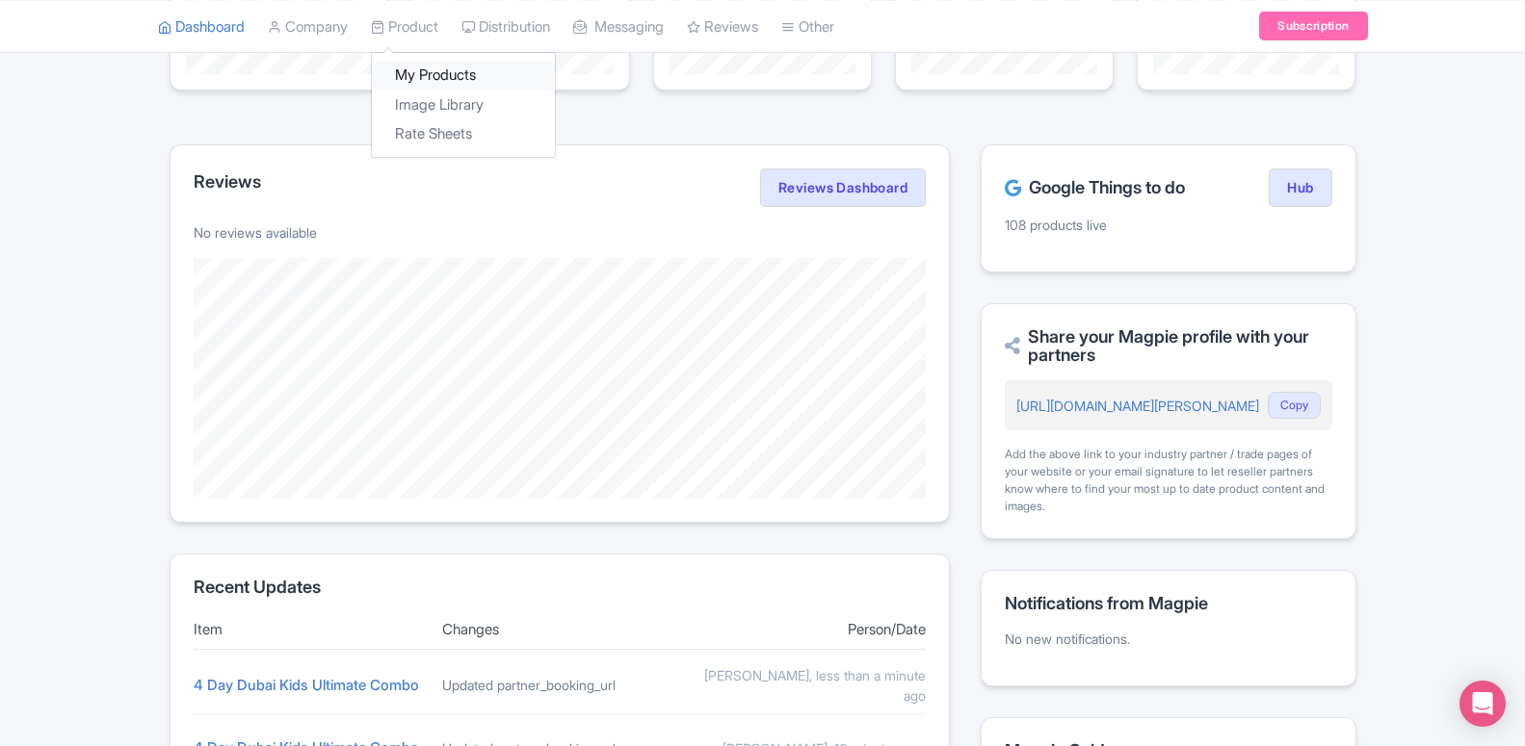
click at [393, 87] on link "My Products" at bounding box center [463, 76] width 183 height 30
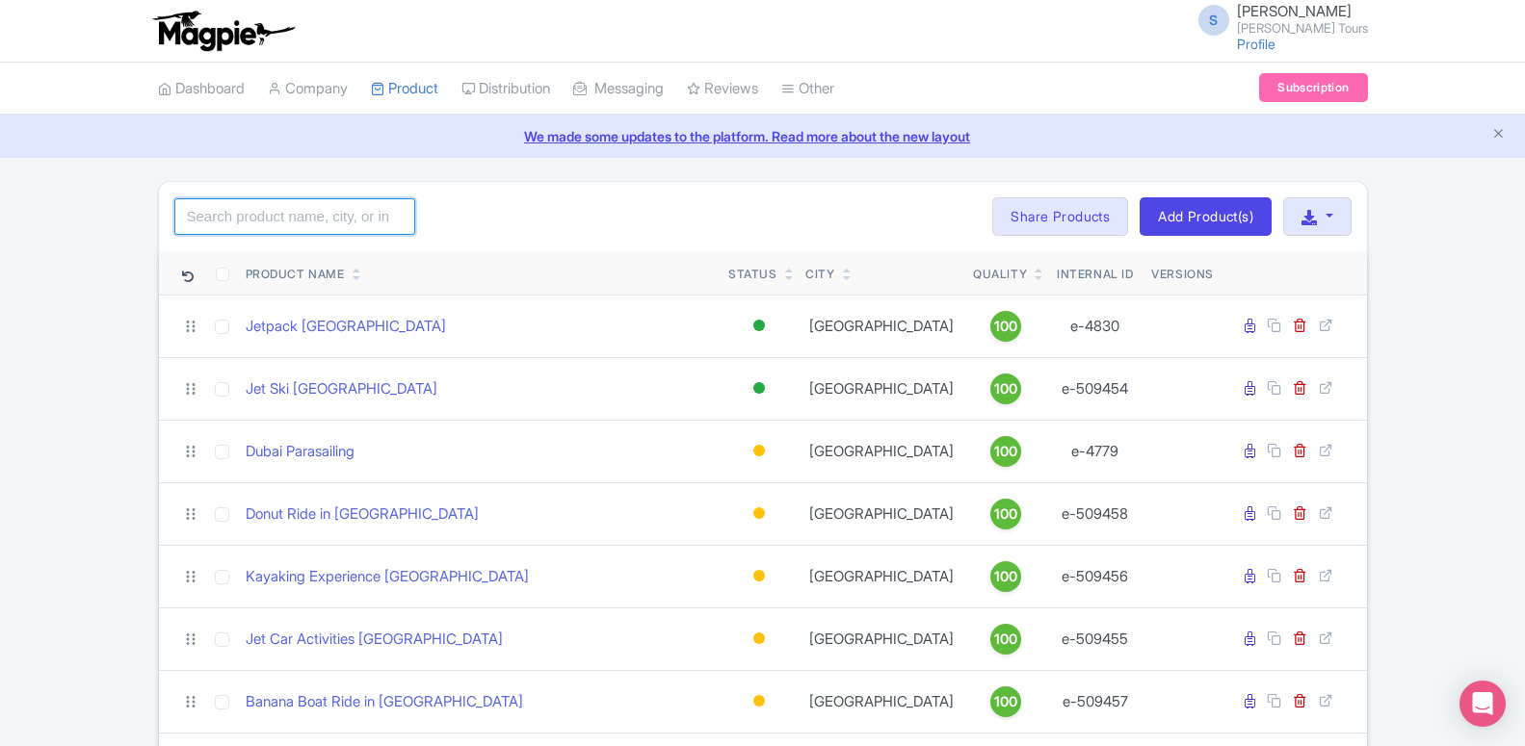
click at [340, 210] on input "search" at bounding box center [294, 216] width 241 height 37
paste input "4 Day Dubai Kids Ultimate Combo"
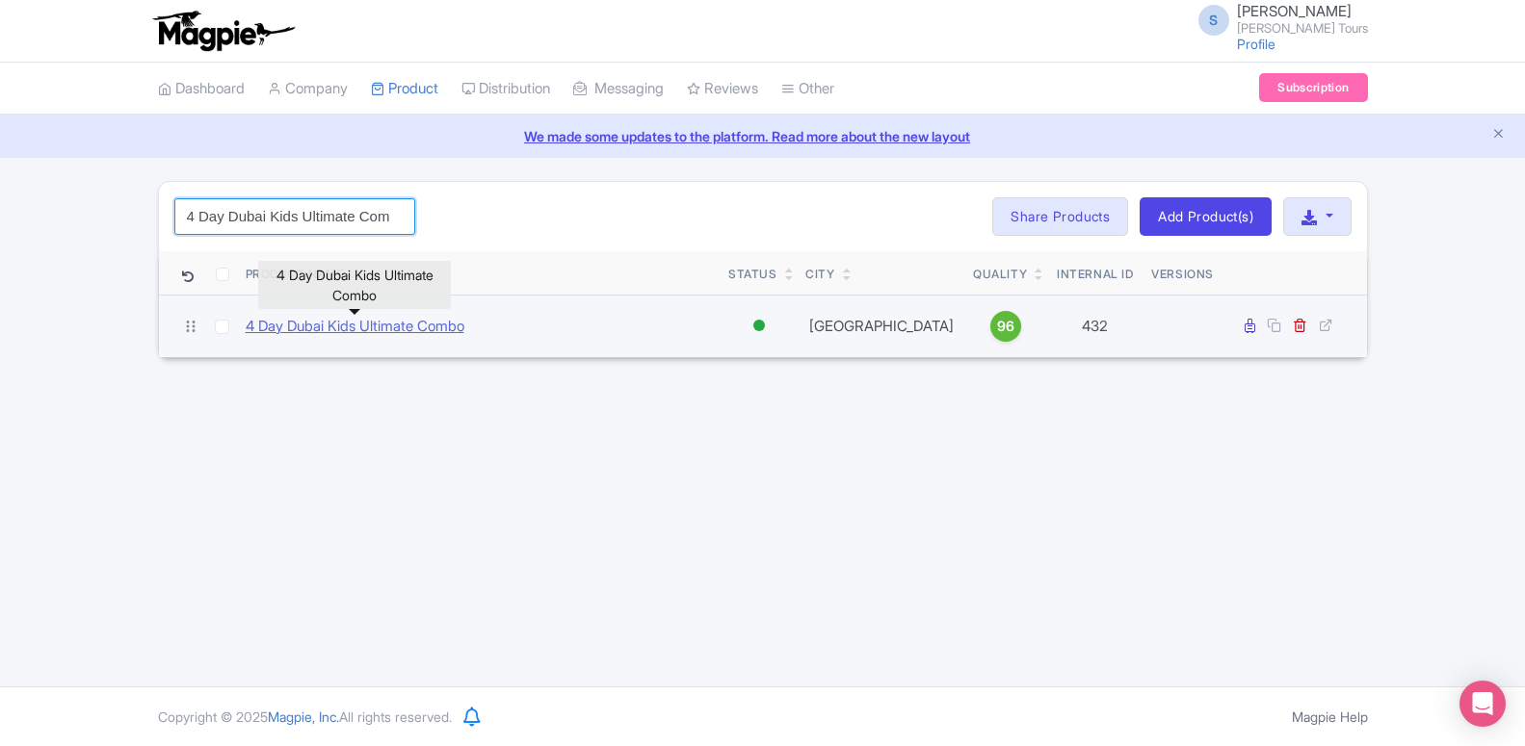
type input "4 Day Dubai Kids Ultimate Combo"
click at [408, 327] on link "4 Day Dubai Kids Ultimate Combo" at bounding box center [355, 327] width 219 height 22
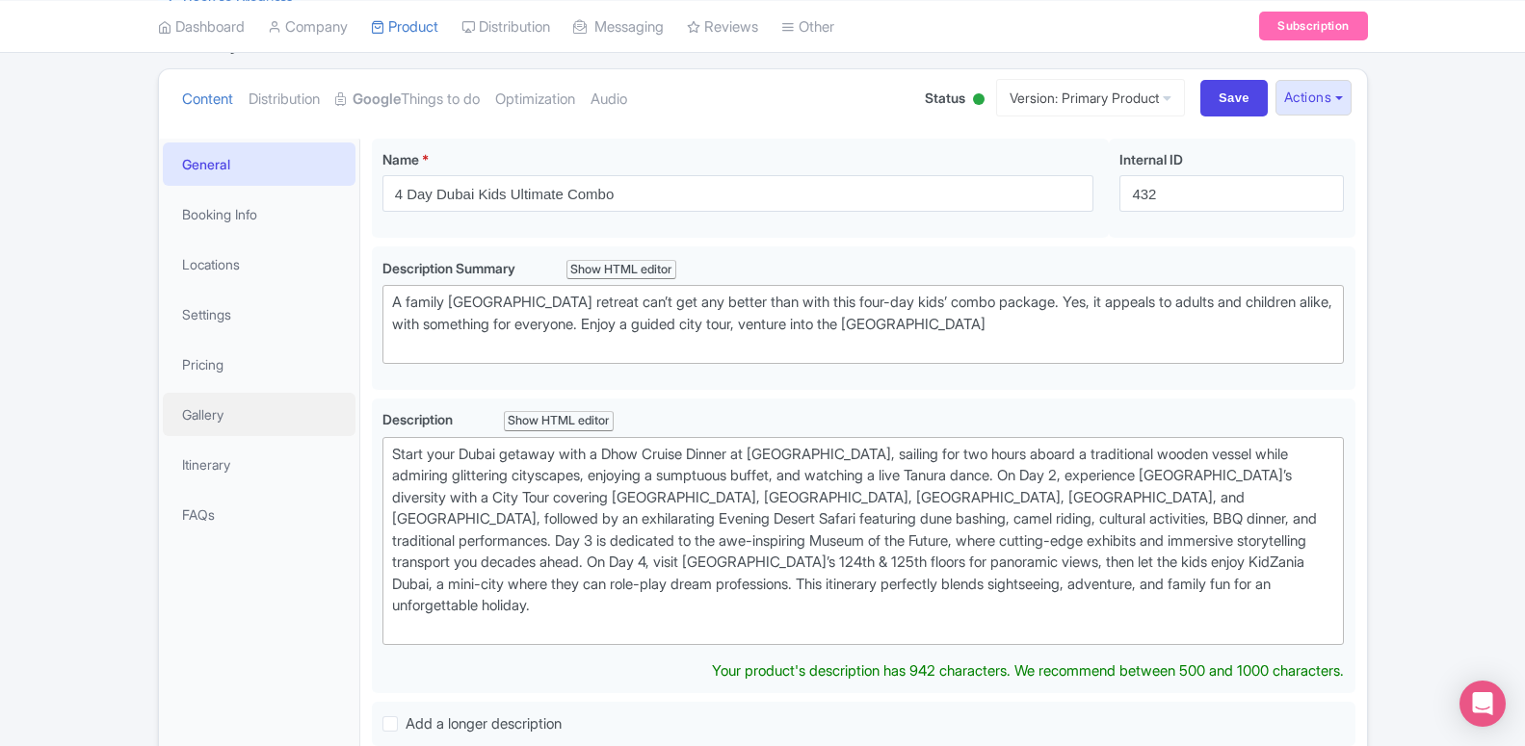
click at [205, 411] on link "Gallery" at bounding box center [259, 414] width 193 height 43
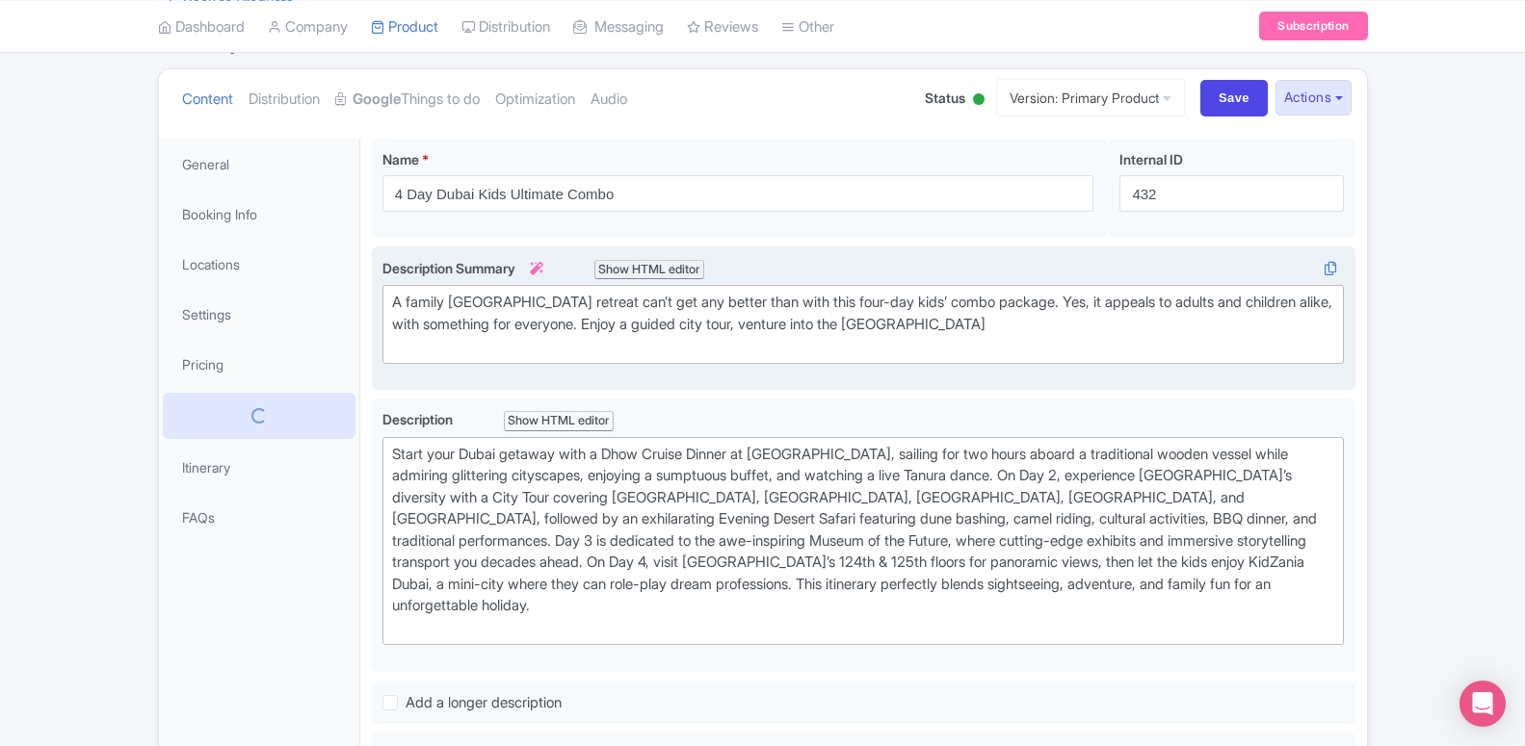
scroll to position [96, 0]
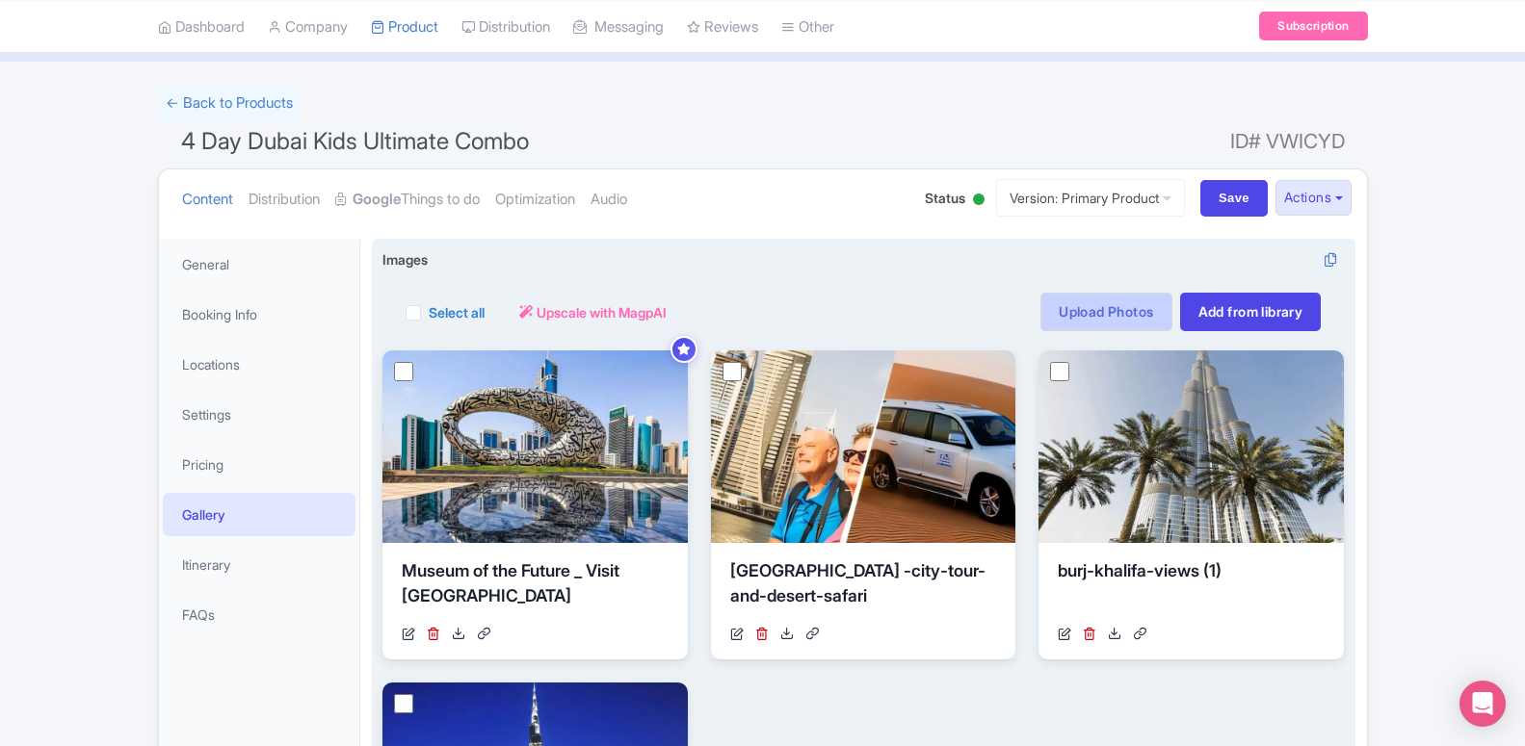
click at [1041, 327] on link "Upload Photos" at bounding box center [1105, 312] width 131 height 39
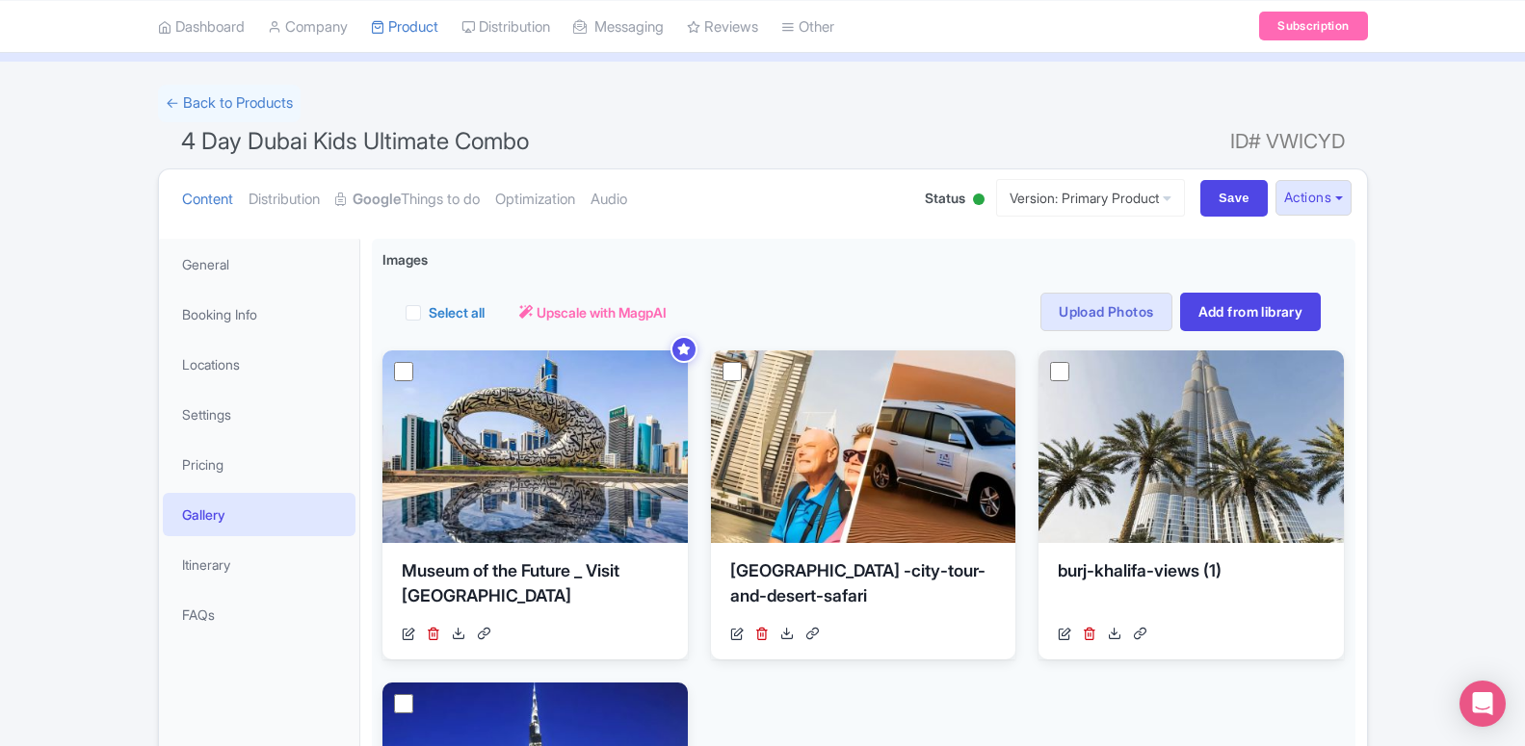
scroll to position [0, 0]
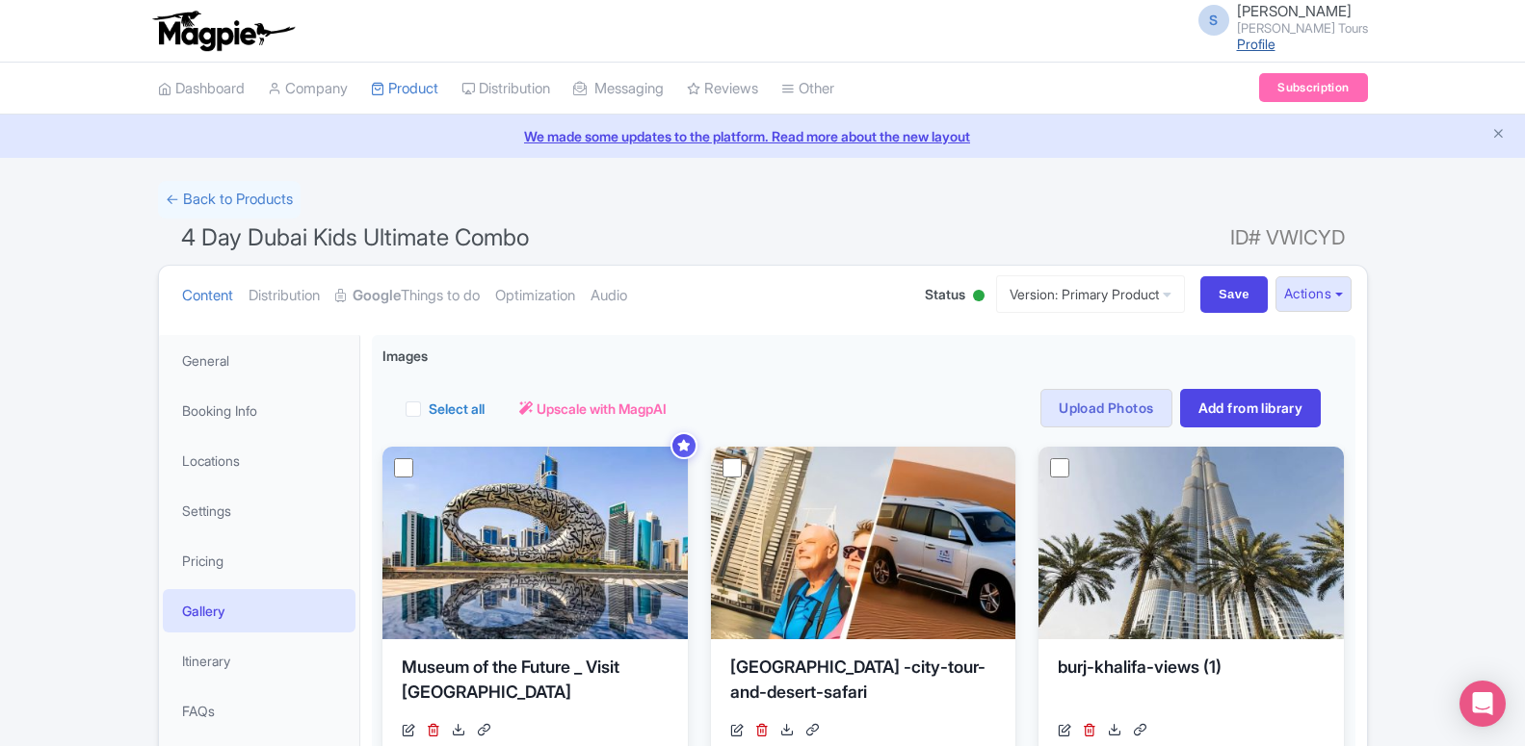
click at [1275, 46] on link "Profile" at bounding box center [1256, 44] width 39 height 16
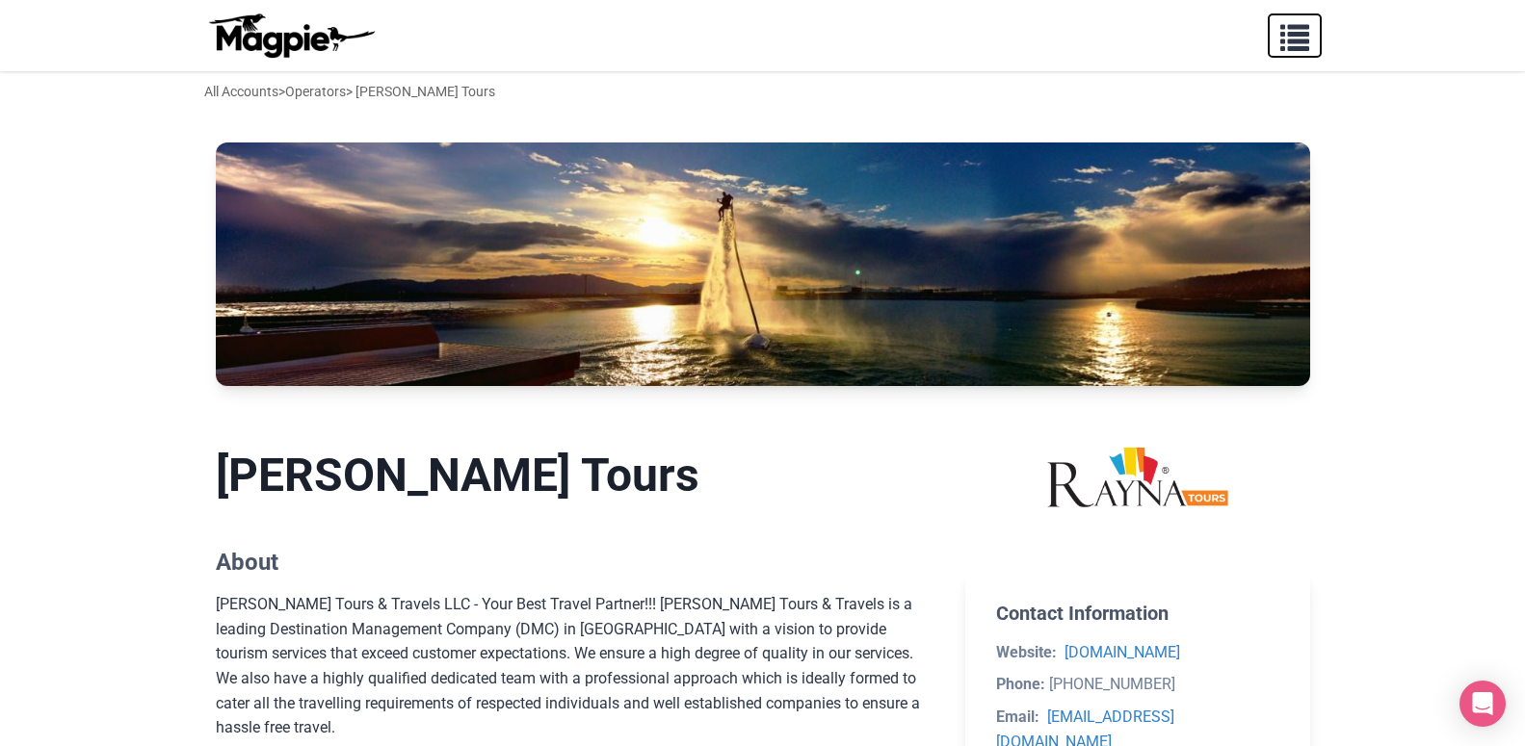
click at [1300, 46] on span "button" at bounding box center [1294, 33] width 29 height 29
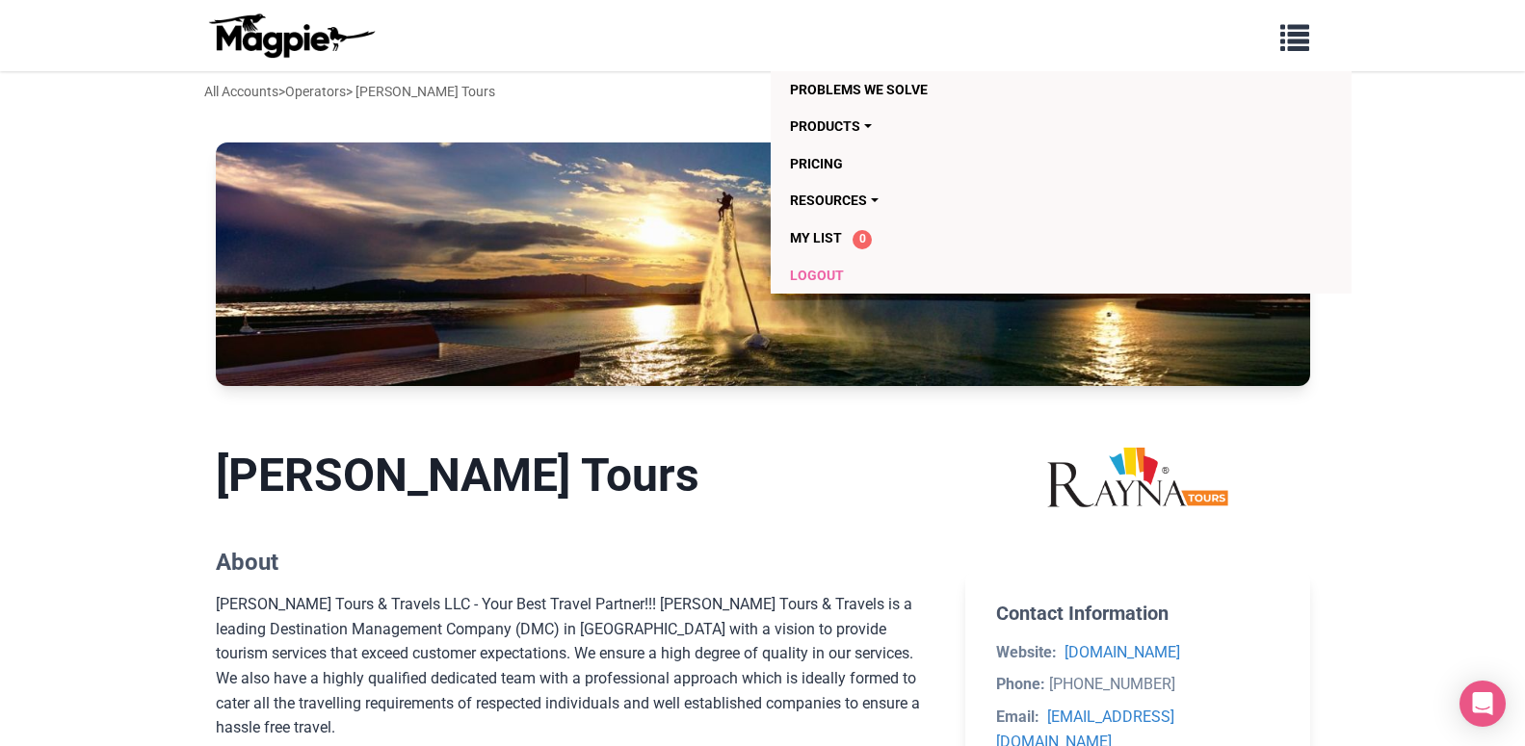
click at [804, 275] on link "Logout" at bounding box center [950, 275] width 321 height 37
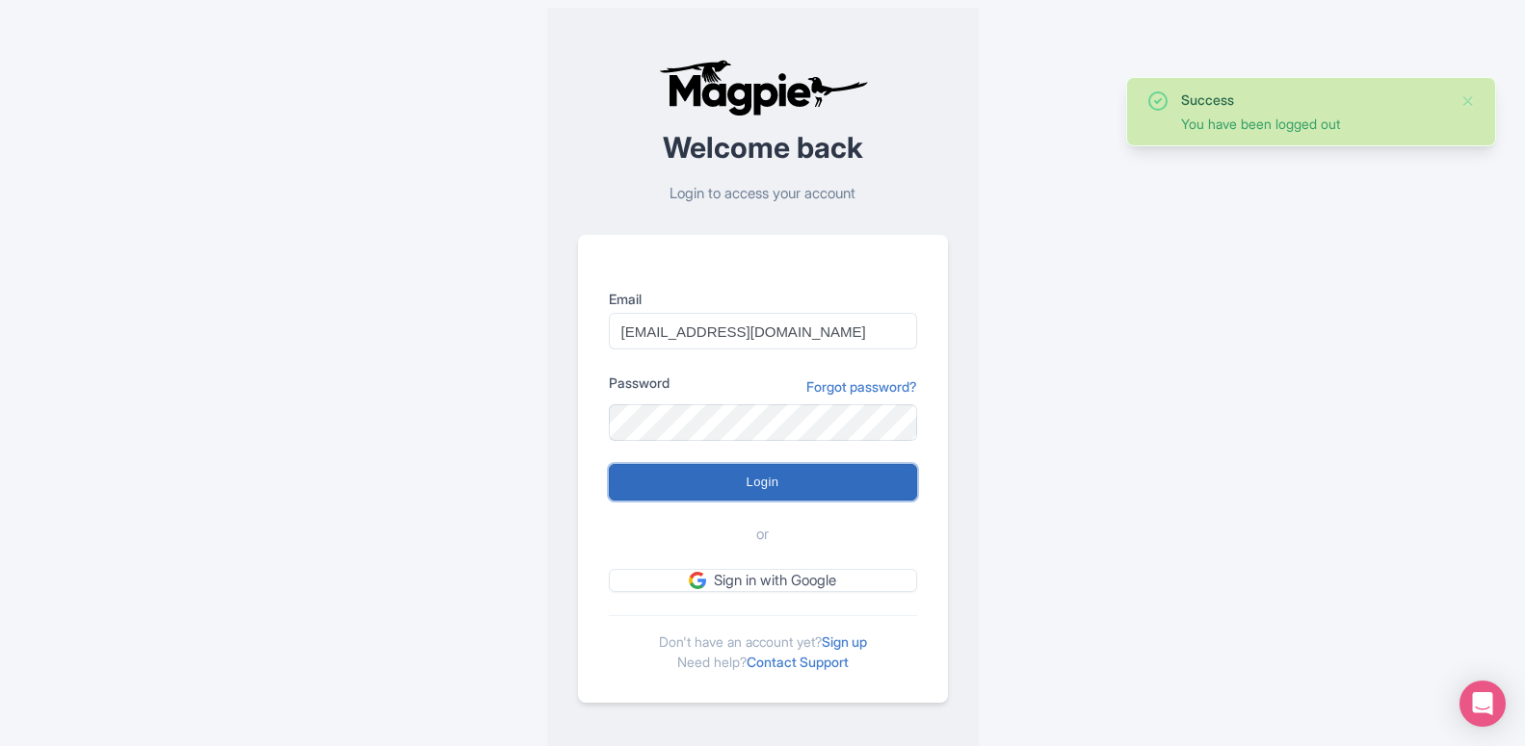
click at [768, 482] on input "Login" at bounding box center [763, 482] width 308 height 37
type input "Logging in..."
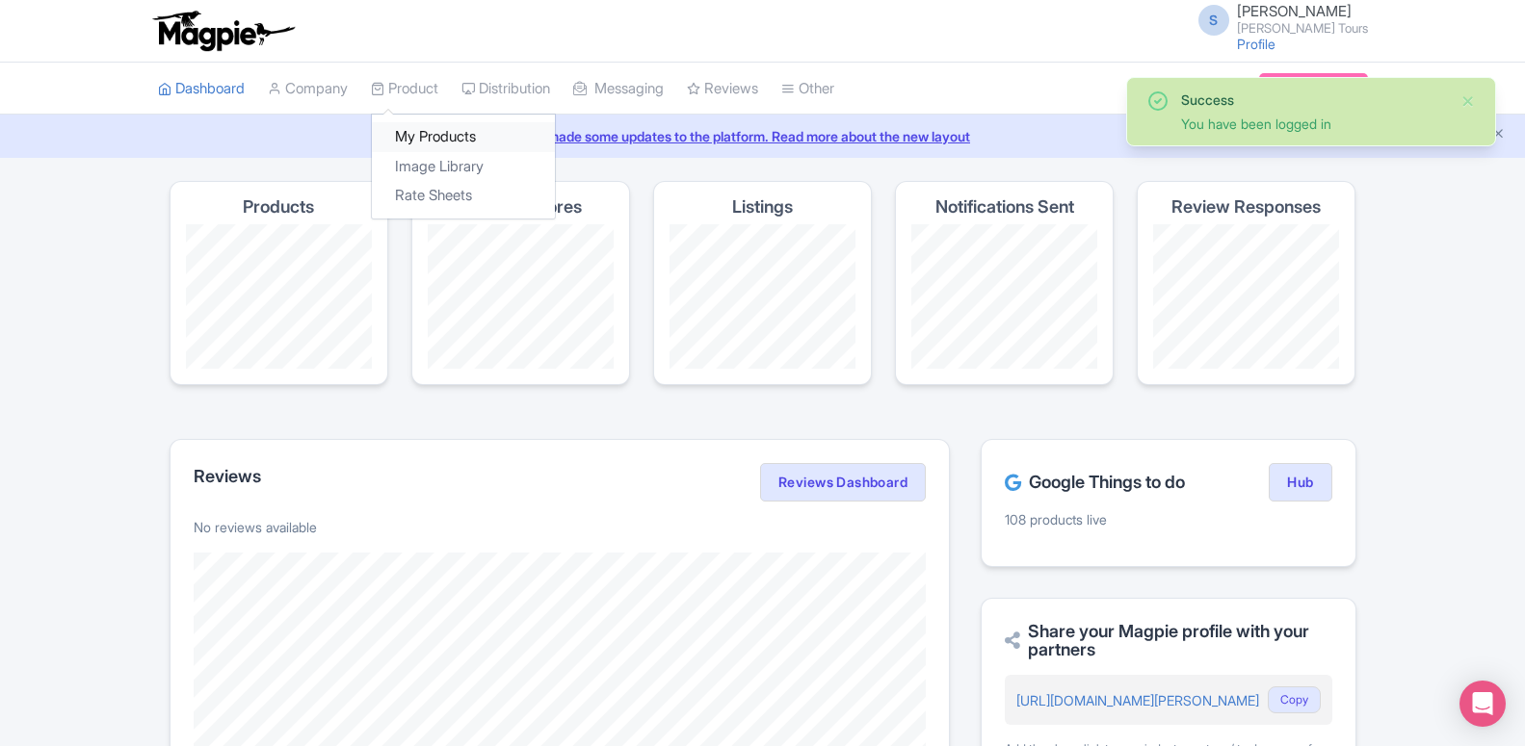
click at [420, 146] on link "My Products" at bounding box center [463, 137] width 183 height 30
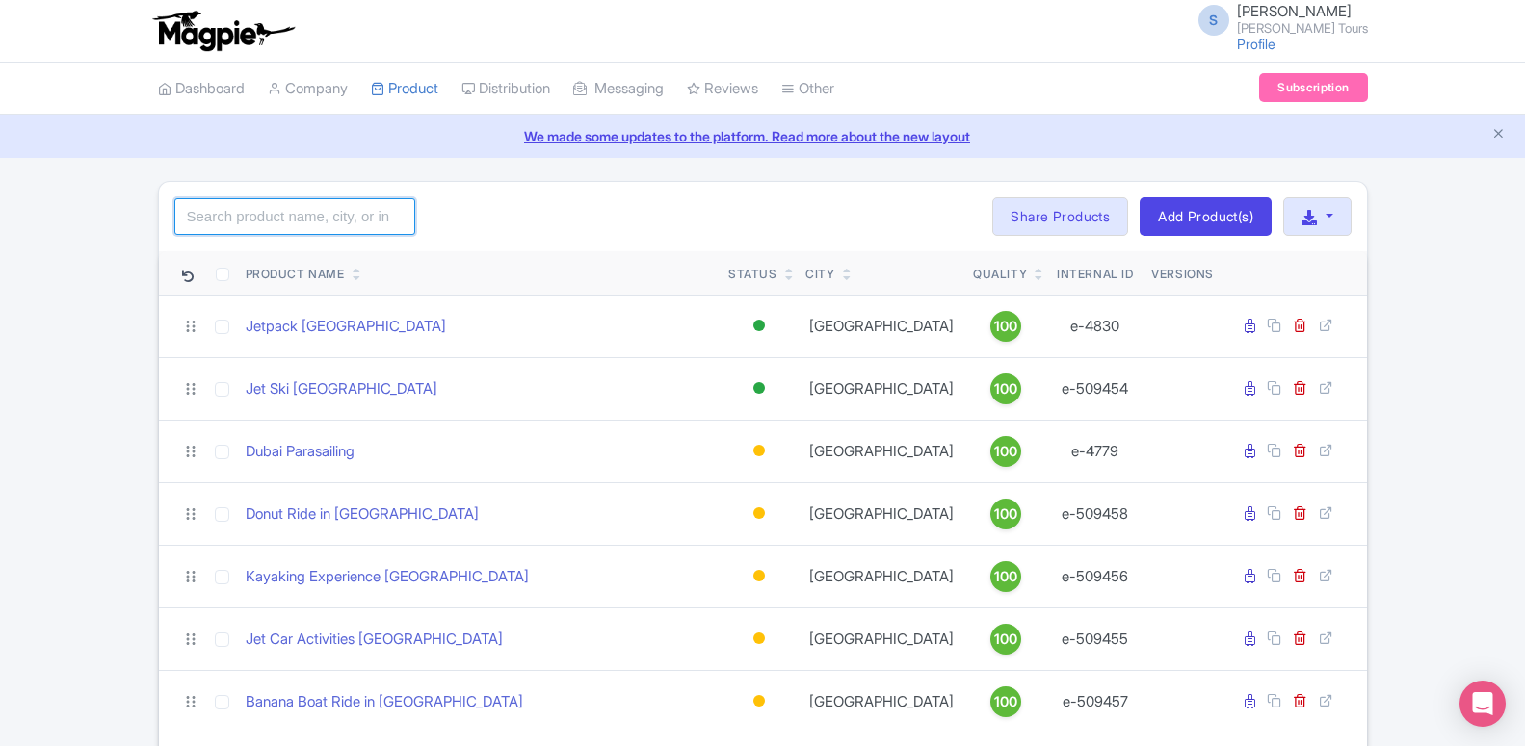
click at [350, 215] on input "search" at bounding box center [294, 216] width 241 height 37
paste input "4 Day Dubai Kids Ultimate Combo"
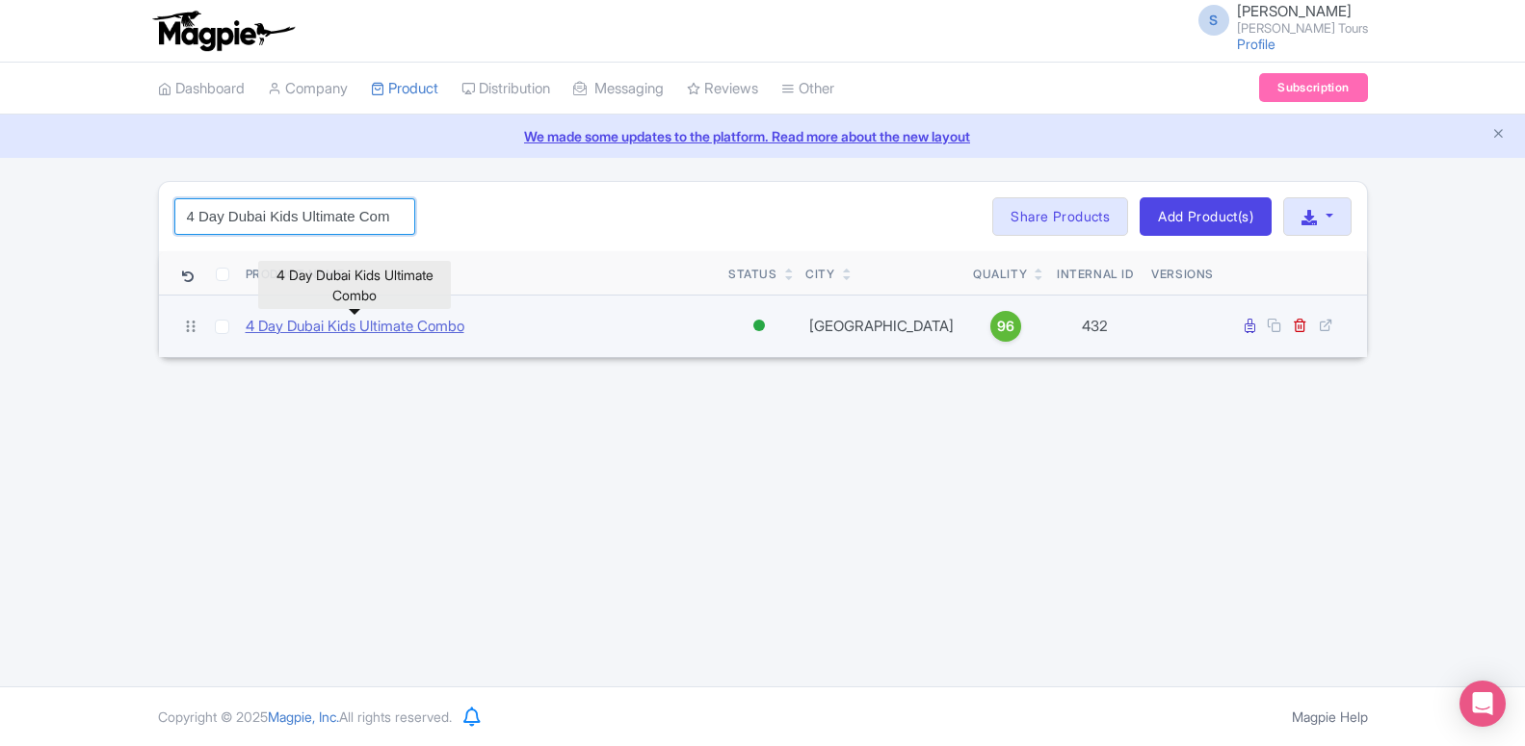
type input "4 Day Dubai Kids Ultimate Combo"
click at [398, 333] on link "4 Day Dubai Kids Ultimate Combo" at bounding box center [355, 327] width 219 height 22
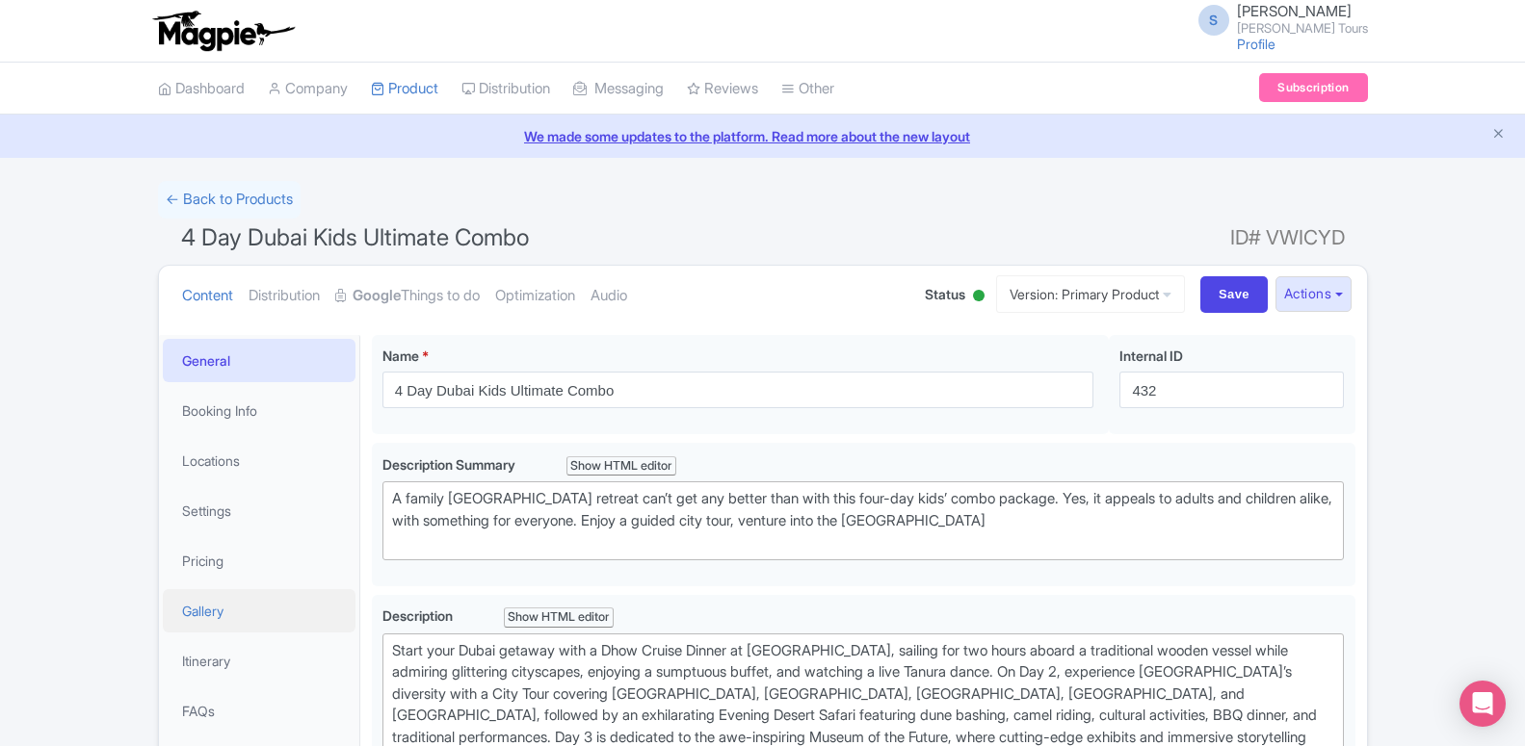
click at [223, 610] on link "Gallery" at bounding box center [259, 610] width 193 height 43
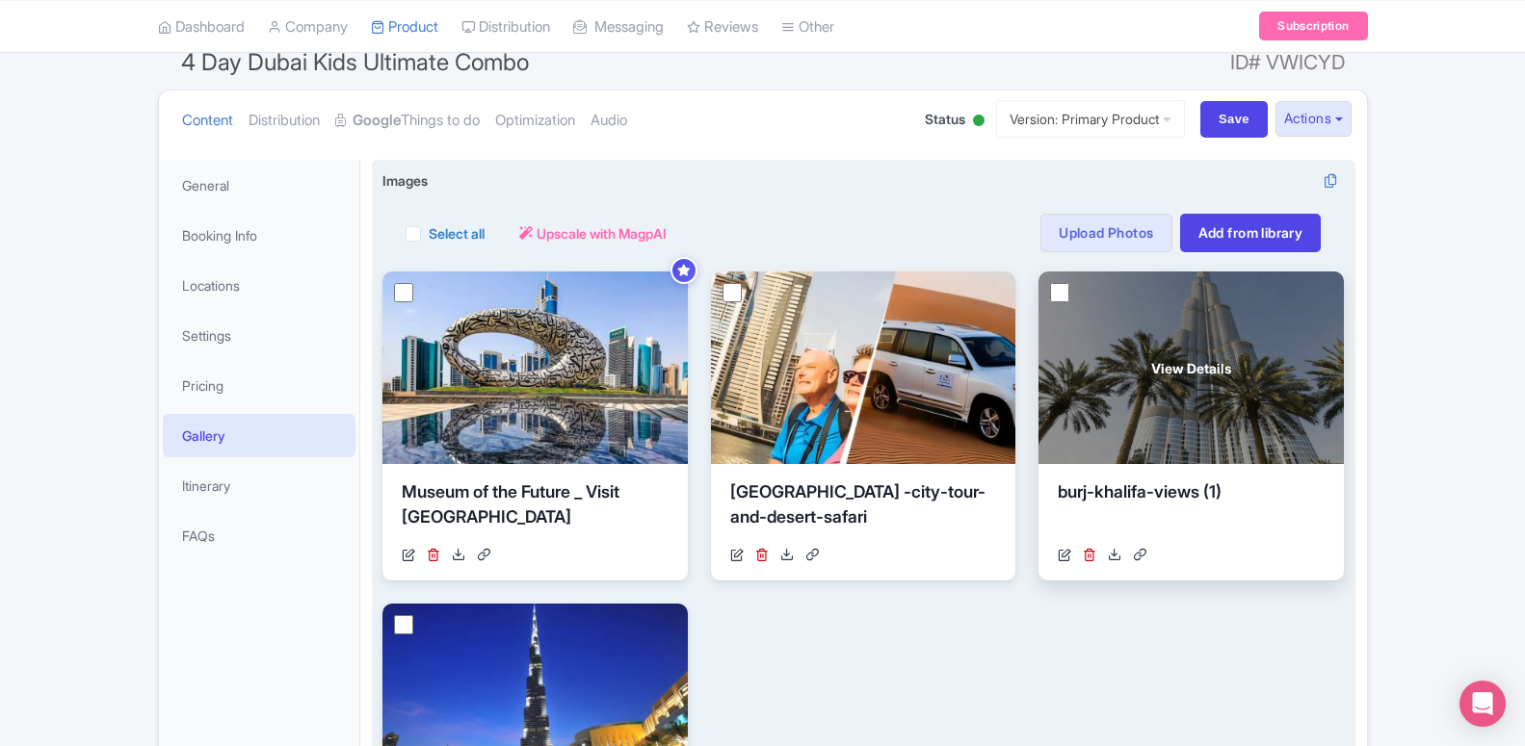
scroll to position [196, 0]
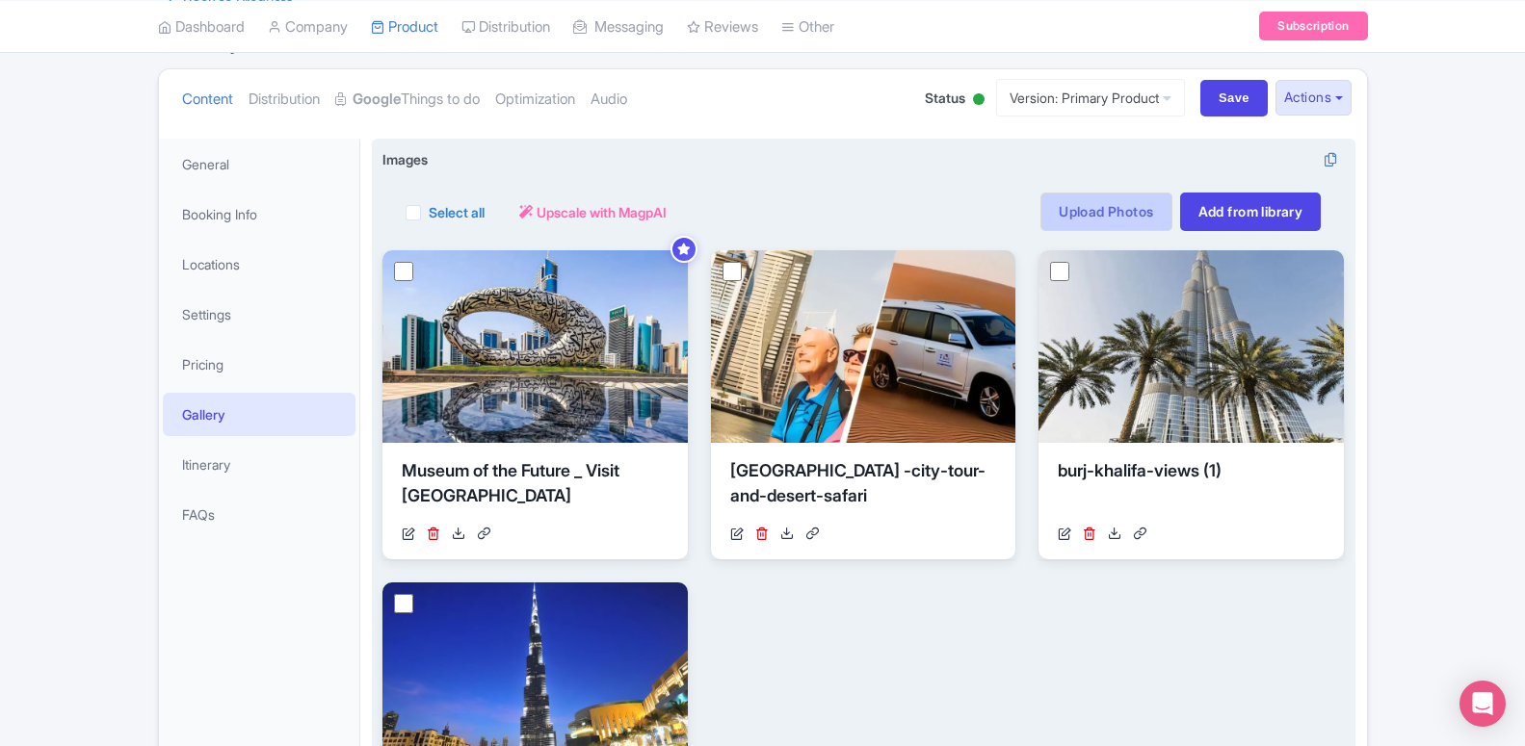
click at [1092, 224] on link "Upload Photos" at bounding box center [1105, 212] width 131 height 39
click at [1088, 224] on link "Upload Photos" at bounding box center [1105, 212] width 131 height 39
click at [1084, 224] on link "Upload Photos" at bounding box center [1105, 212] width 131 height 39
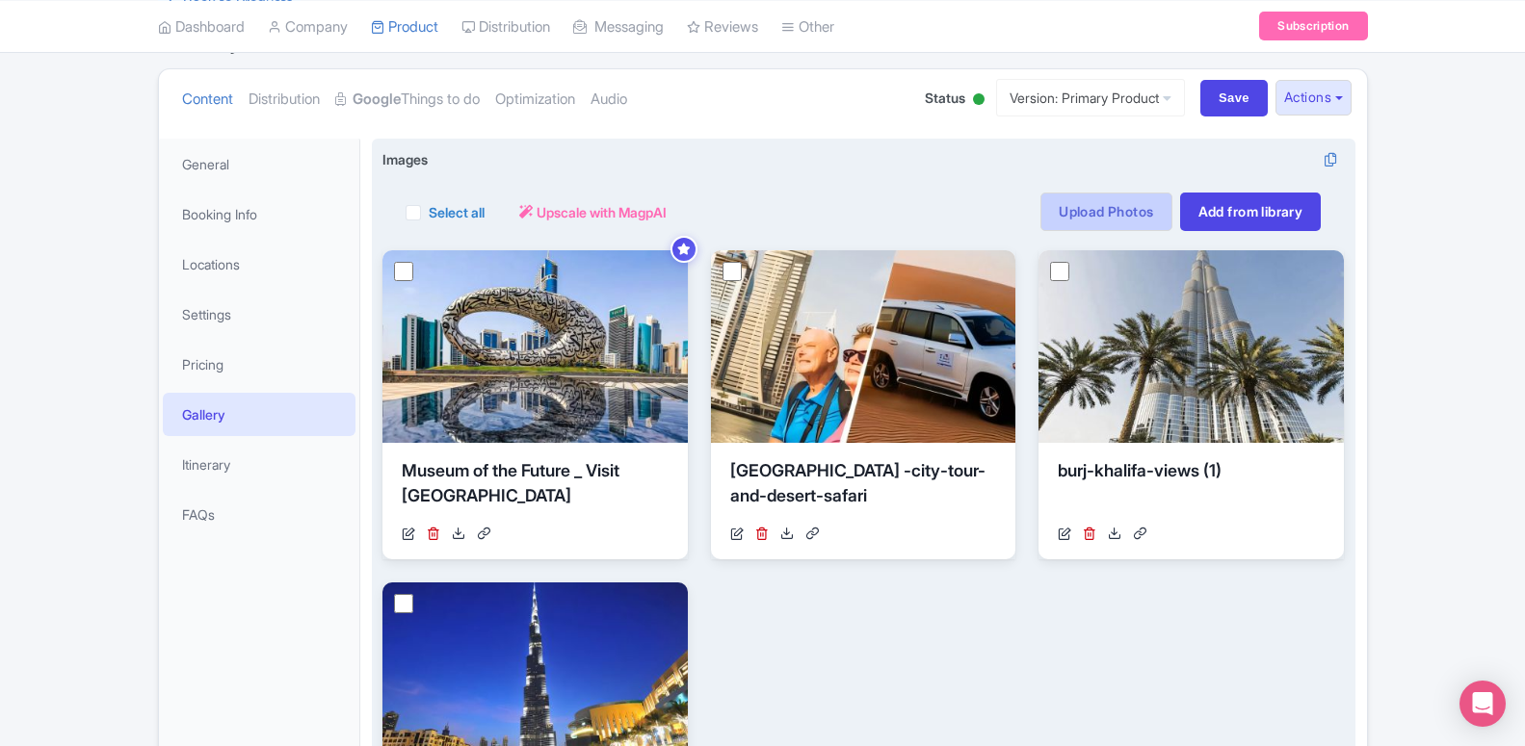
click at [1083, 224] on link "Upload Photos" at bounding box center [1105, 212] width 131 height 39
click at [1081, 224] on link "Upload Photos" at bounding box center [1105, 212] width 131 height 39
click at [1088, 219] on link "Upload Photos" at bounding box center [1105, 212] width 131 height 39
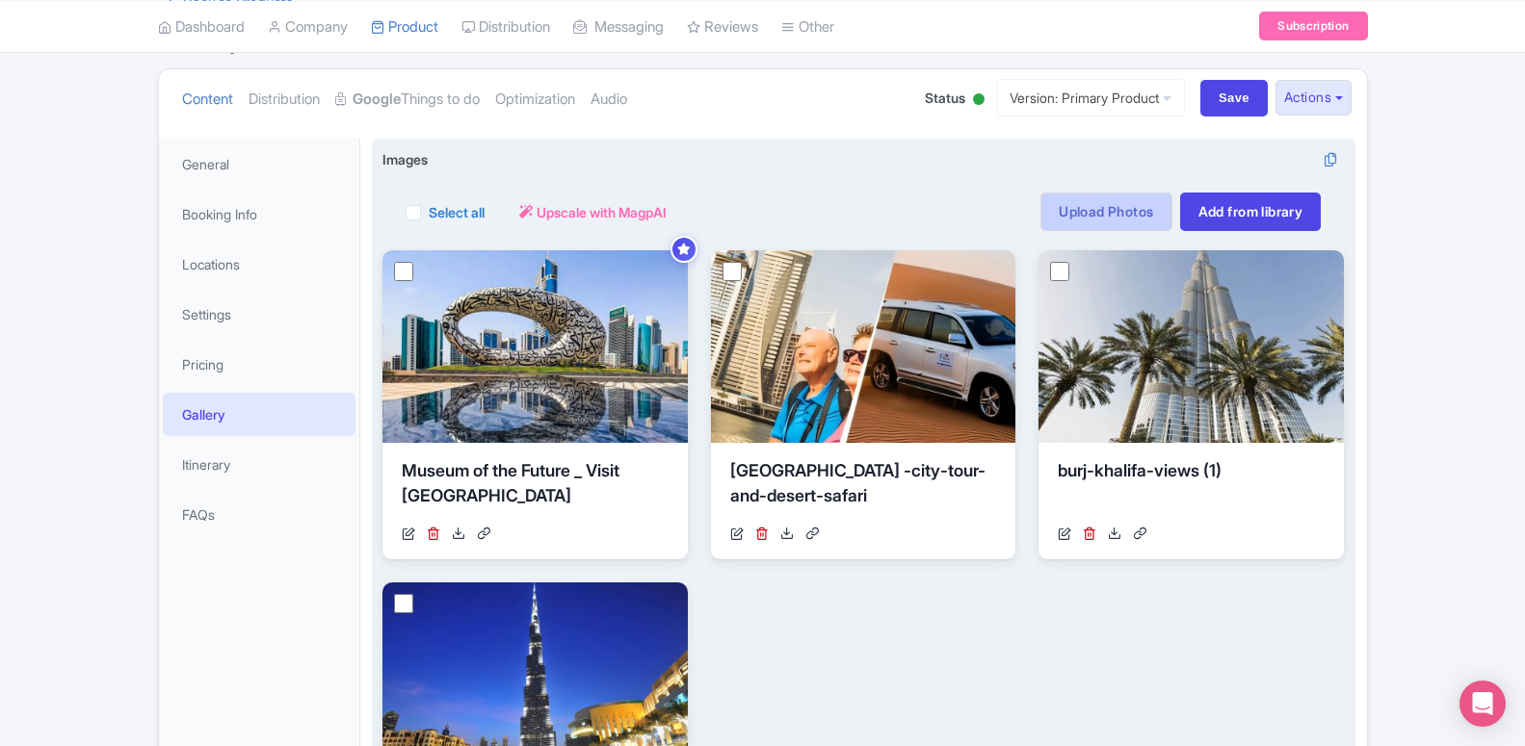
click at [1103, 209] on link "Upload Photos" at bounding box center [1105, 212] width 131 height 39
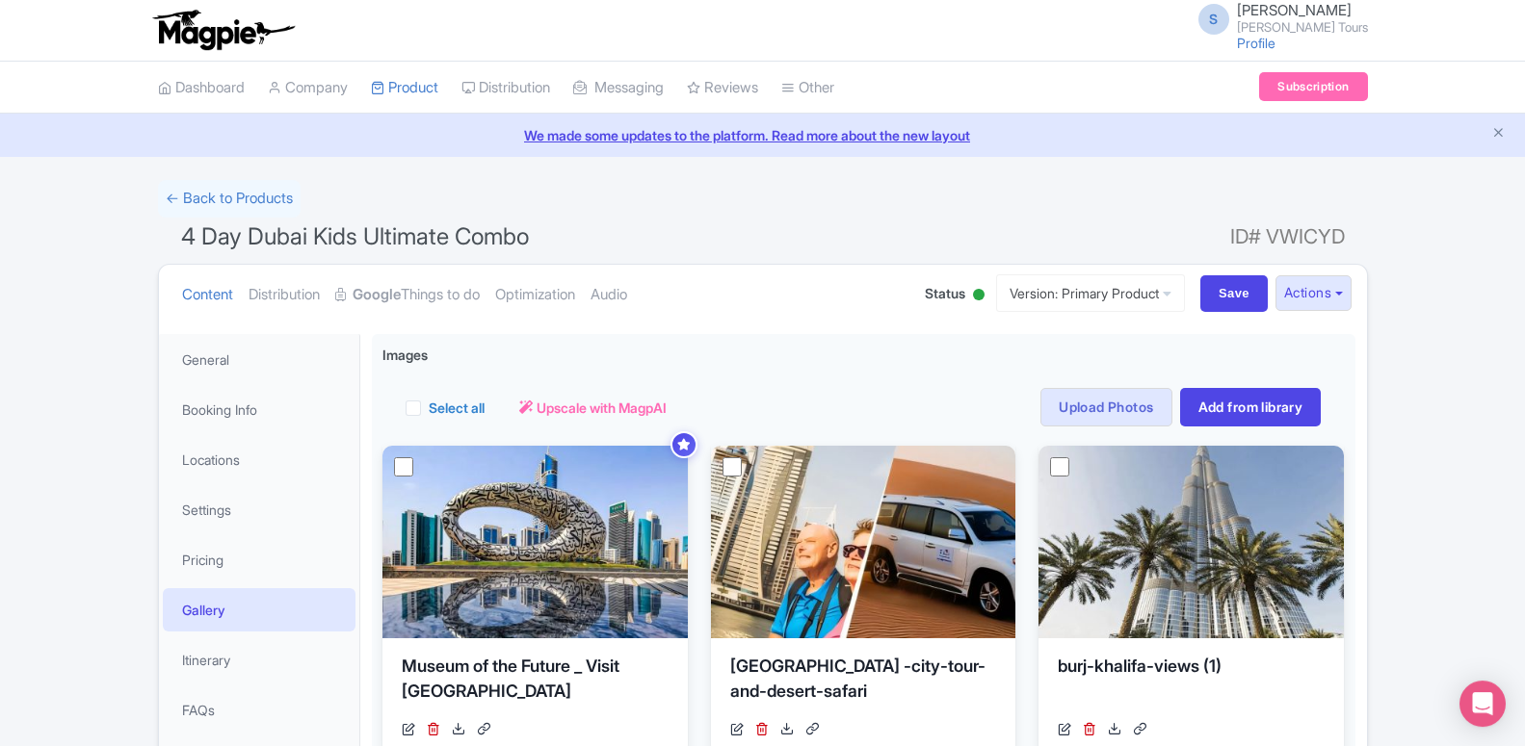
scroll to position [0, 0]
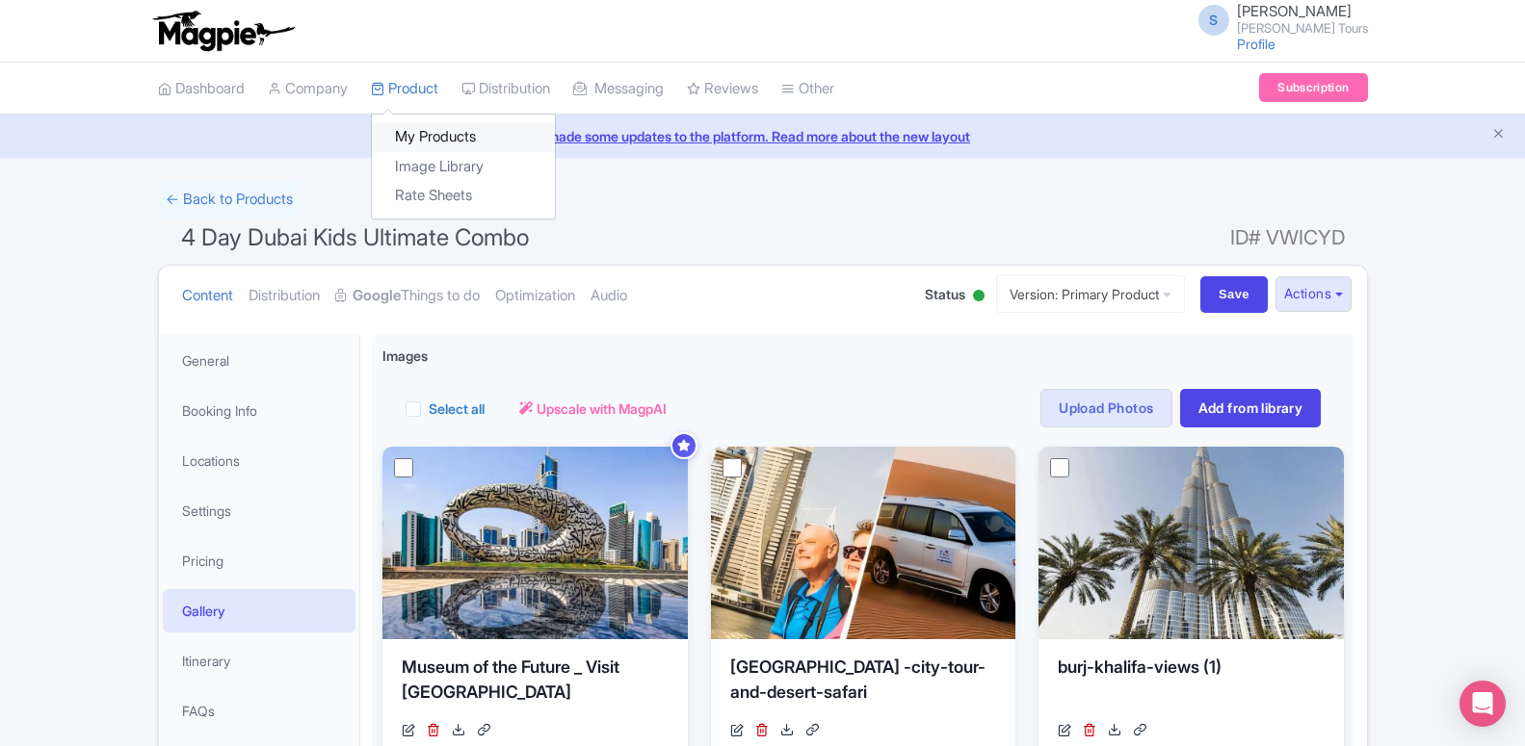
click at [422, 140] on link "My Products" at bounding box center [463, 137] width 183 height 30
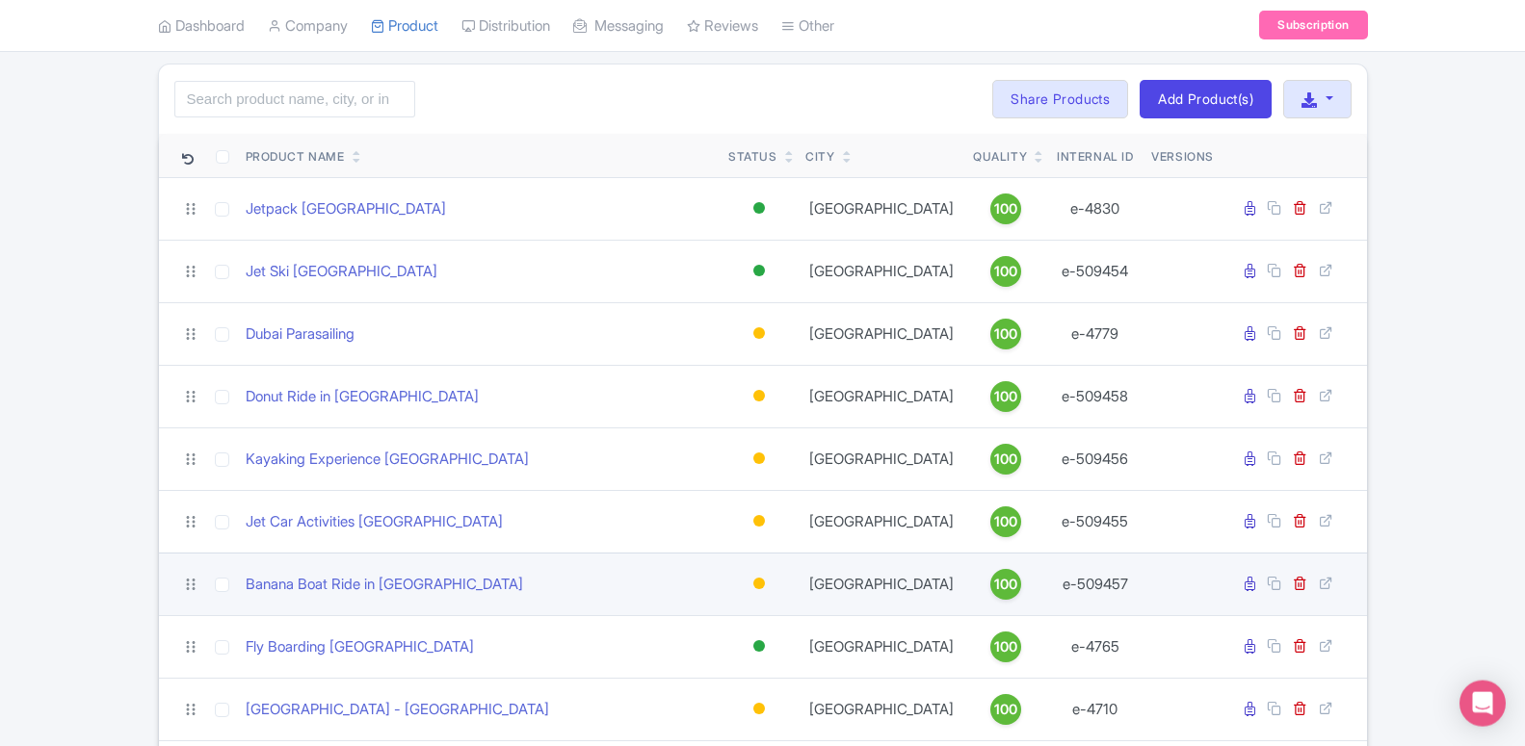
scroll to position [98, 0]
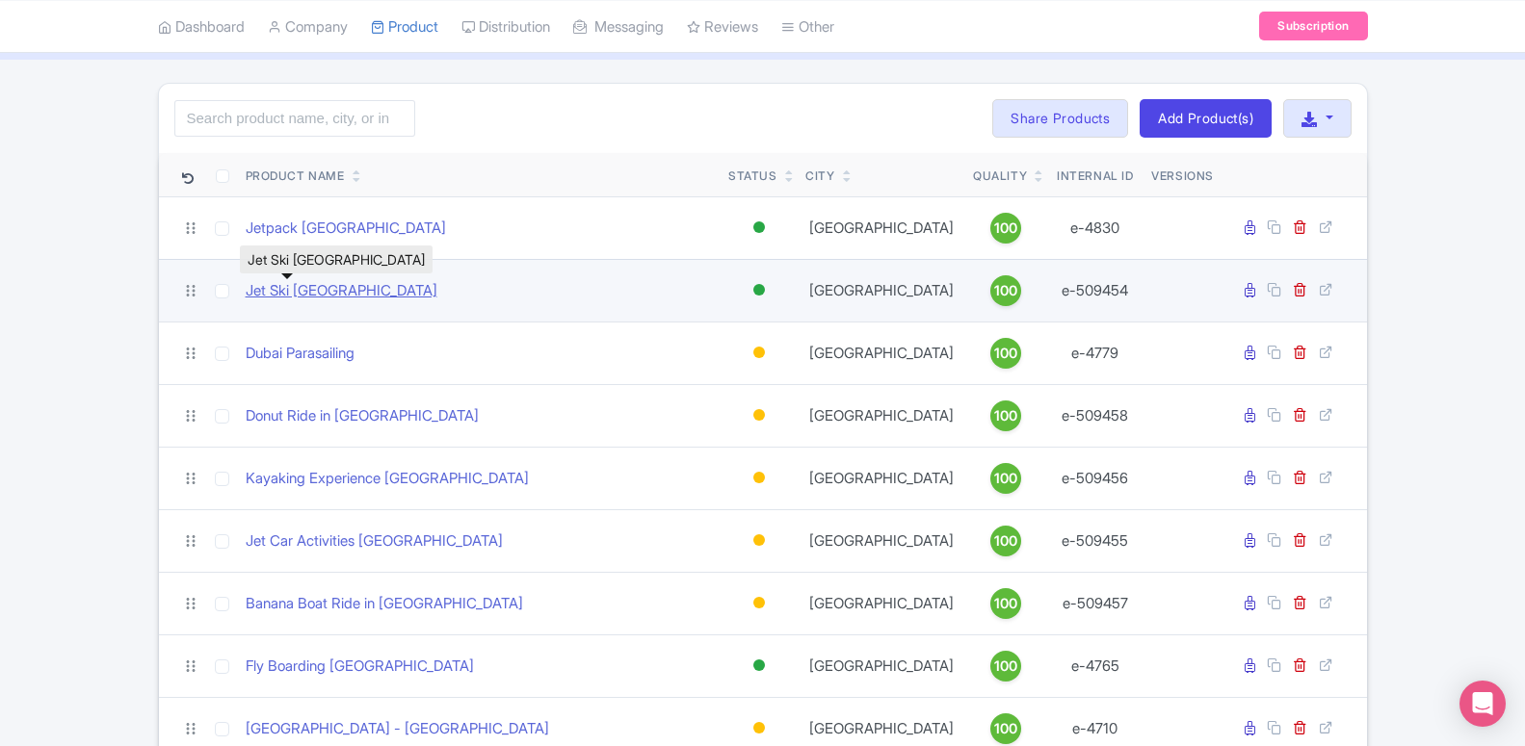
click at [316, 298] on link "Jet Ski [GEOGRAPHIC_DATA]" at bounding box center [342, 291] width 192 height 22
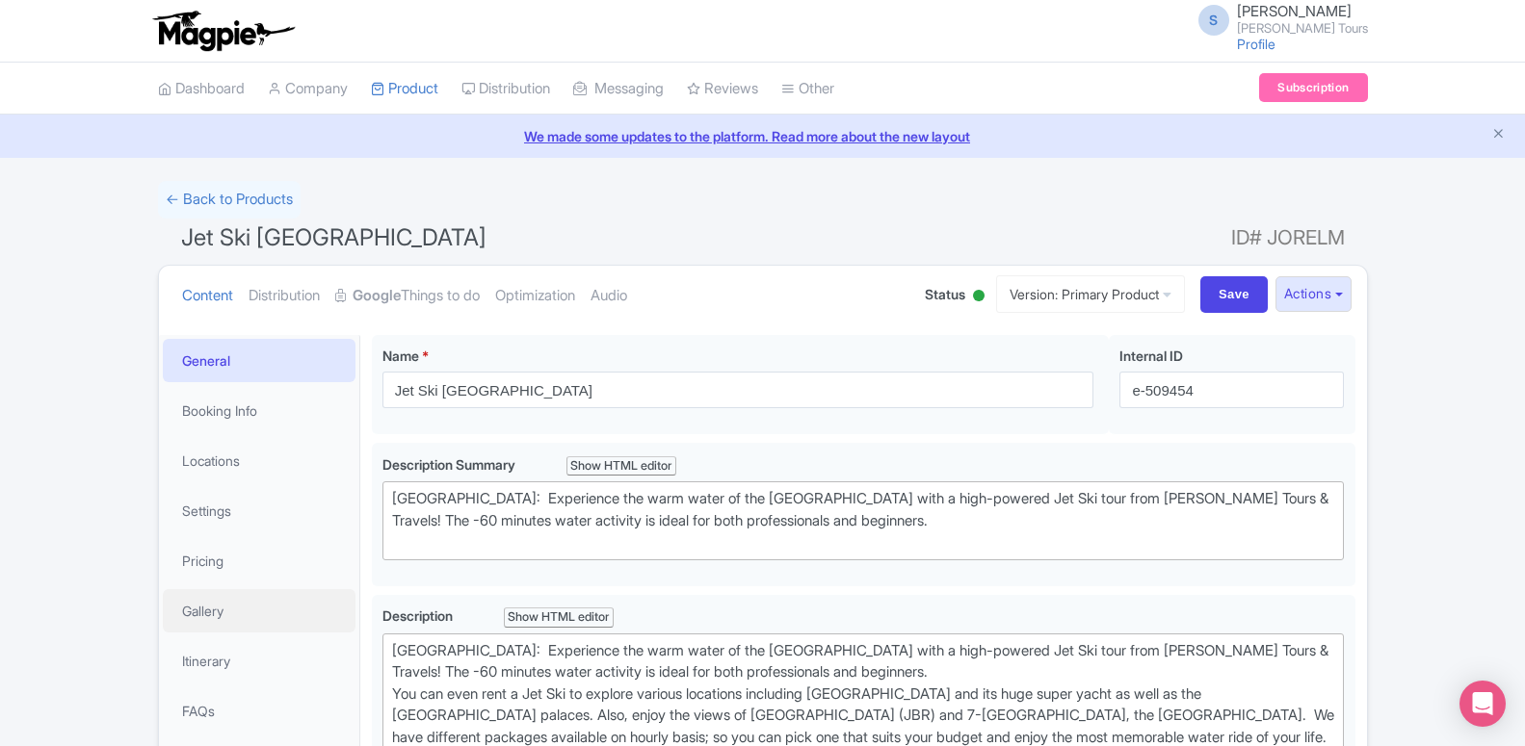
click at [203, 589] on link "Gallery" at bounding box center [259, 610] width 193 height 43
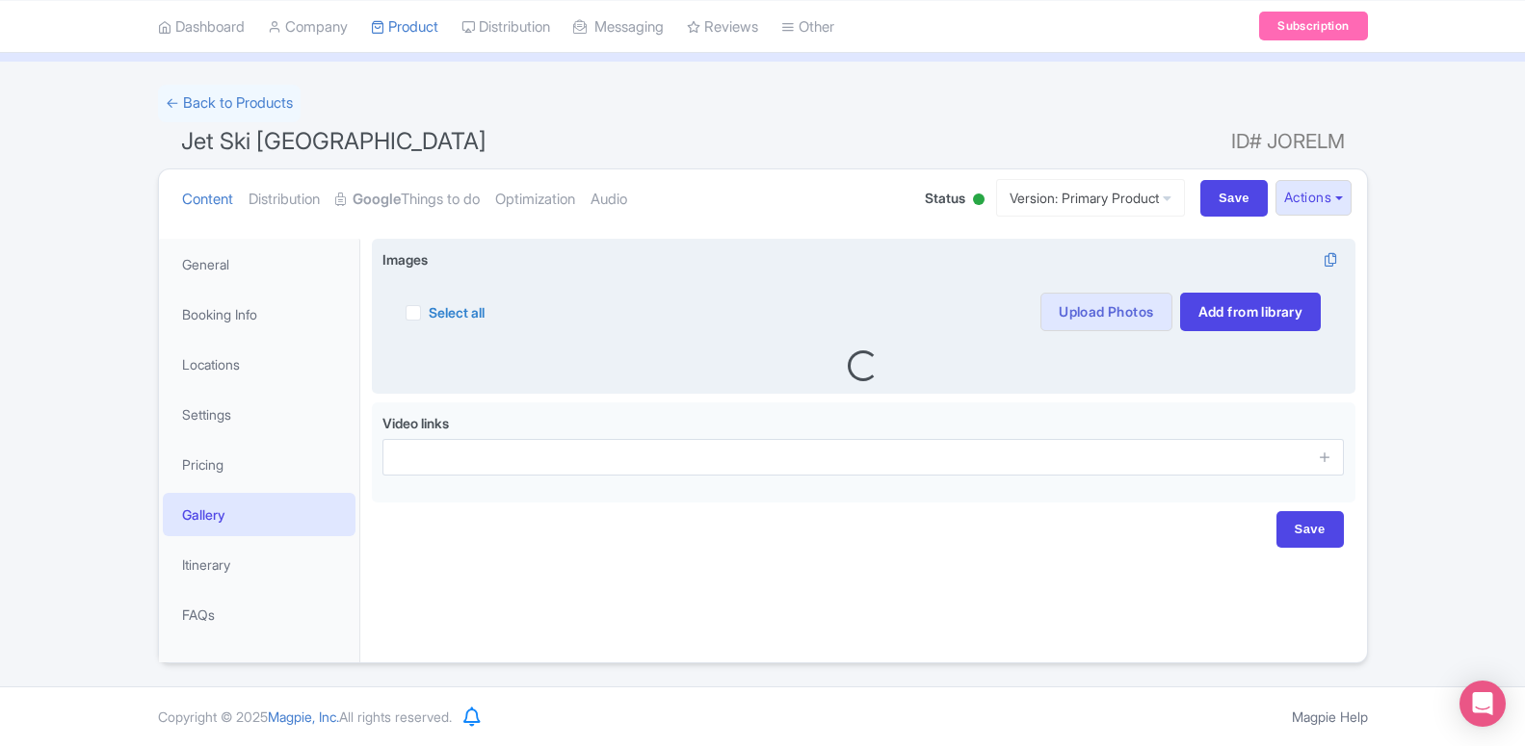
scroll to position [96, 0]
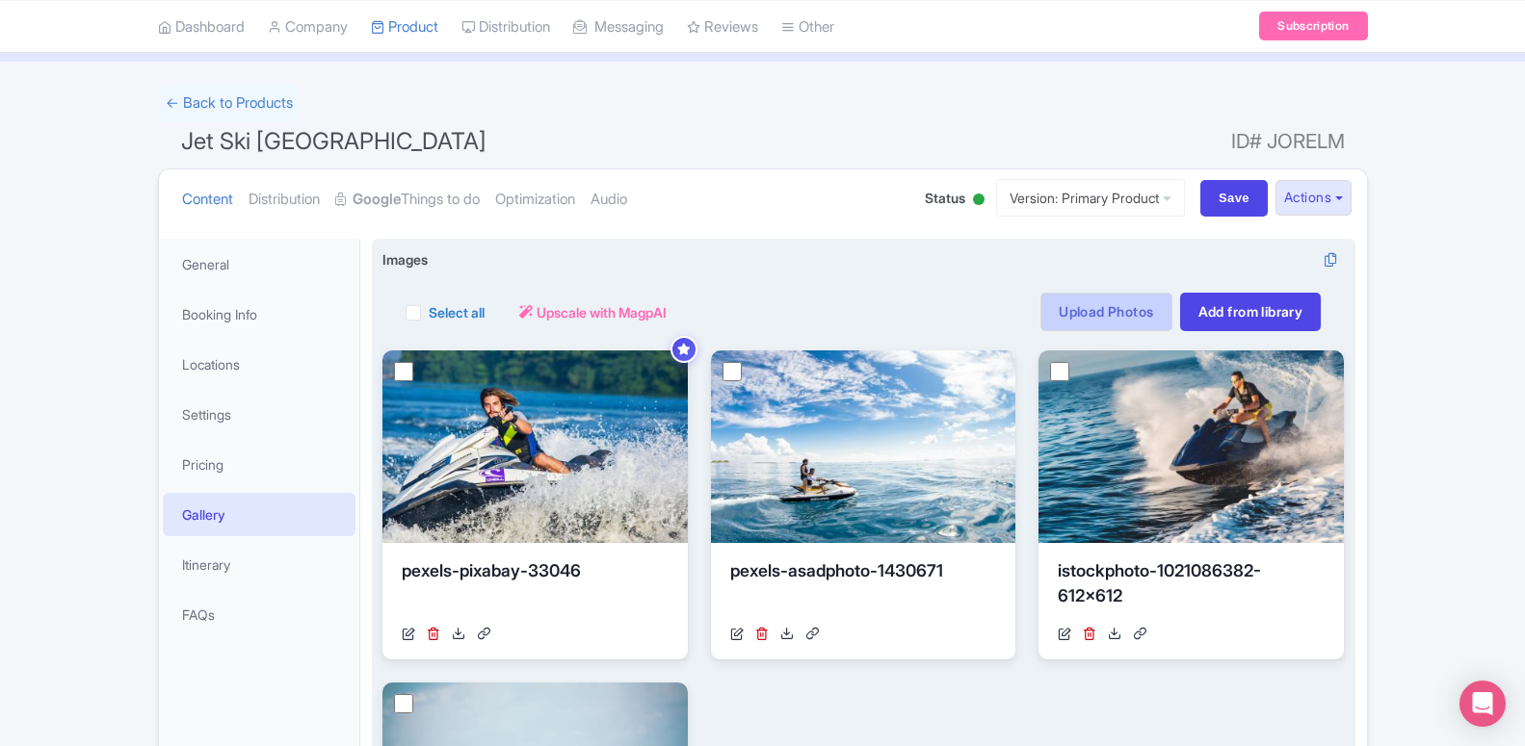
click at [1058, 315] on link "Upload Photos" at bounding box center [1105, 312] width 131 height 39
click at [1116, 317] on link "Upload Photos" at bounding box center [1105, 312] width 131 height 39
click at [1112, 315] on link "Upload Photos" at bounding box center [1105, 312] width 131 height 39
click at [1110, 316] on link "Upload Photos" at bounding box center [1105, 312] width 131 height 39
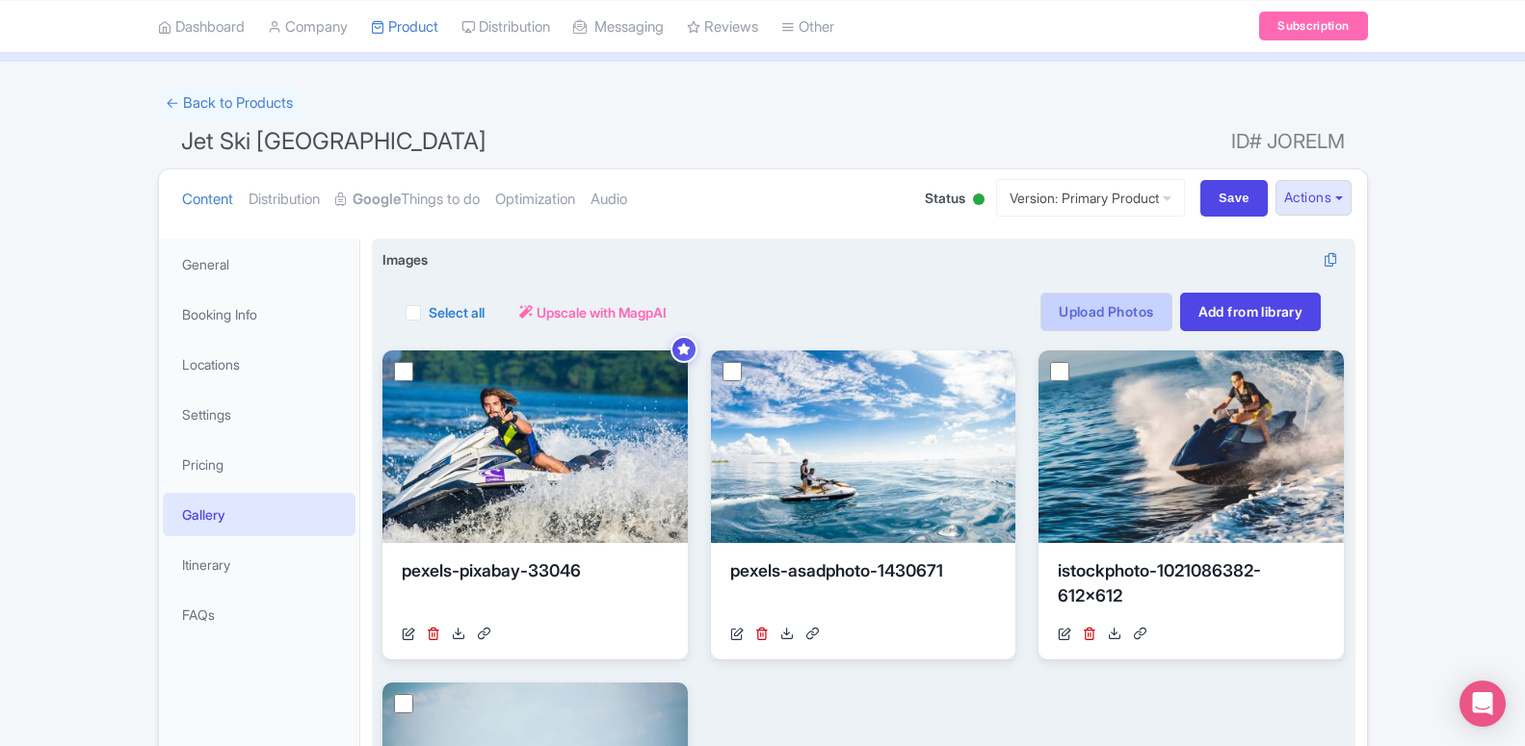
click at [1110, 317] on link "Upload Photos" at bounding box center [1105, 312] width 131 height 39
click at [1108, 320] on link "Upload Photos" at bounding box center [1105, 312] width 131 height 39
click at [1108, 321] on link "Upload Photos" at bounding box center [1105, 312] width 131 height 39
click at [1105, 315] on link "Upload Photos" at bounding box center [1105, 312] width 131 height 39
click at [1107, 314] on link "Upload Photos" at bounding box center [1105, 312] width 131 height 39
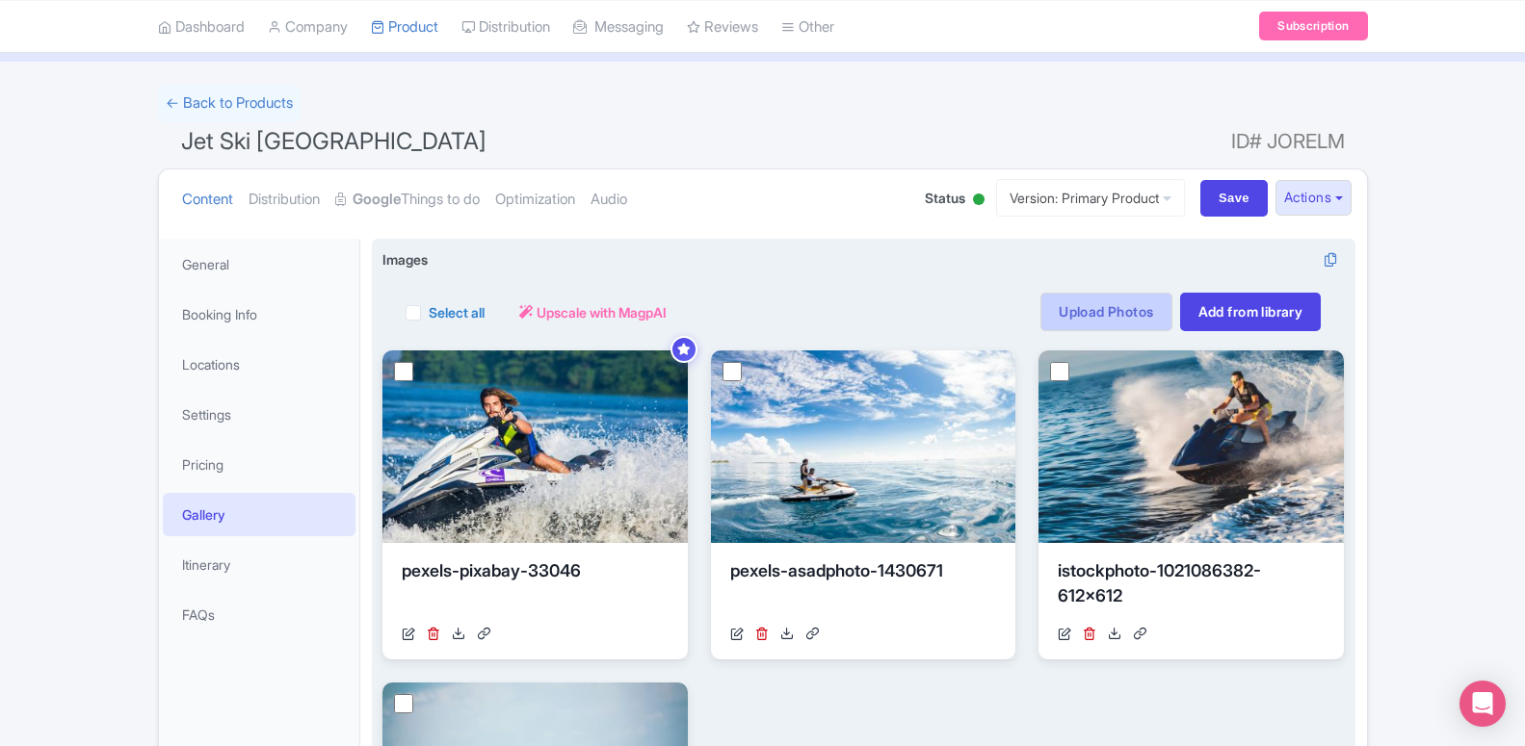
click at [1110, 314] on link "Upload Photos" at bounding box center [1105, 312] width 131 height 39
click at [1113, 314] on link "Upload Photos" at bounding box center [1105, 312] width 131 height 39
drag, startPoint x: 512, startPoint y: 755, endPoint x: 271, endPoint y: 784, distance: 243.5
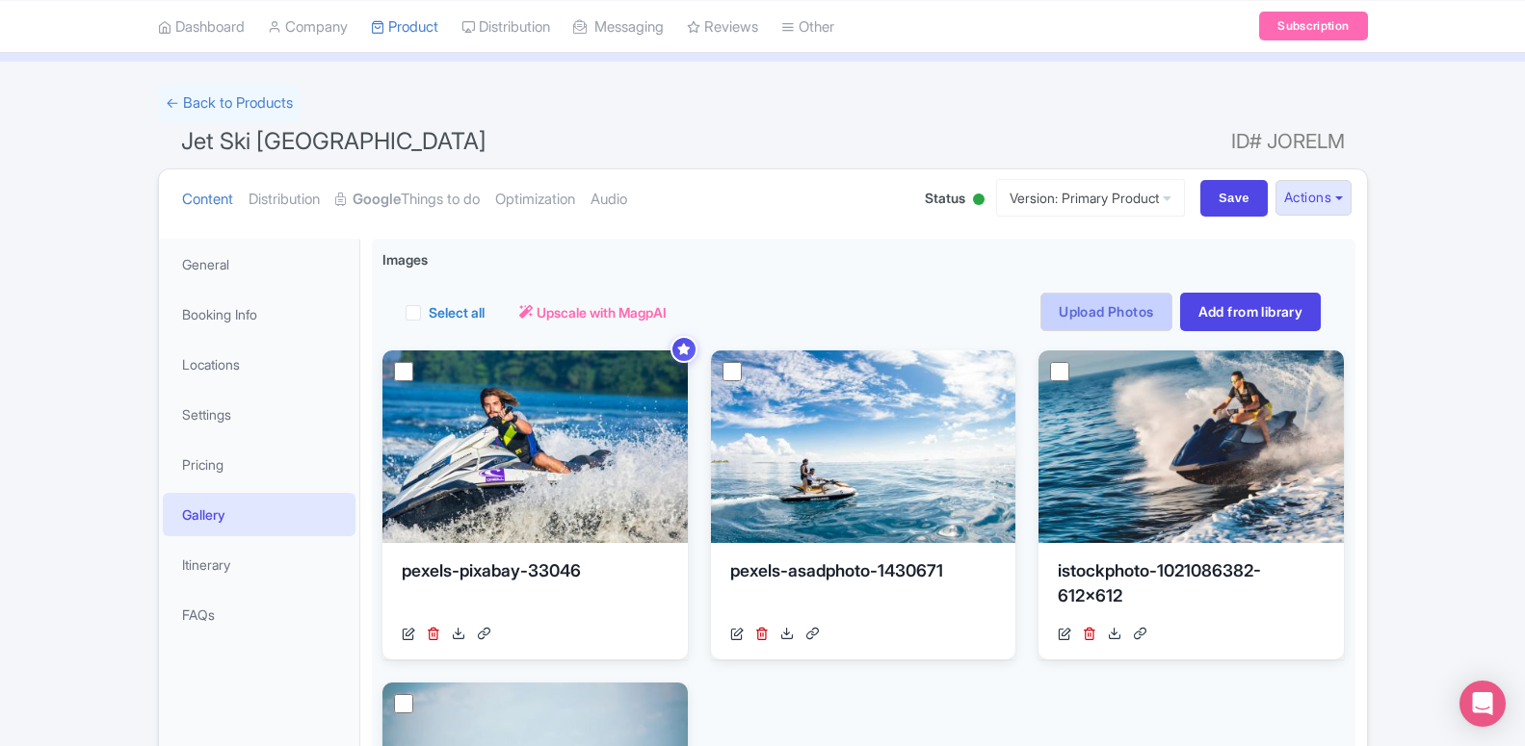
click at [1118, 328] on link "Upload Photos" at bounding box center [1105, 312] width 131 height 39
click at [1114, 321] on link "Upload Photos" at bounding box center [1105, 312] width 131 height 39
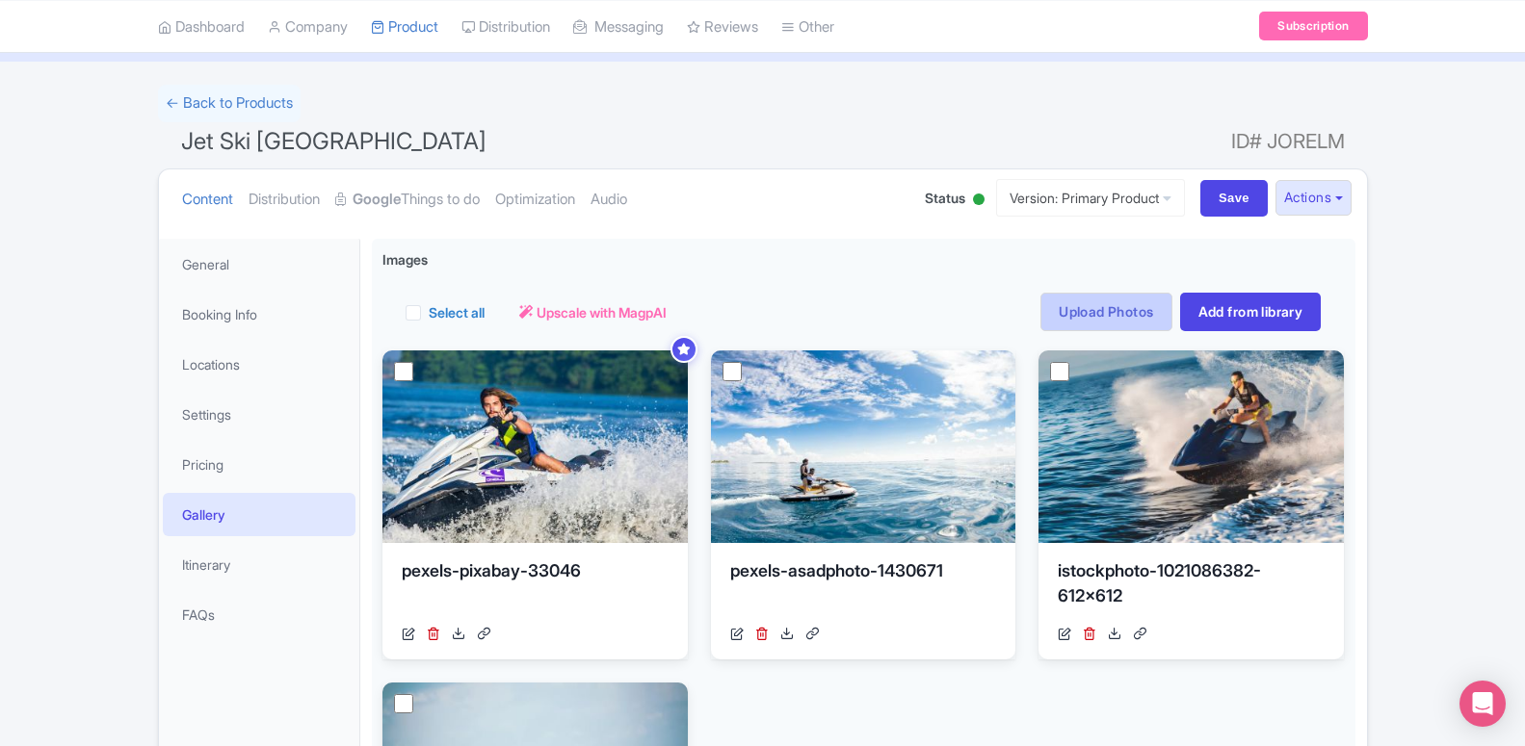
click at [1114, 320] on link "Upload Photos" at bounding box center [1105, 312] width 131 height 39
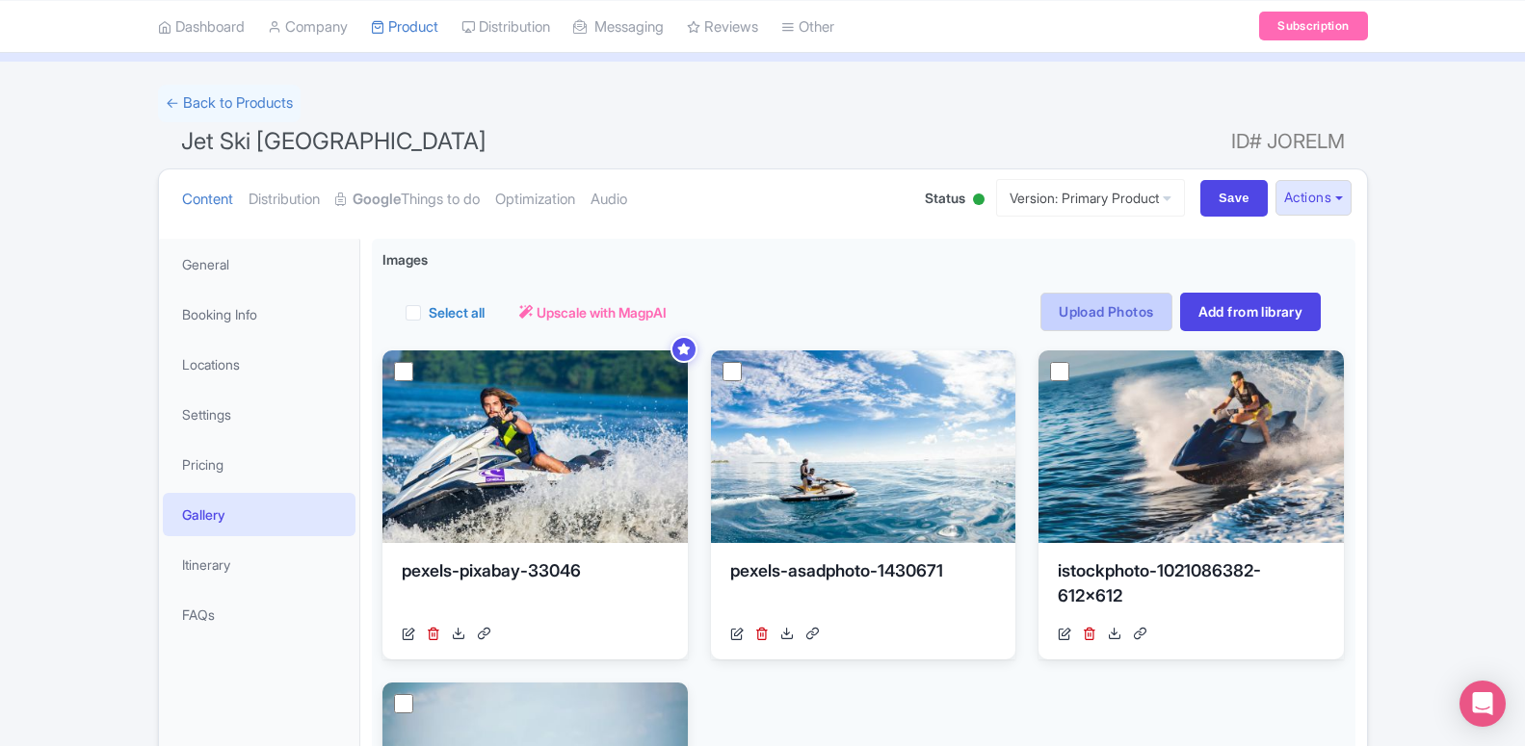
click at [1080, 317] on link "Upload Photos" at bounding box center [1105, 312] width 131 height 39
click at [1081, 316] on link "Upload Photos" at bounding box center [1105, 312] width 131 height 39
click at [1081, 319] on link "Upload Photos" at bounding box center [1105, 312] width 131 height 39
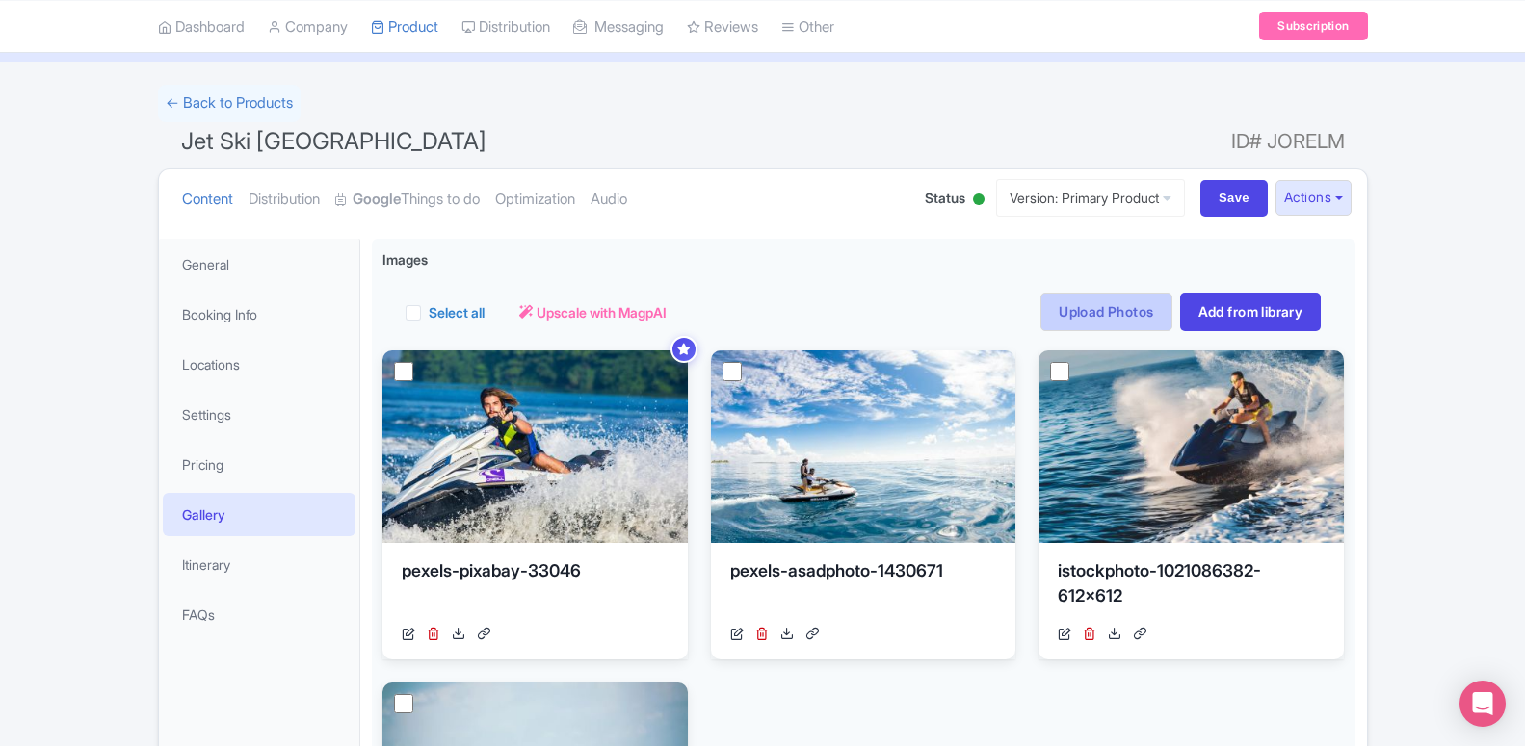
click at [1081, 319] on link "Upload Photos" at bounding box center [1105, 312] width 131 height 39
click at [1077, 322] on link "Upload Photos" at bounding box center [1105, 312] width 131 height 39
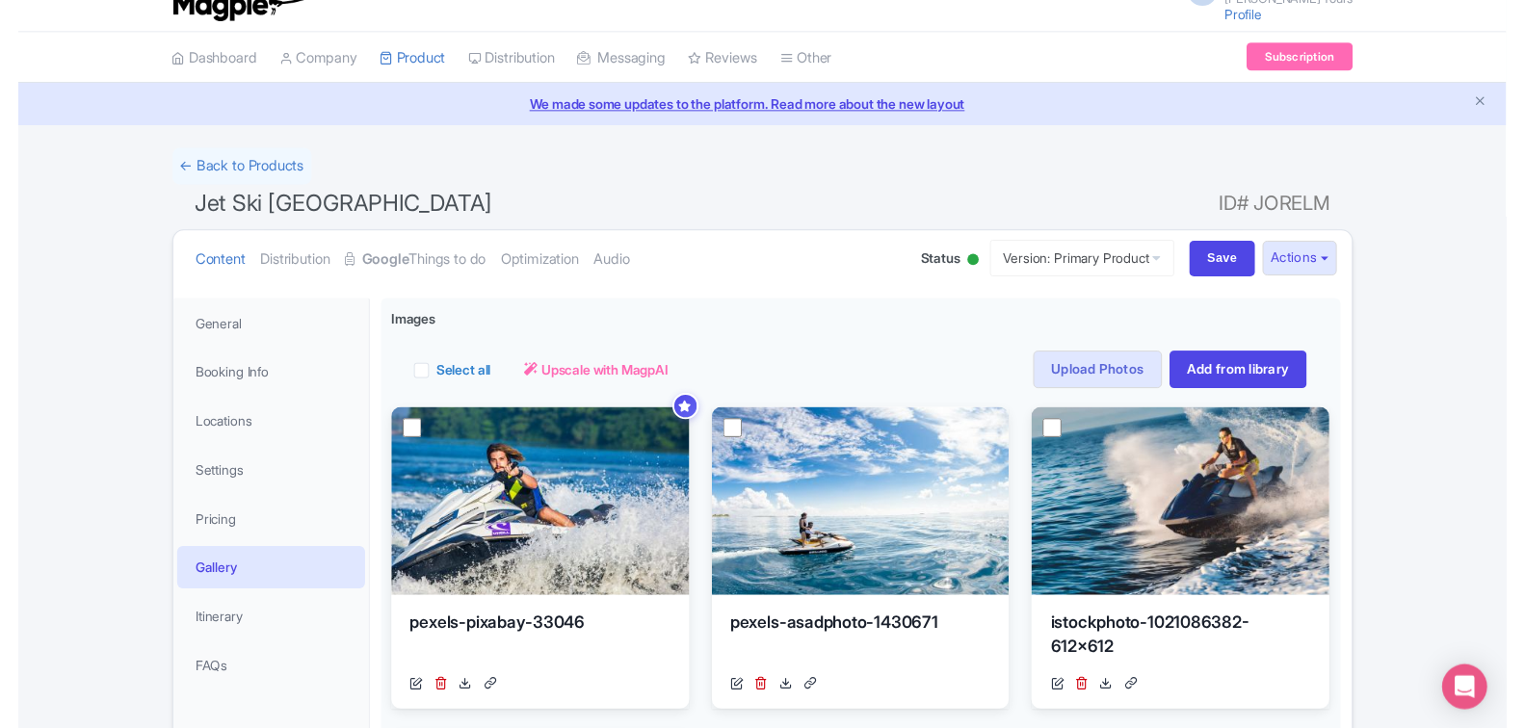
scroll to position [0, 0]
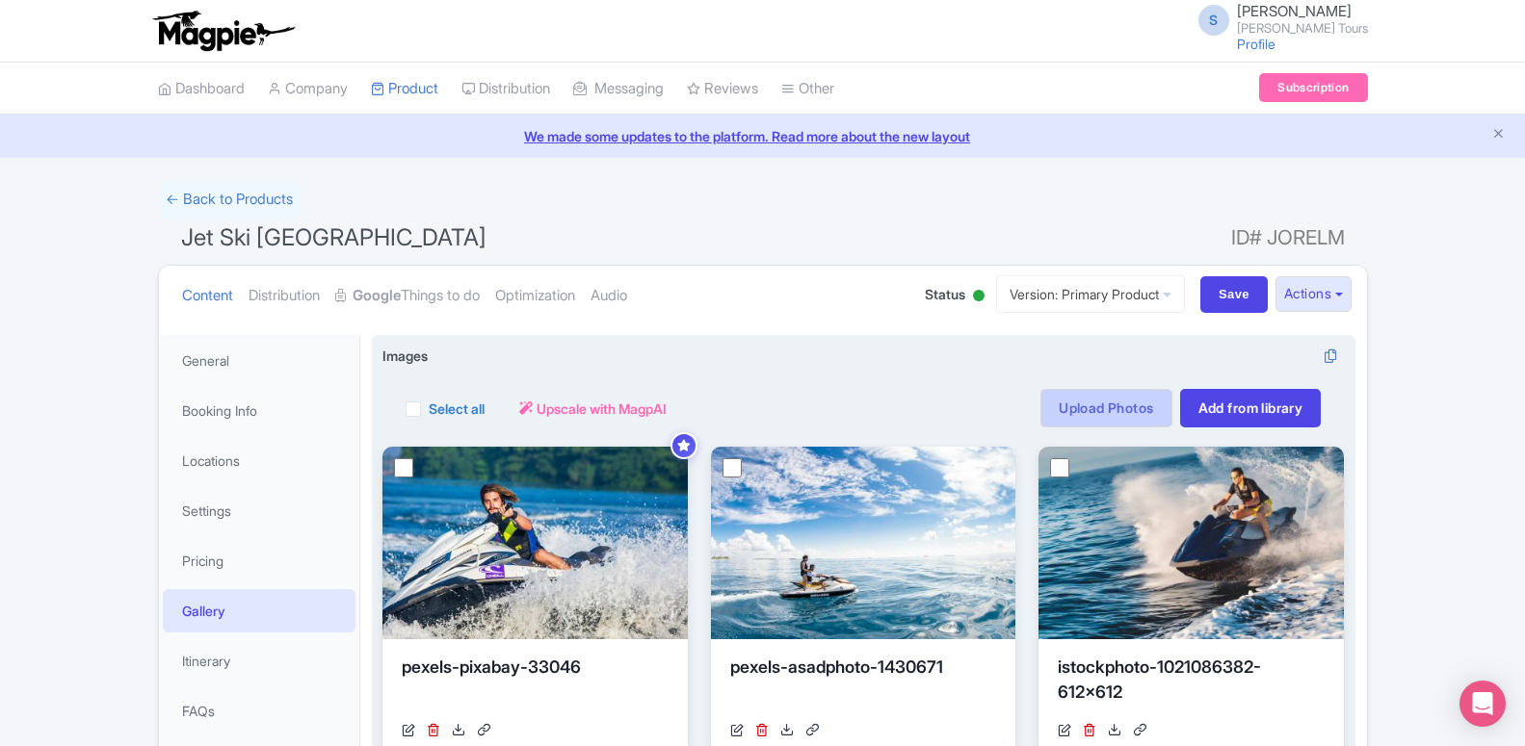
click at [1125, 401] on link "Upload Photos" at bounding box center [1105, 408] width 131 height 39
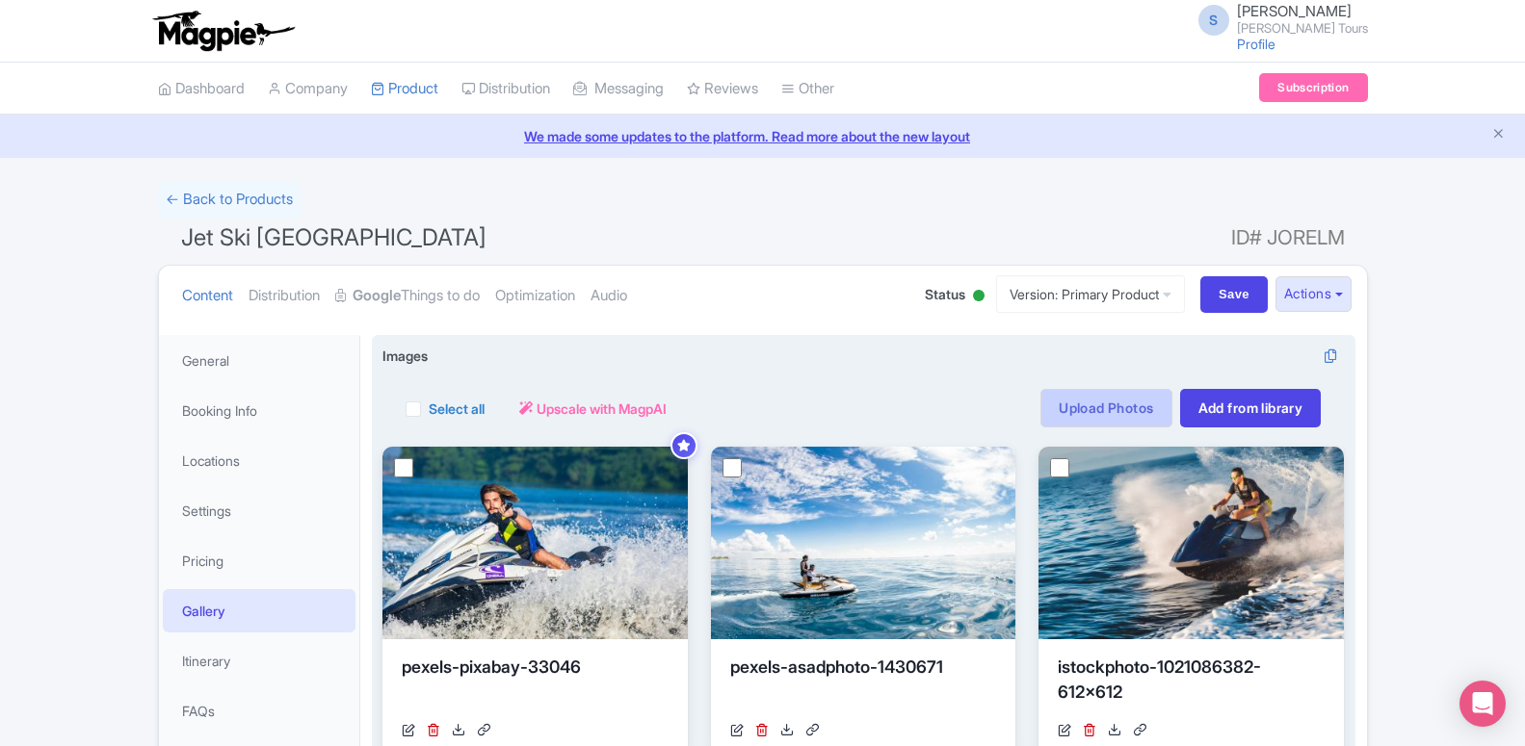
click at [1125, 401] on link "Upload Photos" at bounding box center [1105, 408] width 131 height 39
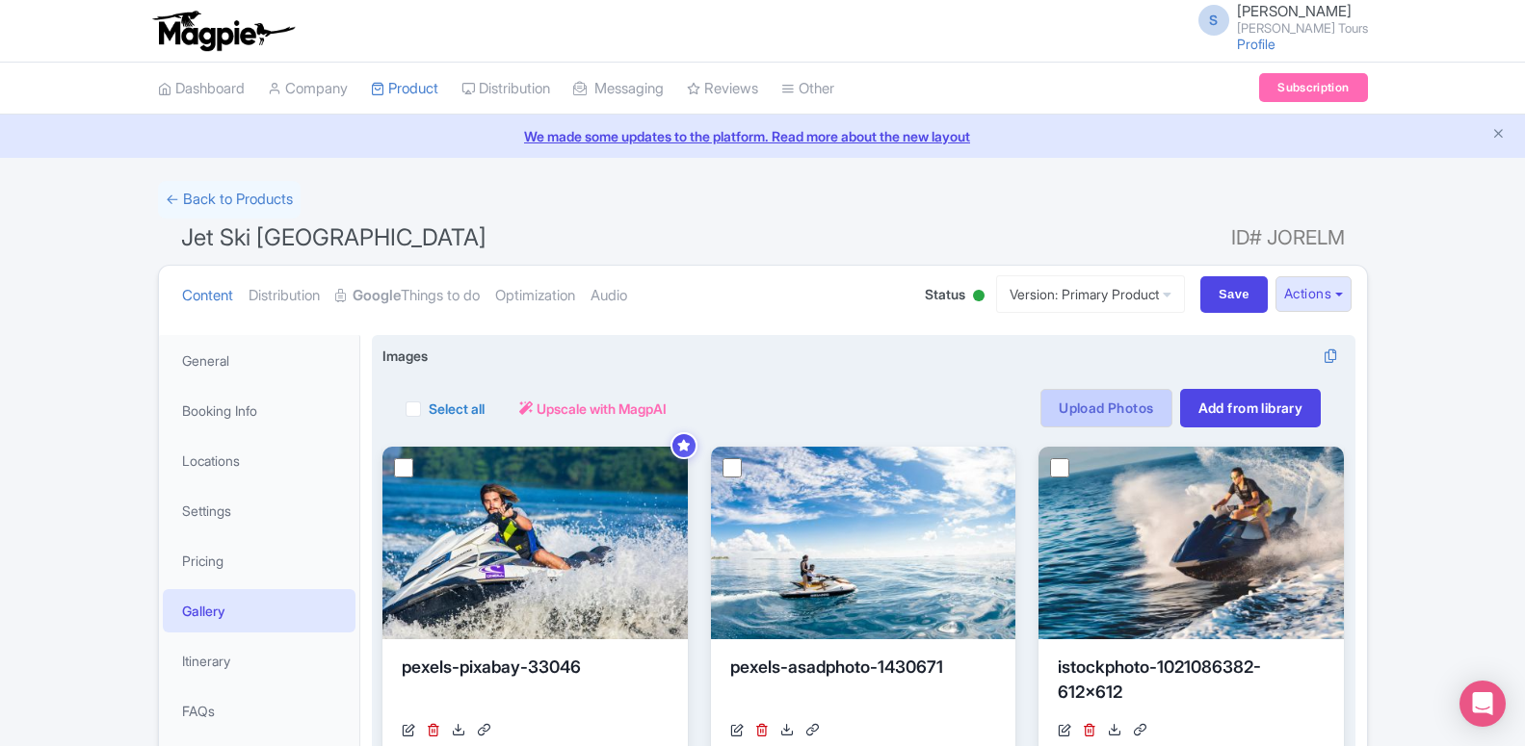
click at [1125, 401] on link "Upload Photos" at bounding box center [1105, 408] width 131 height 39
click at [1119, 399] on link "Upload Photos" at bounding box center [1105, 408] width 131 height 39
click at [1114, 416] on link "Upload Photos" at bounding box center [1105, 408] width 131 height 39
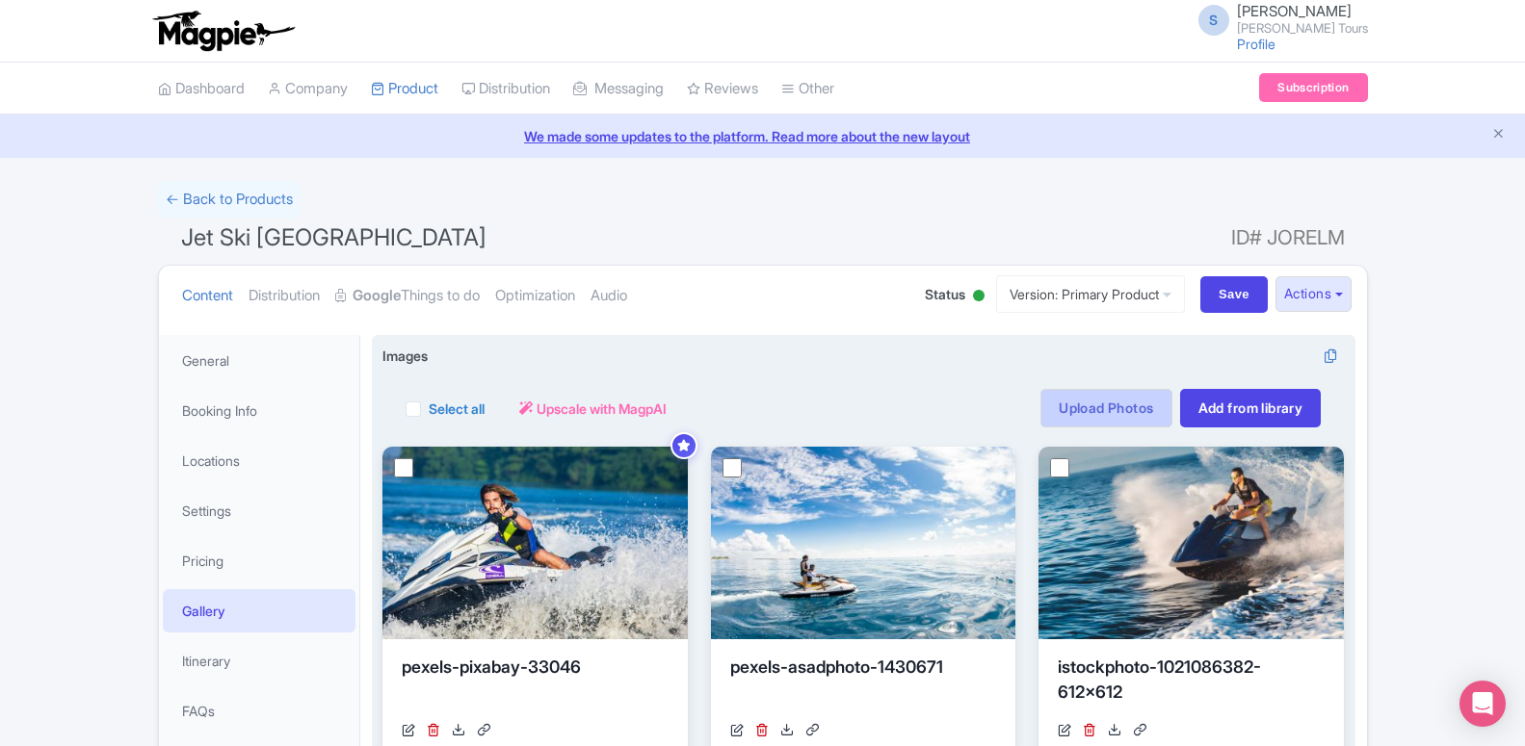
click at [1114, 416] on link "Upload Photos" at bounding box center [1105, 408] width 131 height 39
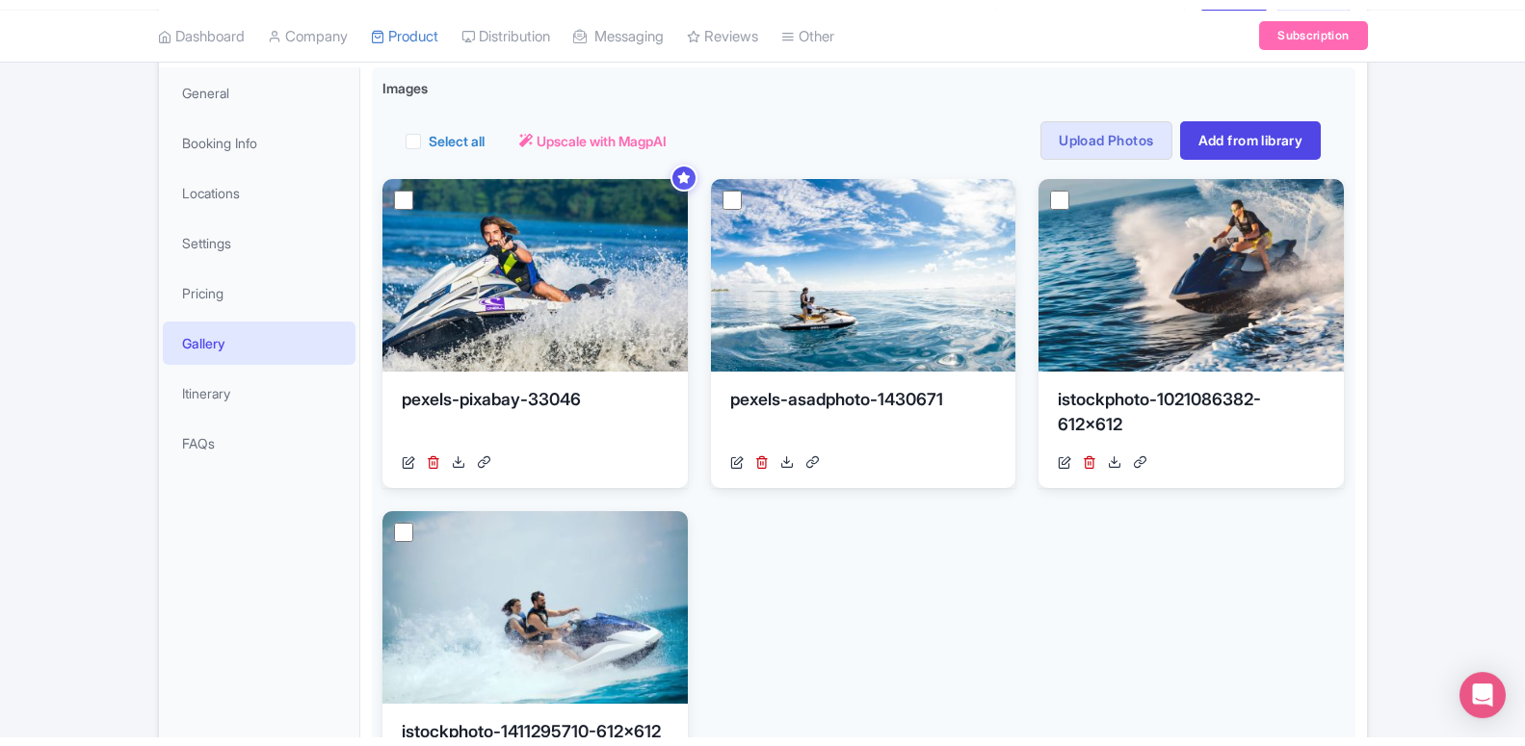
scroll to position [295, 0]
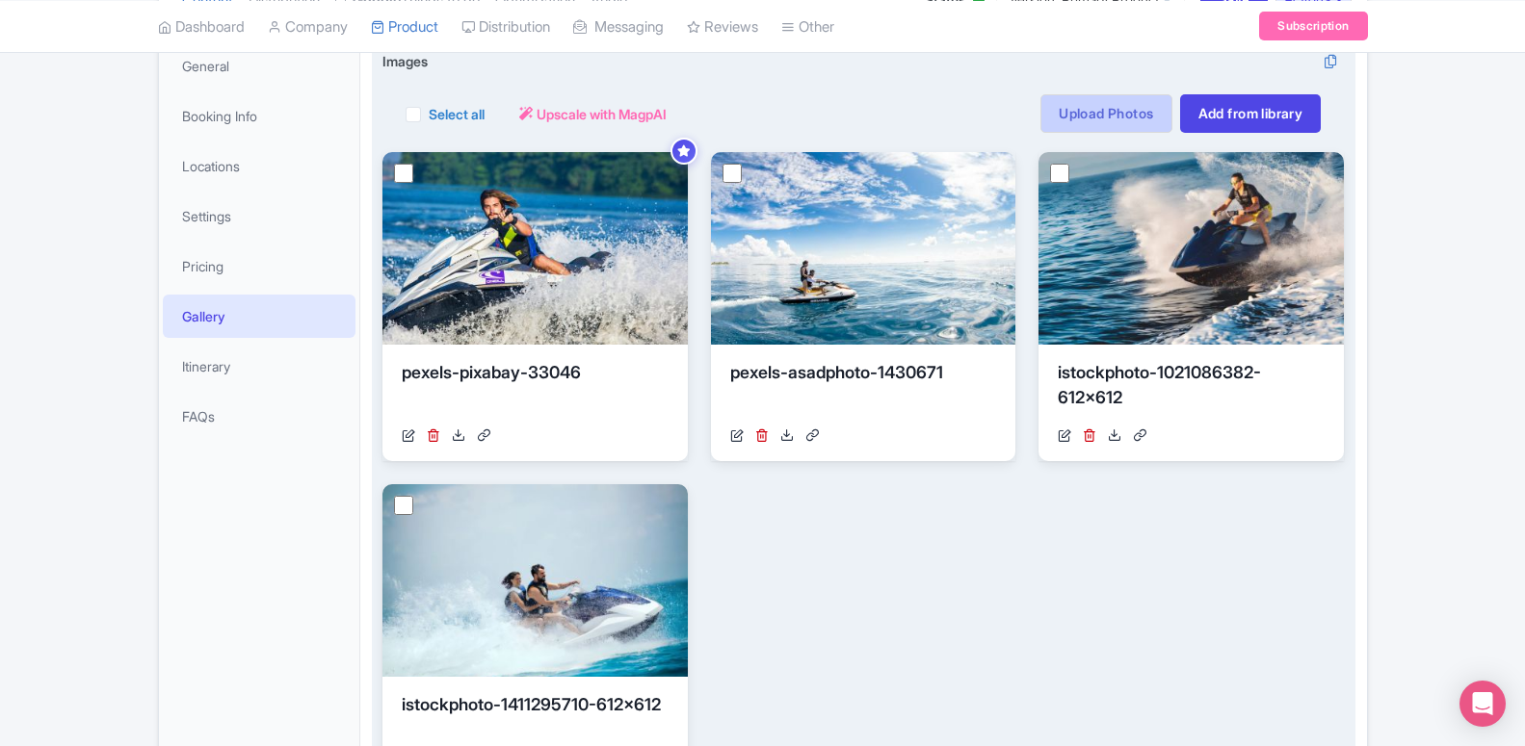
click at [1062, 132] on link "Upload Photos" at bounding box center [1105, 113] width 131 height 39
click at [1098, 116] on link "Upload Photos" at bounding box center [1105, 113] width 131 height 39
click at [1099, 115] on link "Upload Photos" at bounding box center [1105, 113] width 131 height 39
click at [1034, 545] on div "View Details pexels-pixabay-33046 https://res.cloudinary.com/hfyvkoyi1/image/up…" at bounding box center [863, 472] width 962 height 641
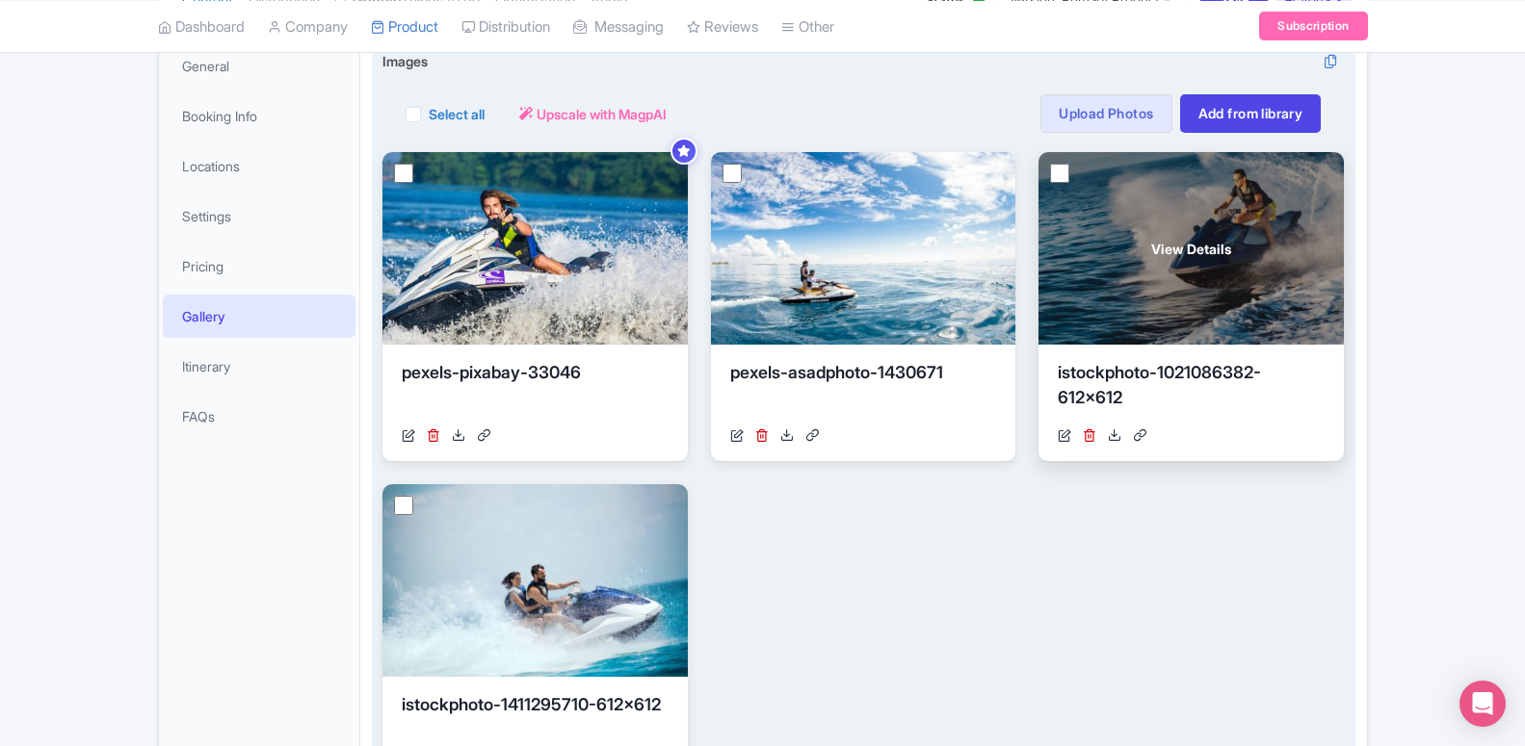
scroll to position [0, 0]
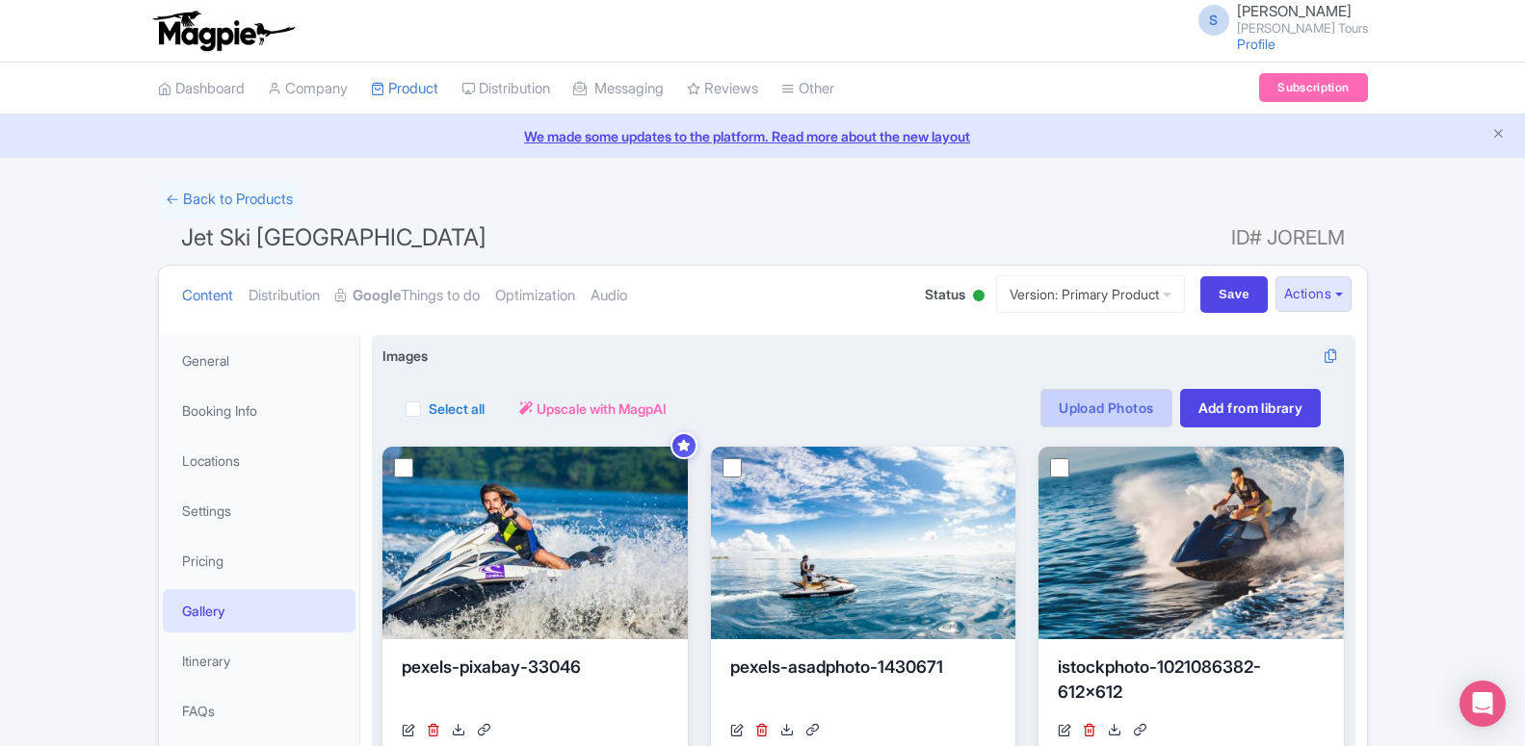
click at [1106, 414] on link "Upload Photos" at bounding box center [1105, 408] width 131 height 39
click at [872, 381] on div "Select all Actions Remove from product Delete Download Export Upscale with Magp…" at bounding box center [863, 397] width 962 height 62
click at [1111, 408] on link "Upload Photos" at bounding box center [1105, 408] width 131 height 39
